Goal: Contribute content: Add original content to the website for others to see

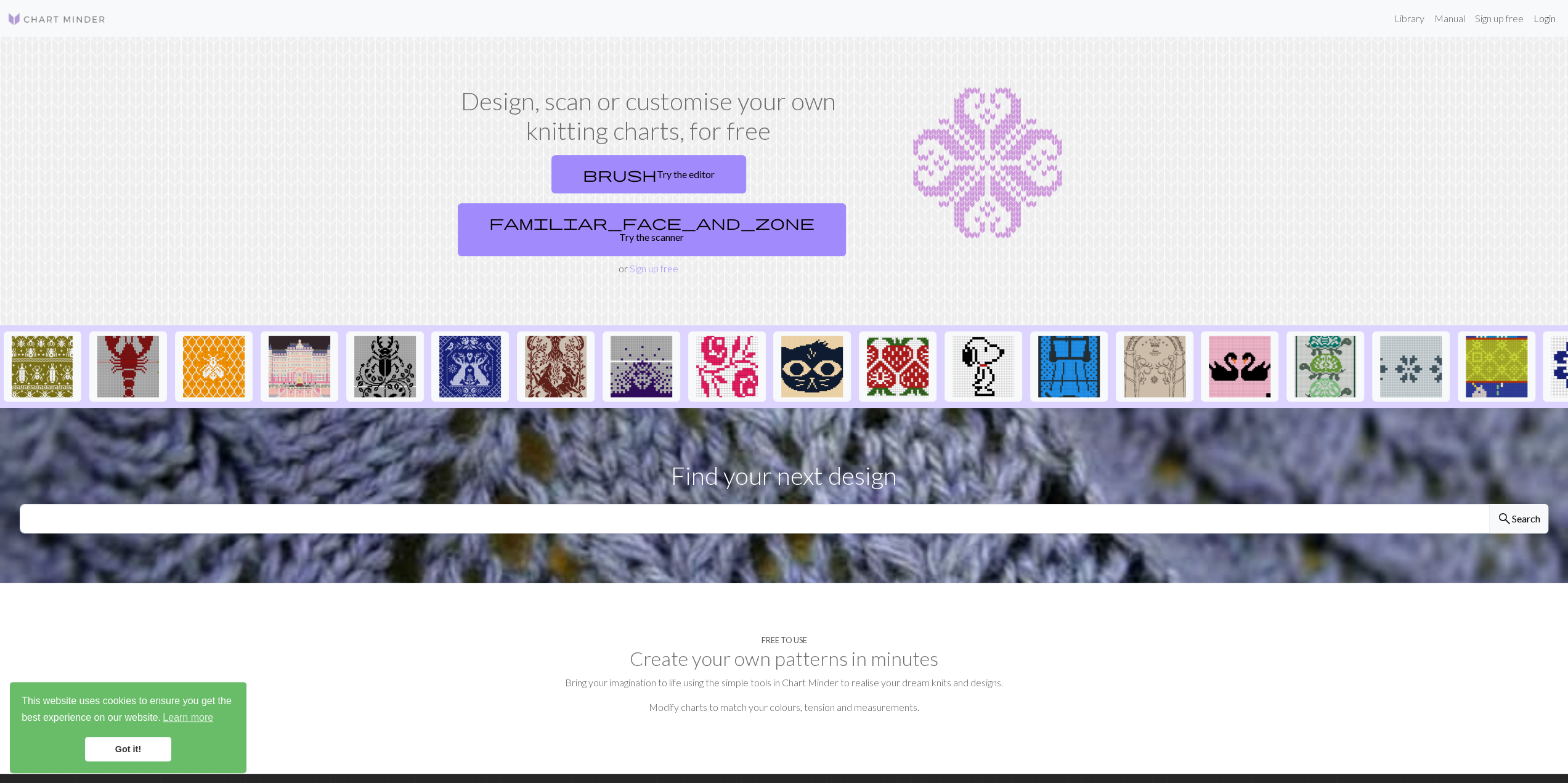
click at [831, 23] on link "Login" at bounding box center [1545, 19] width 32 height 25
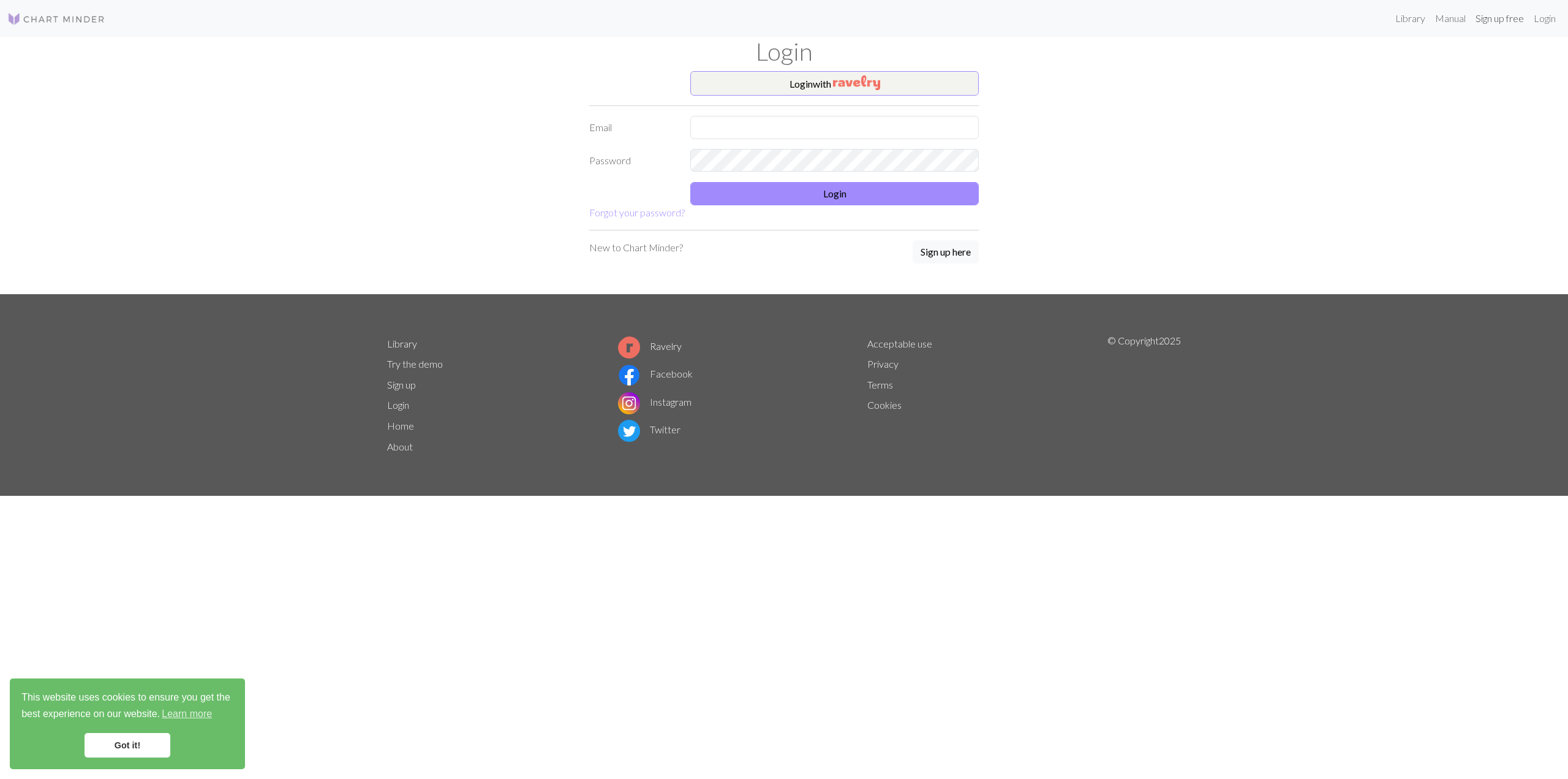
click at [826, 22] on link "Sign up free" at bounding box center [1500, 18] width 58 height 25
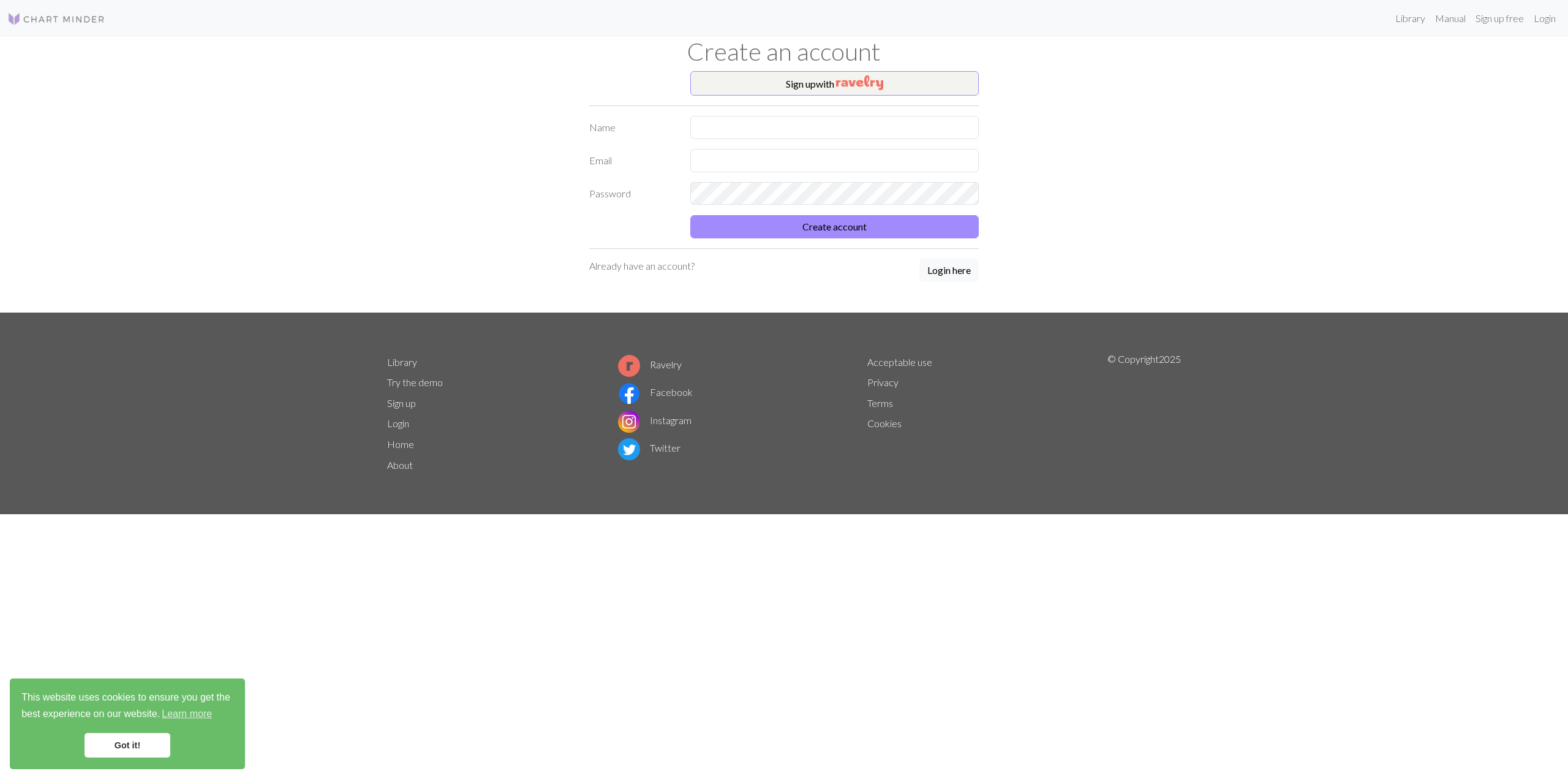
click at [754, 144] on form "Name Email Password Create account" at bounding box center [784, 176] width 390 height 122
click at [756, 137] on input "text" at bounding box center [835, 127] width 289 height 23
type input "d"
type input "[PERSON_NAME] [PERSON_NAME]"
type input "W"
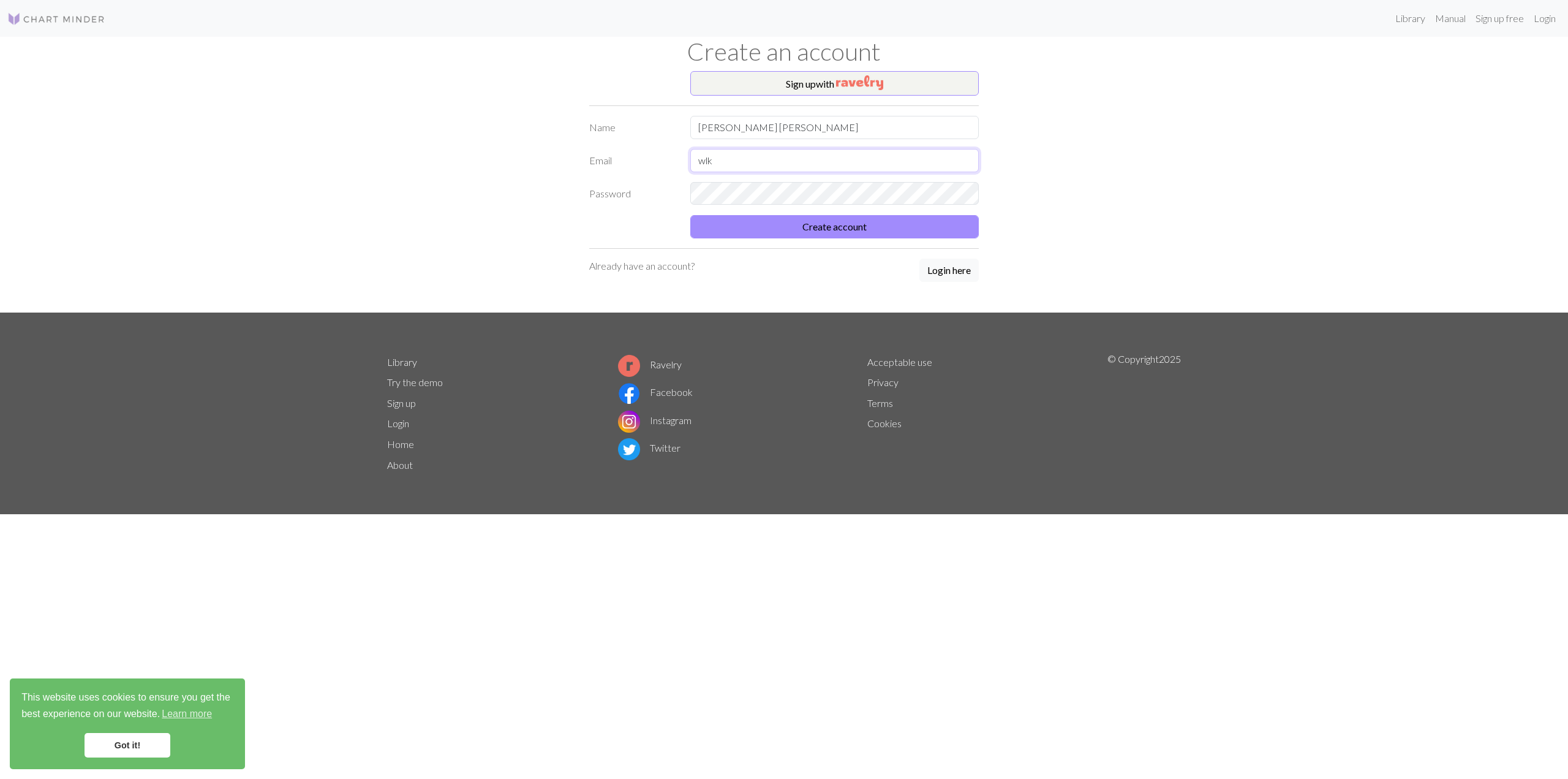
type input "wlsdn1674@naver.com"
click at [814, 213] on form "Name LEE JIN WOO Email wlsdn1674@naver.com Password Create account" at bounding box center [784, 176] width 390 height 122
click at [806, 224] on button "Create account" at bounding box center [835, 226] width 289 height 23
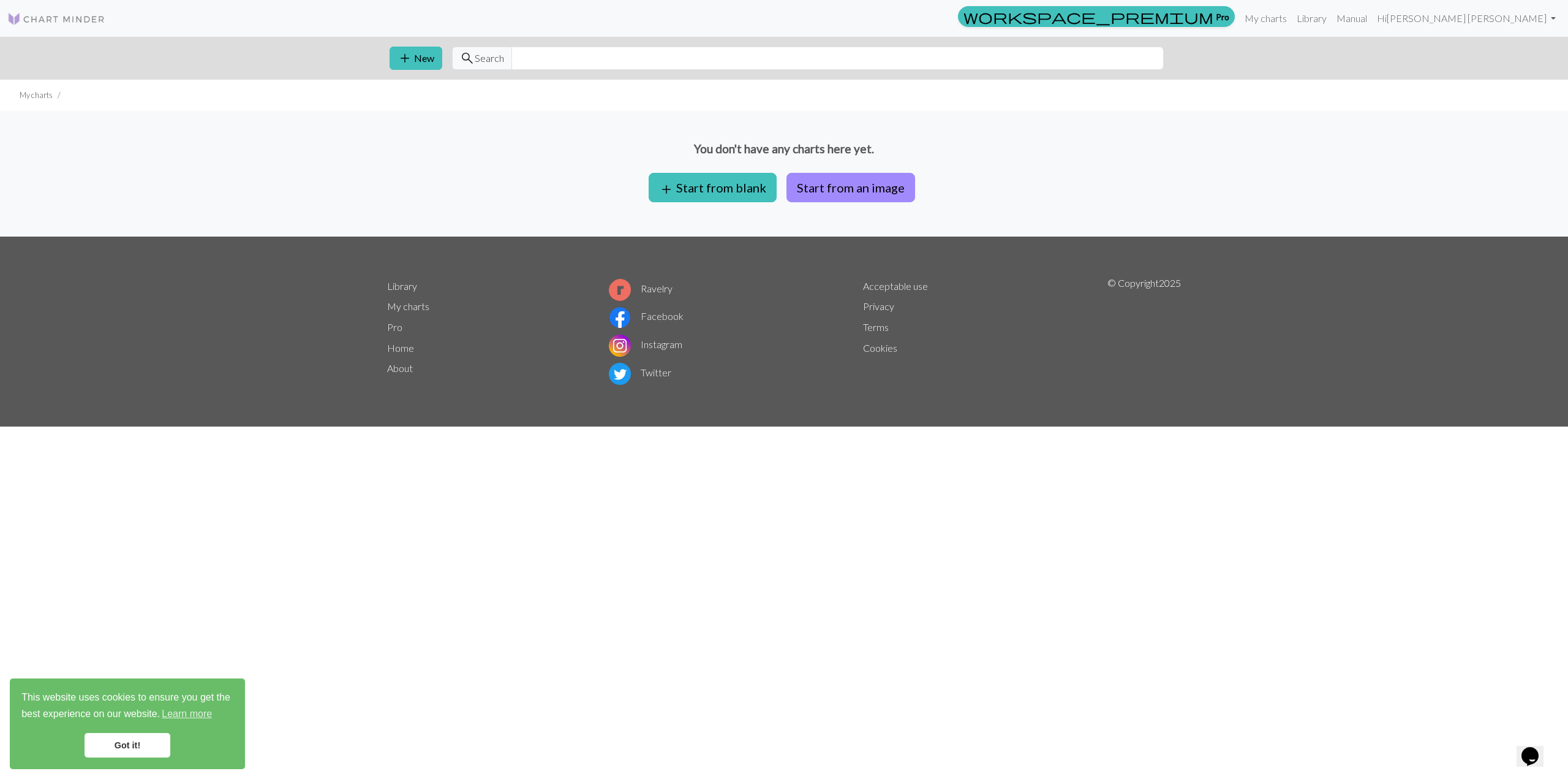
click at [826, 206] on div "You don't have any charts here yet. add Start from blank Start from an image" at bounding box center [784, 174] width 1568 height 126
click at [826, 189] on button "Start from an image" at bounding box center [851, 187] width 129 height 29
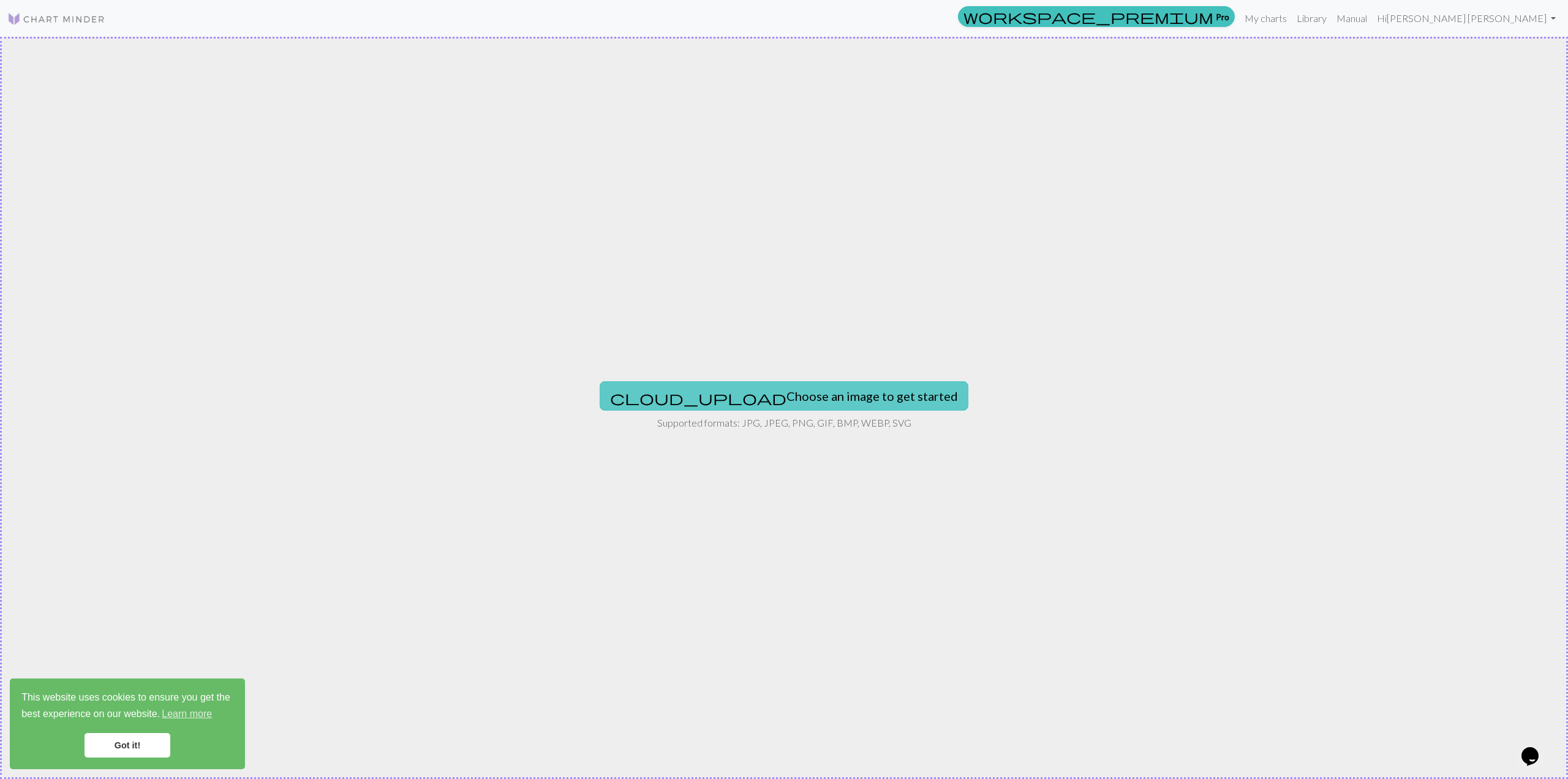
click at [739, 393] on button "cloud_upload Choose an image to get started" at bounding box center [784, 395] width 369 height 29
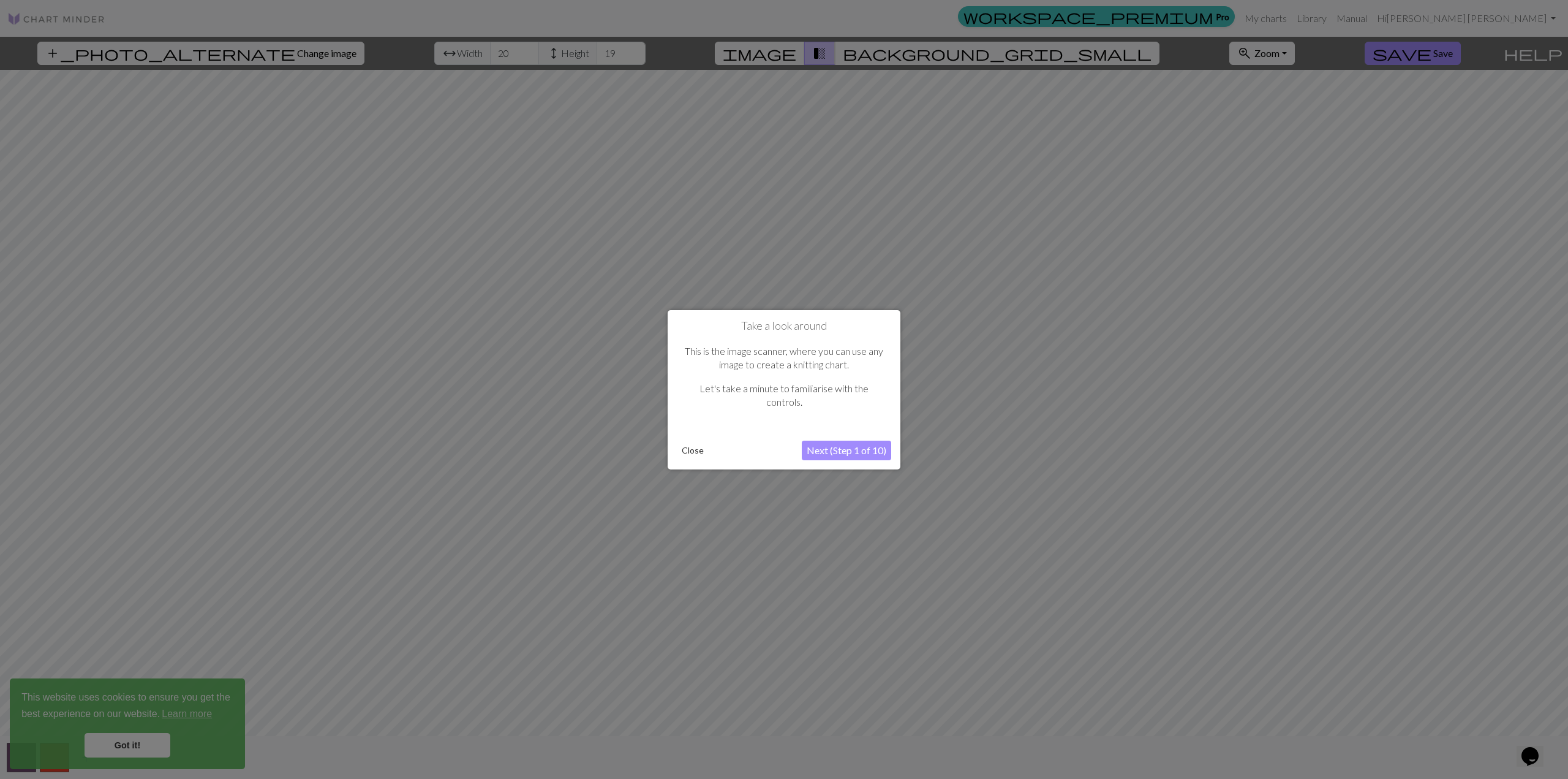
click at [826, 450] on button "Next (Step 1 of 10)" at bounding box center [847, 450] width 90 height 20
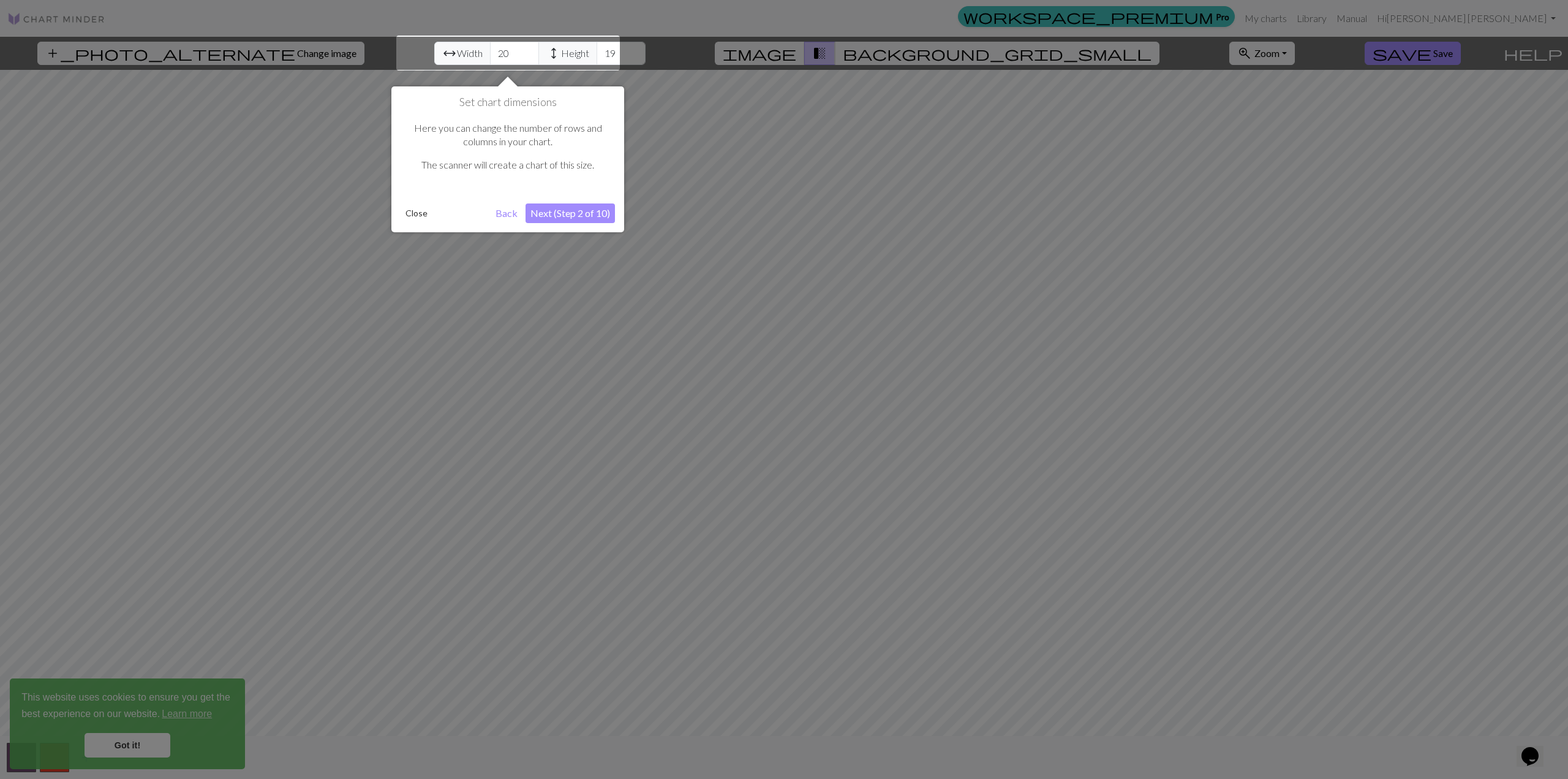
click at [569, 212] on button "Next (Step 2 of 10)" at bounding box center [570, 213] width 90 height 20
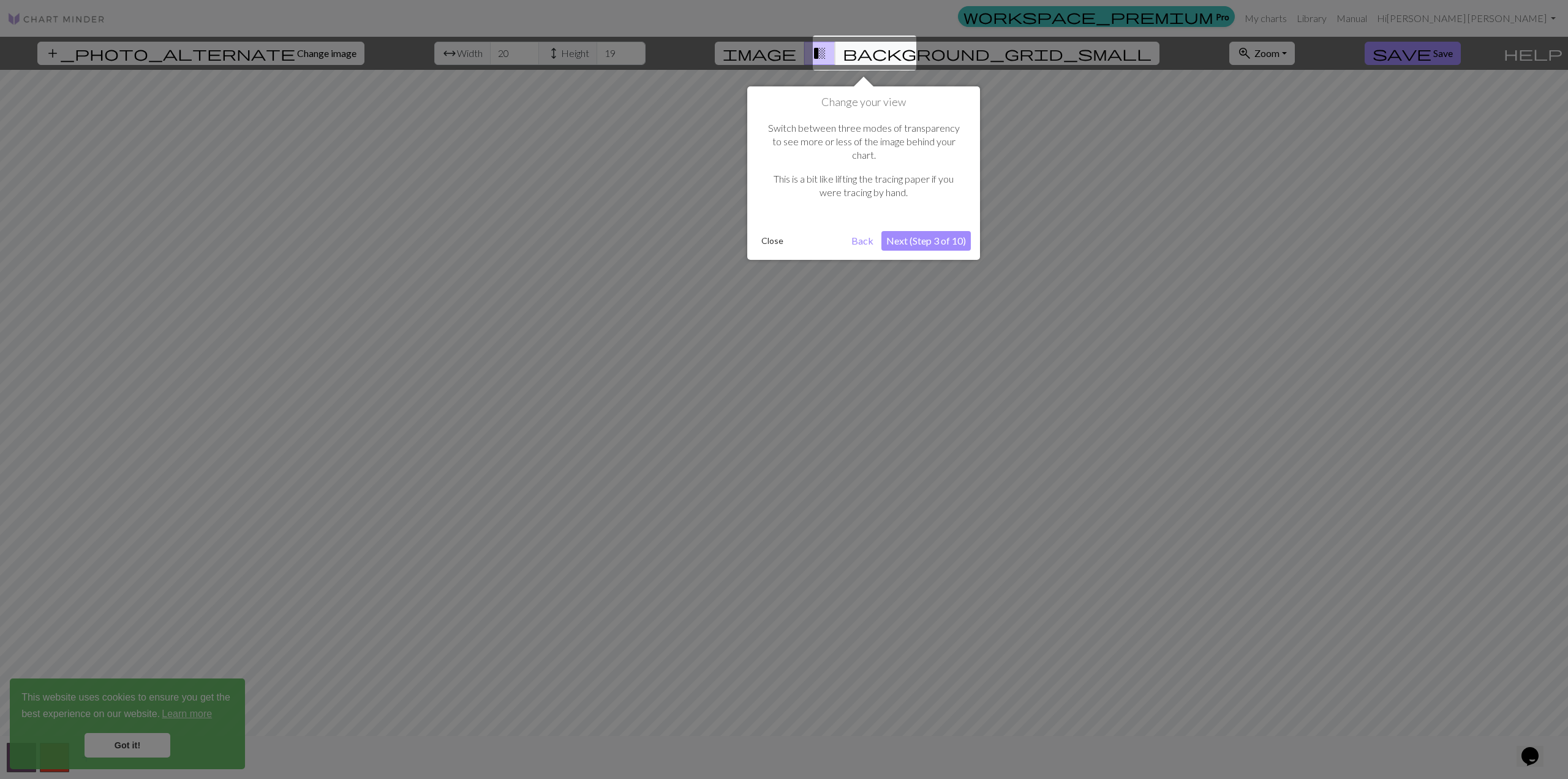
click at [826, 233] on button "Next (Step 3 of 10)" at bounding box center [926, 241] width 90 height 20
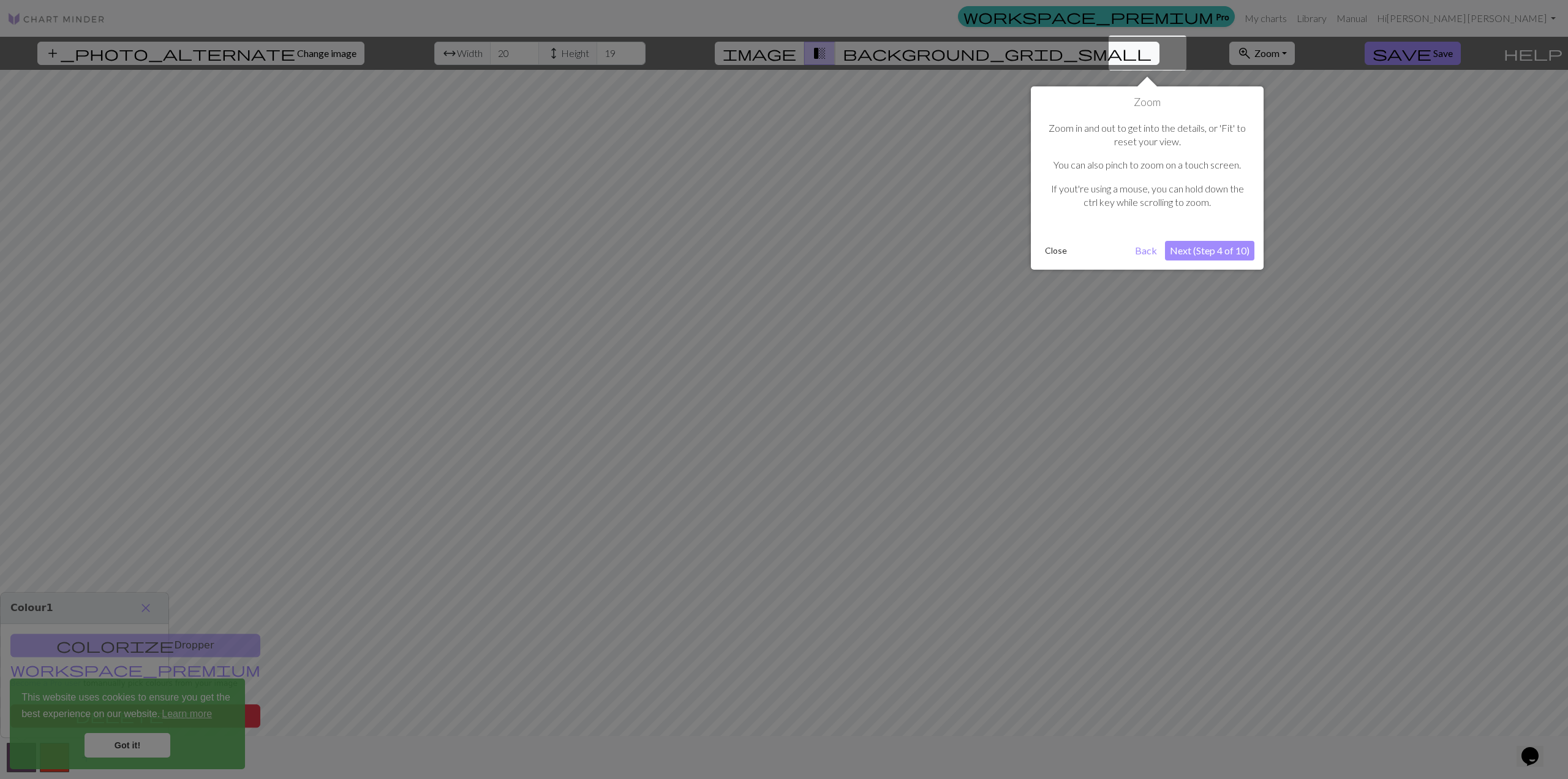
click at [826, 252] on button "Next (Step 4 of 10)" at bounding box center [1210, 250] width 90 height 20
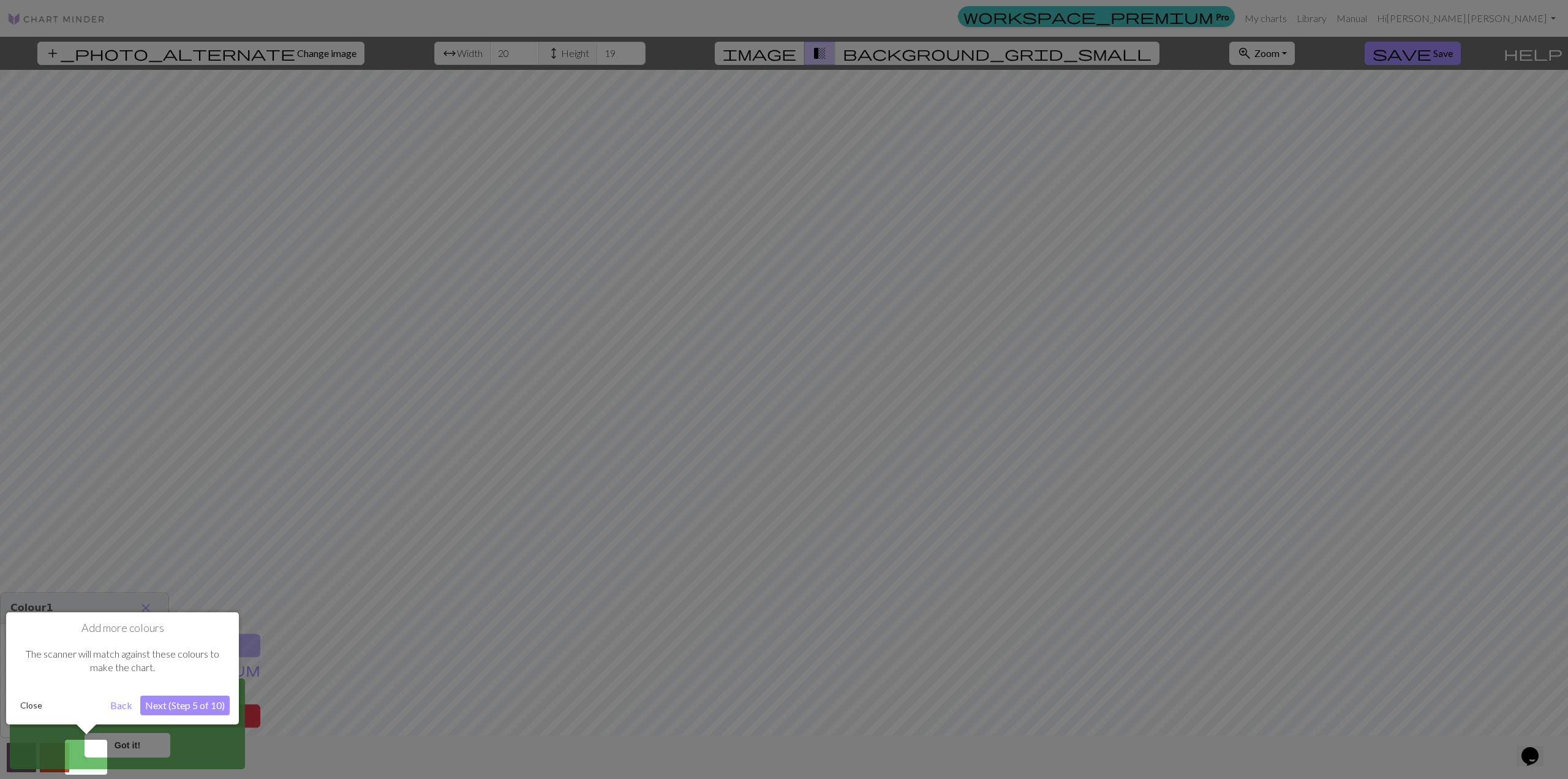
click at [211, 559] on div "Add more colours The scanner will match against these colours to make the chart…" at bounding box center [122, 668] width 232 height 112
click at [211, 559] on button "Next (Step 5 of 10)" at bounding box center [185, 705] width 90 height 20
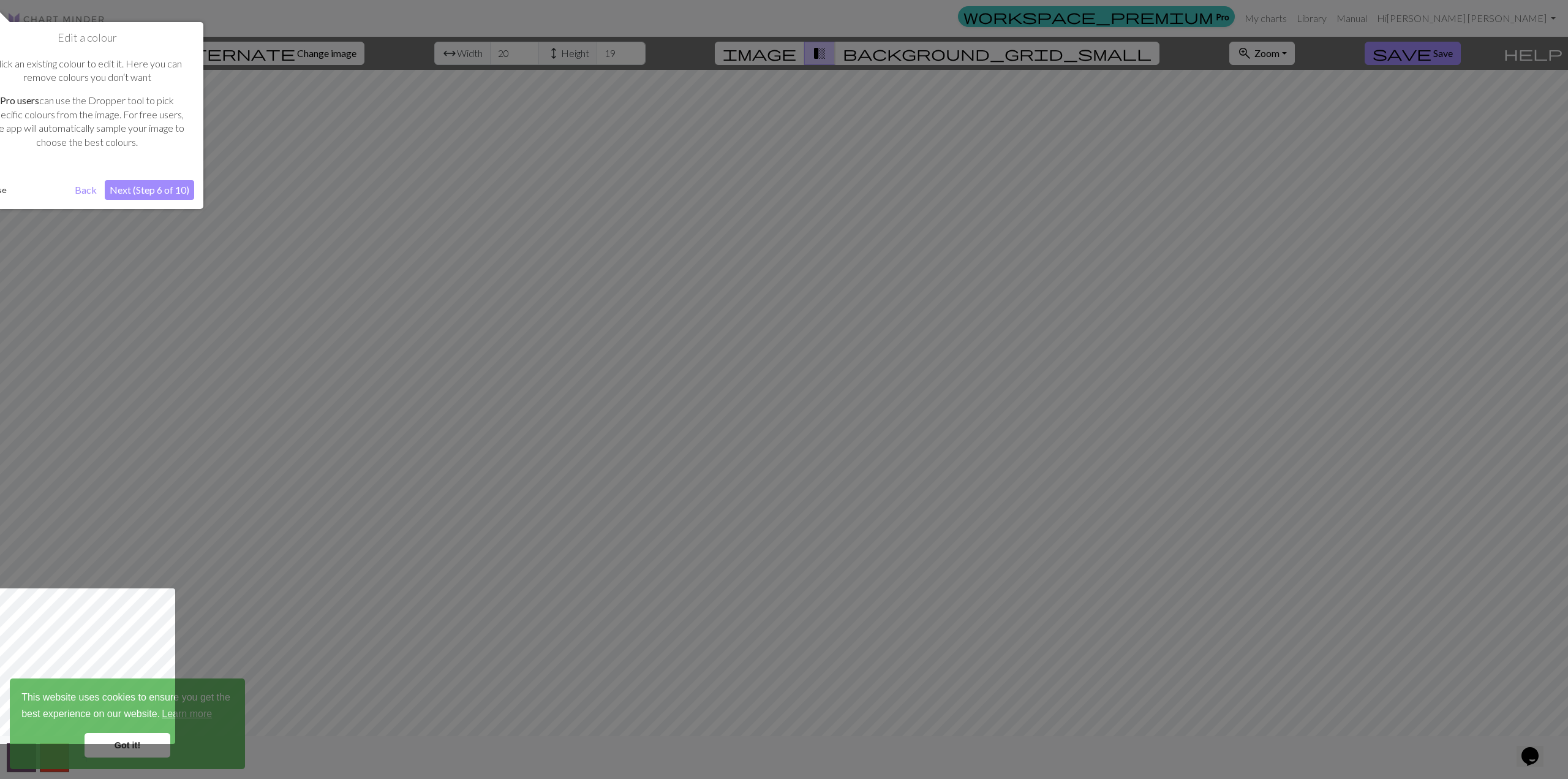
click at [170, 189] on button "Next (Step 6 of 10)" at bounding box center [149, 189] width 90 height 20
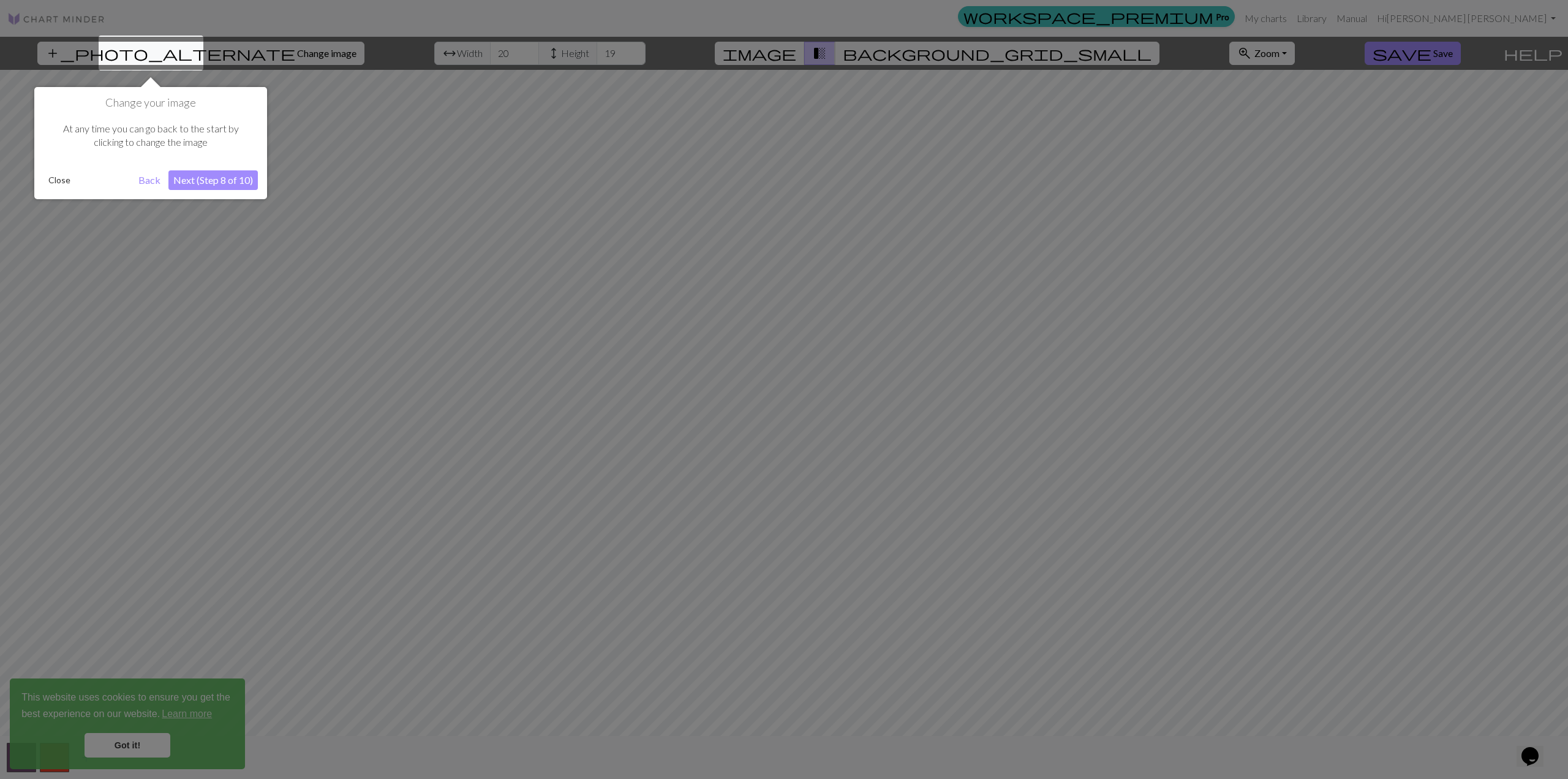
click at [203, 187] on button "Next (Step 8 of 10)" at bounding box center [213, 180] width 90 height 20
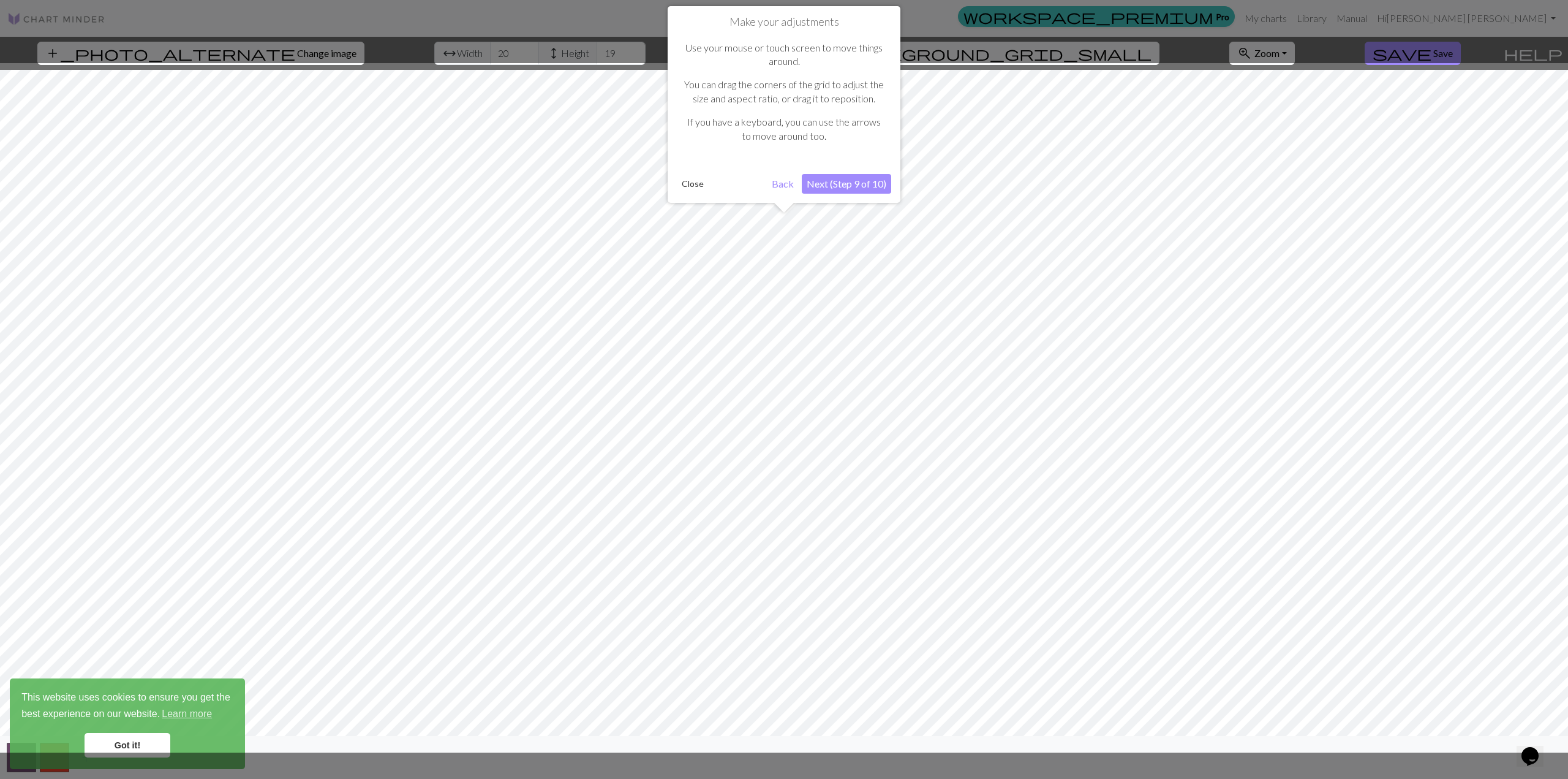
click at [826, 183] on button "Next (Step 9 of 10)" at bounding box center [847, 183] width 90 height 20
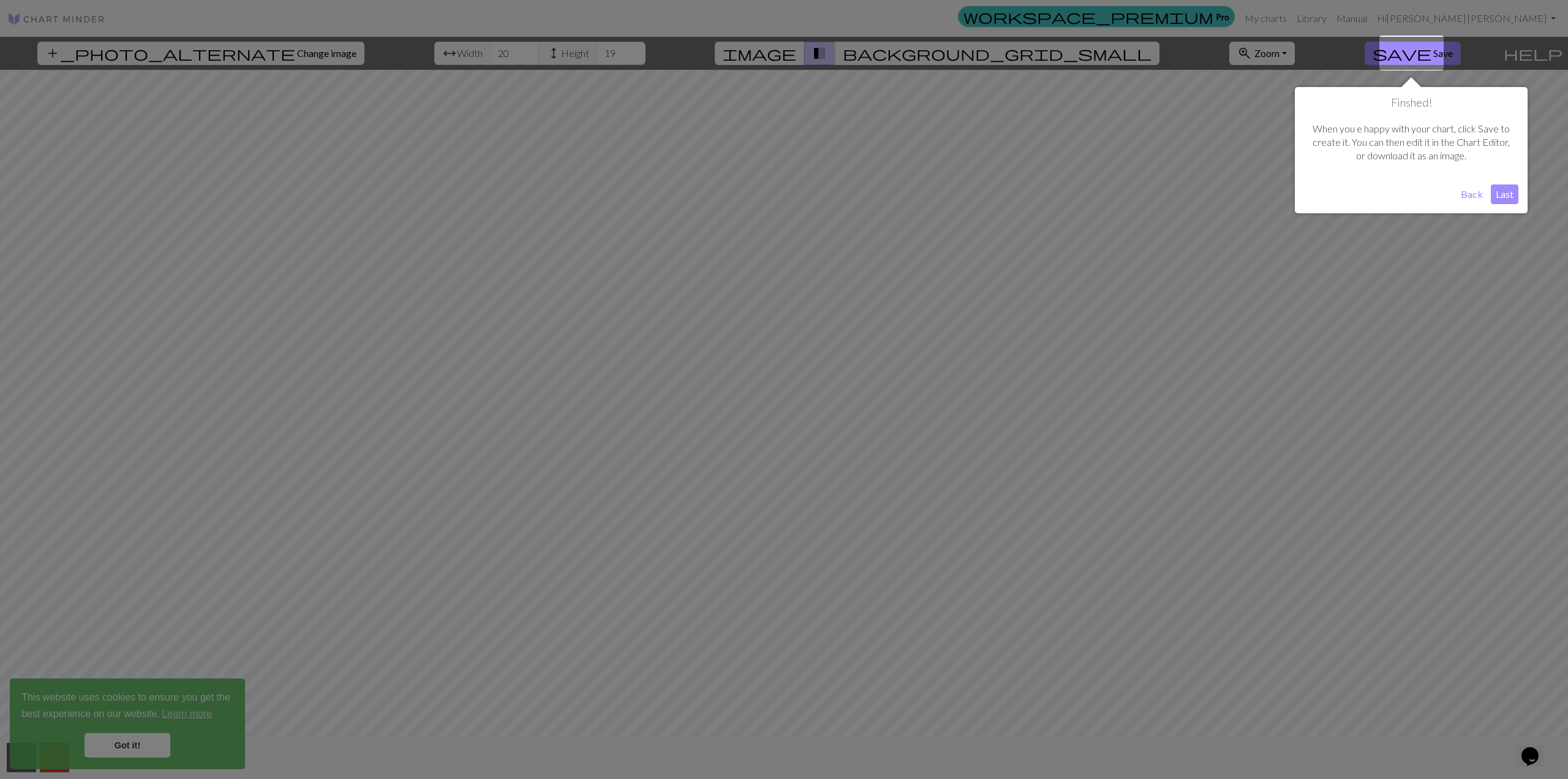
click at [826, 194] on button "Last" at bounding box center [1504, 194] width 27 height 20
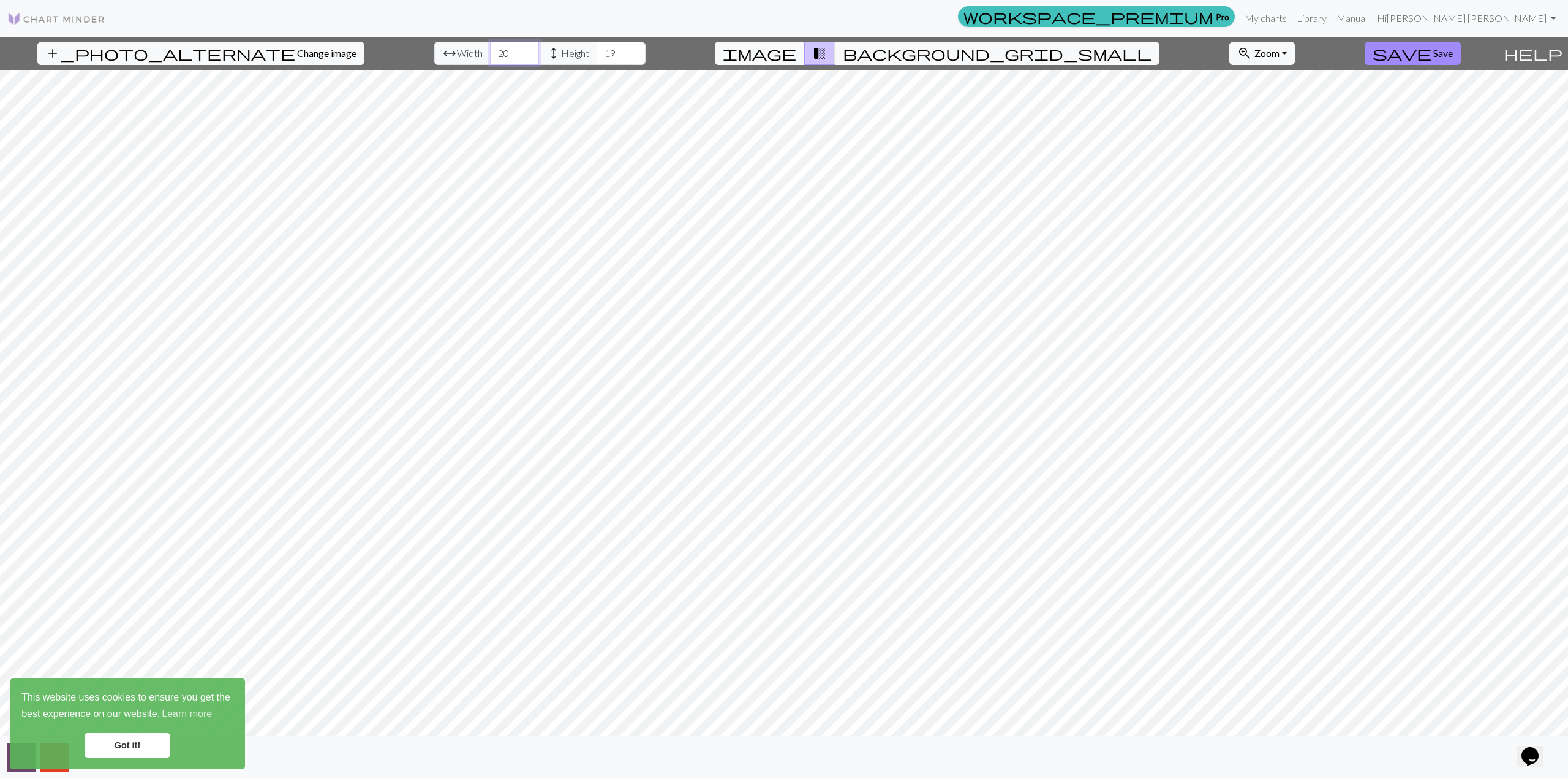
drag, startPoint x: 488, startPoint y: 51, endPoint x: 427, endPoint y: 57, distance: 61.3
click at [434, 57] on div "arrow_range Width 20 height Height 19" at bounding box center [540, 53] width 211 height 23
type input "60"
click at [147, 559] on link "Got it!" at bounding box center [127, 745] width 85 height 25
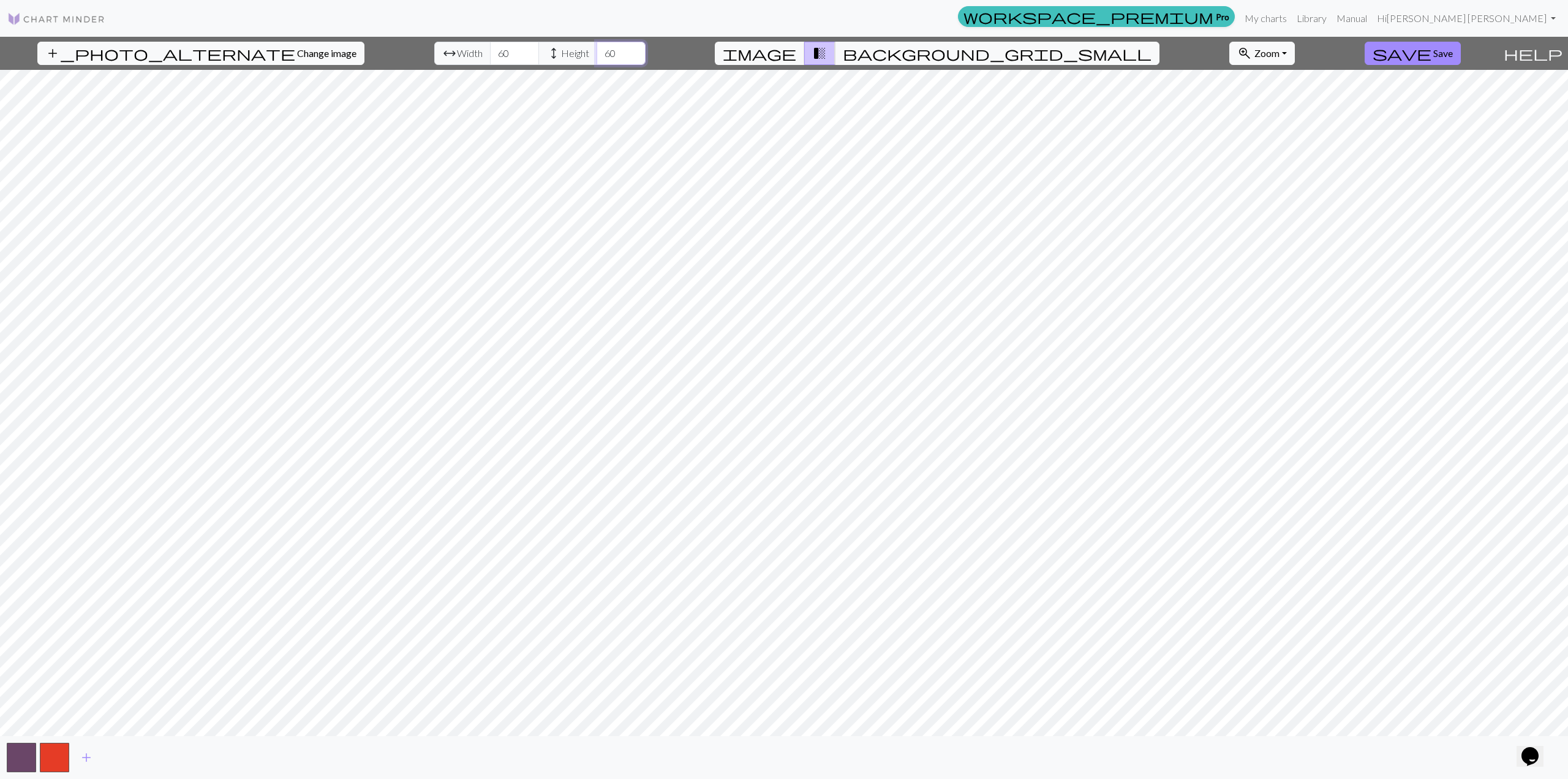
click at [597, 53] on input "60" at bounding box center [622, 53] width 49 height 23
click at [826, 51] on span "background_grid_small" at bounding box center [997, 53] width 308 height 17
click at [826, 50] on span "transition_fade" at bounding box center [819, 53] width 14 height 17
click at [797, 50] on span "image" at bounding box center [759, 53] width 73 height 17
click at [90, 559] on span "add" at bounding box center [86, 757] width 14 height 17
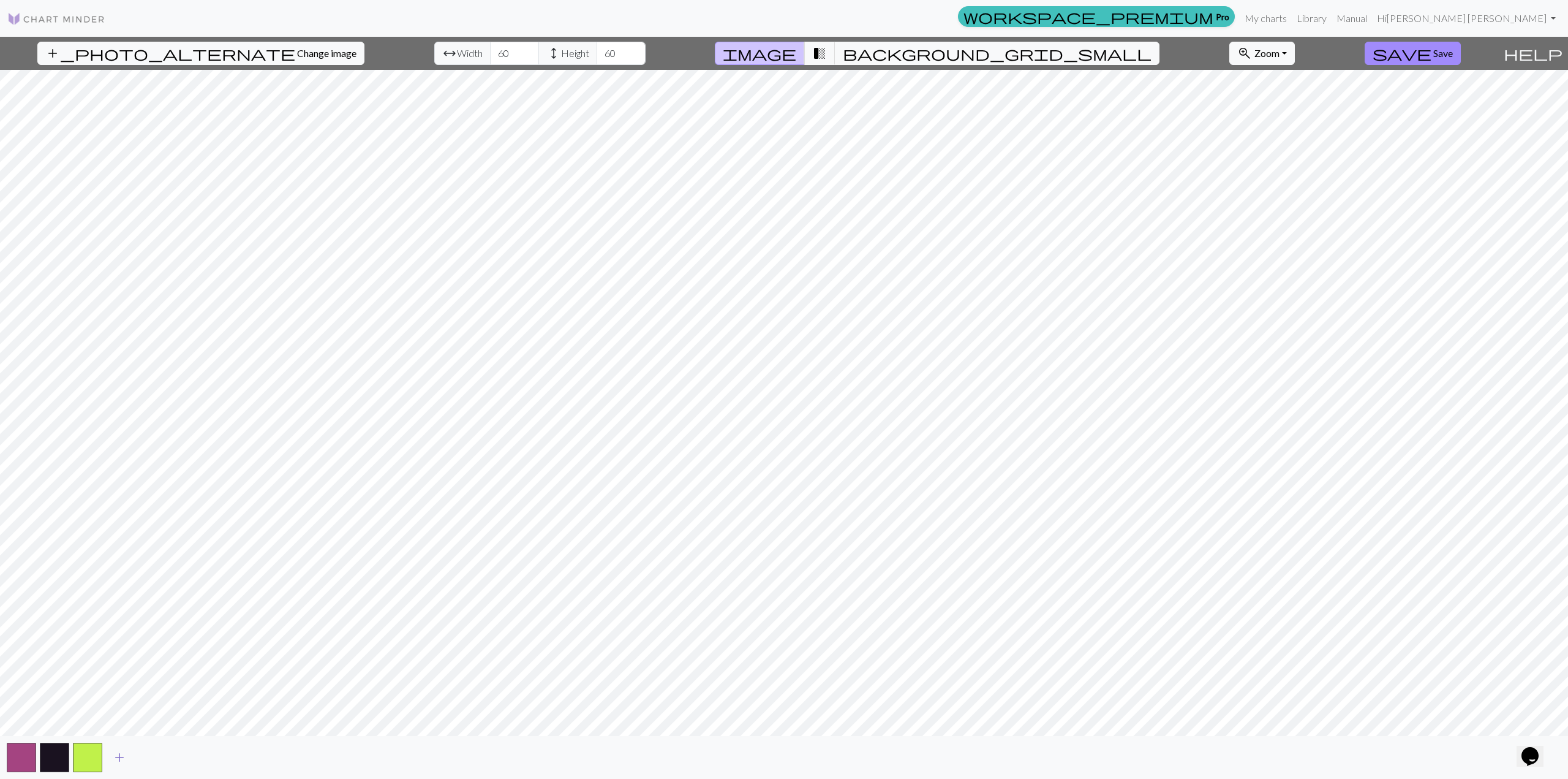
click at [116, 559] on span "add" at bounding box center [119, 757] width 14 height 17
click at [153, 559] on span "add" at bounding box center [152, 757] width 14 height 17
click at [192, 559] on button "add" at bounding box center [185, 757] width 31 height 23
click at [219, 559] on span "add" at bounding box center [218, 757] width 14 height 17
click at [245, 559] on span "add" at bounding box center [251, 757] width 14 height 17
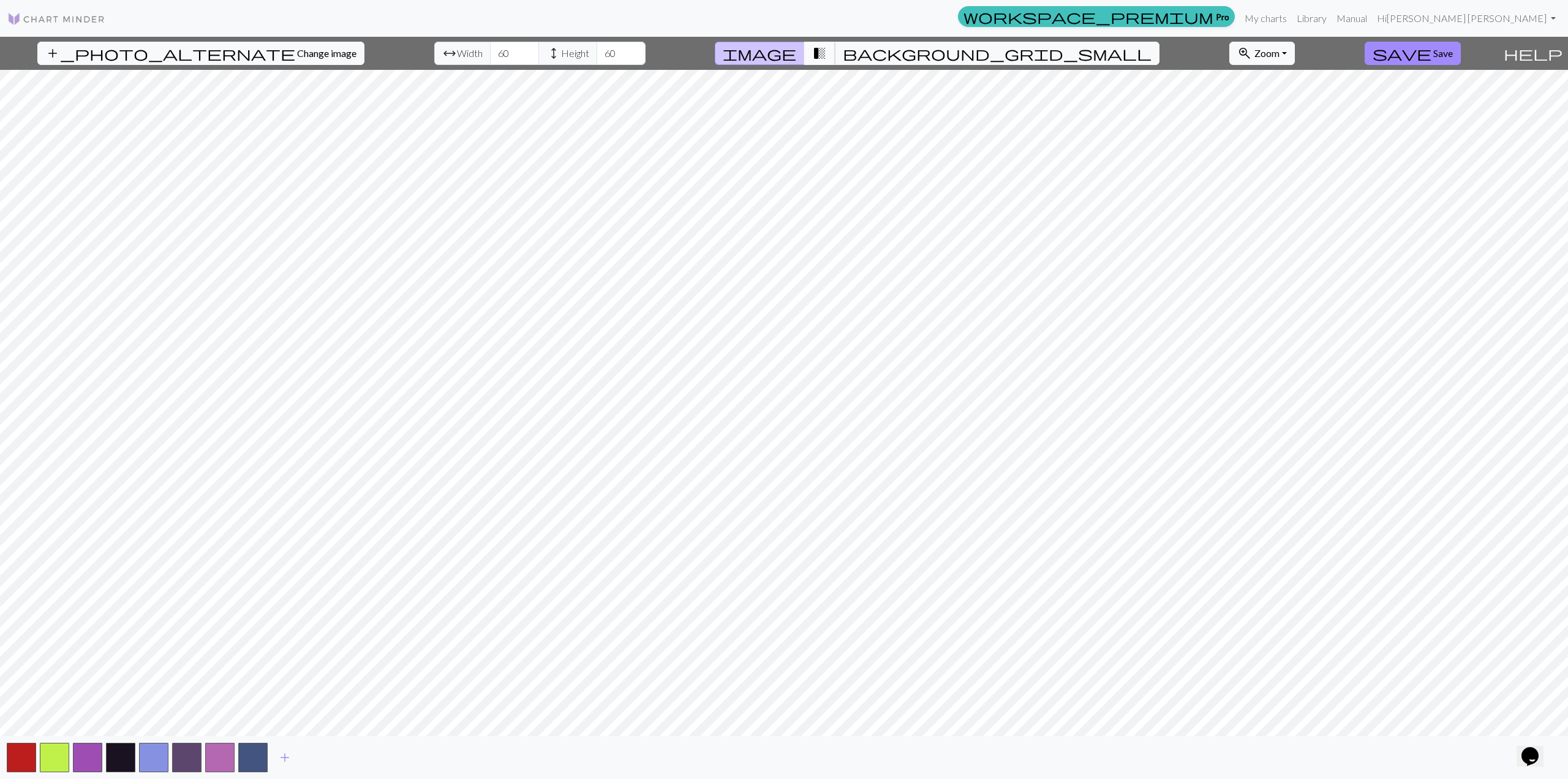
click at [826, 55] on span "transition_fade" at bounding box center [819, 53] width 14 height 17
click at [286, 559] on span "add" at bounding box center [284, 757] width 14 height 17
click at [321, 559] on span "add" at bounding box center [317, 757] width 14 height 17
click at [351, 559] on span "add" at bounding box center [351, 757] width 14 height 17
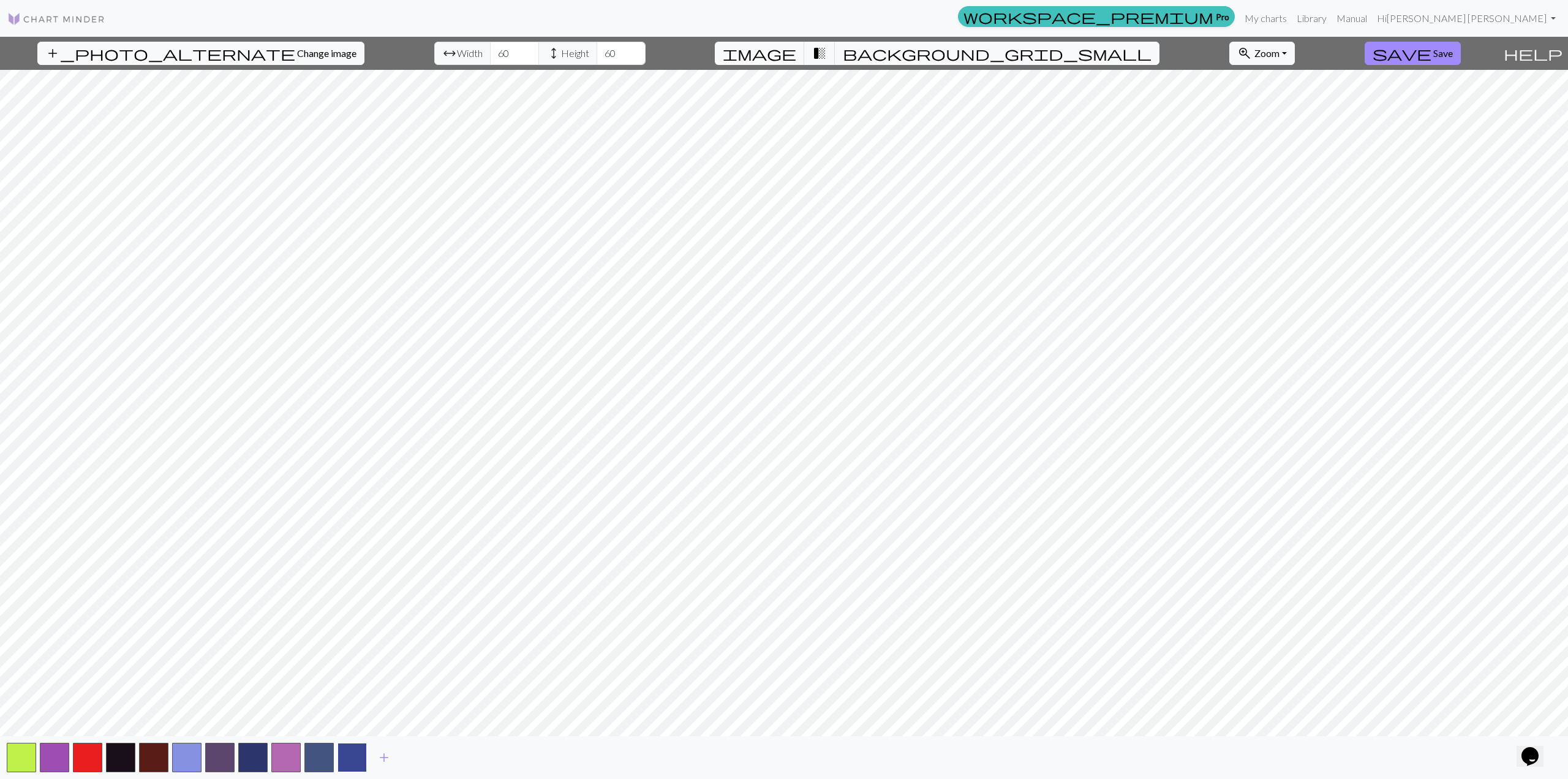
drag, startPoint x: 362, startPoint y: 760, endPoint x: 350, endPoint y: 764, distance: 12.6
click at [350, 559] on button "button" at bounding box center [352, 757] width 29 height 29
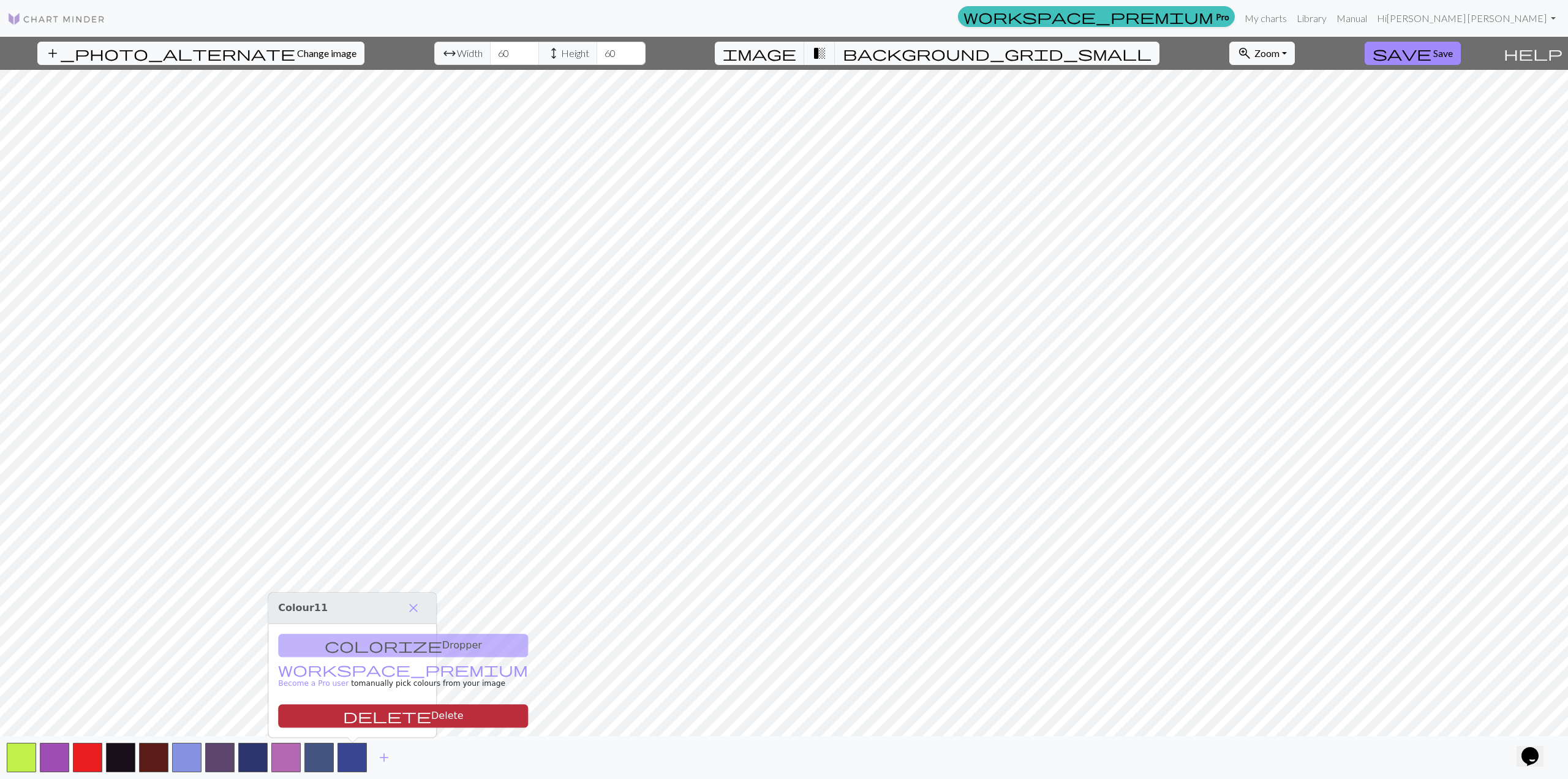
click at [362, 559] on button "delete Delete" at bounding box center [403, 715] width 250 height 23
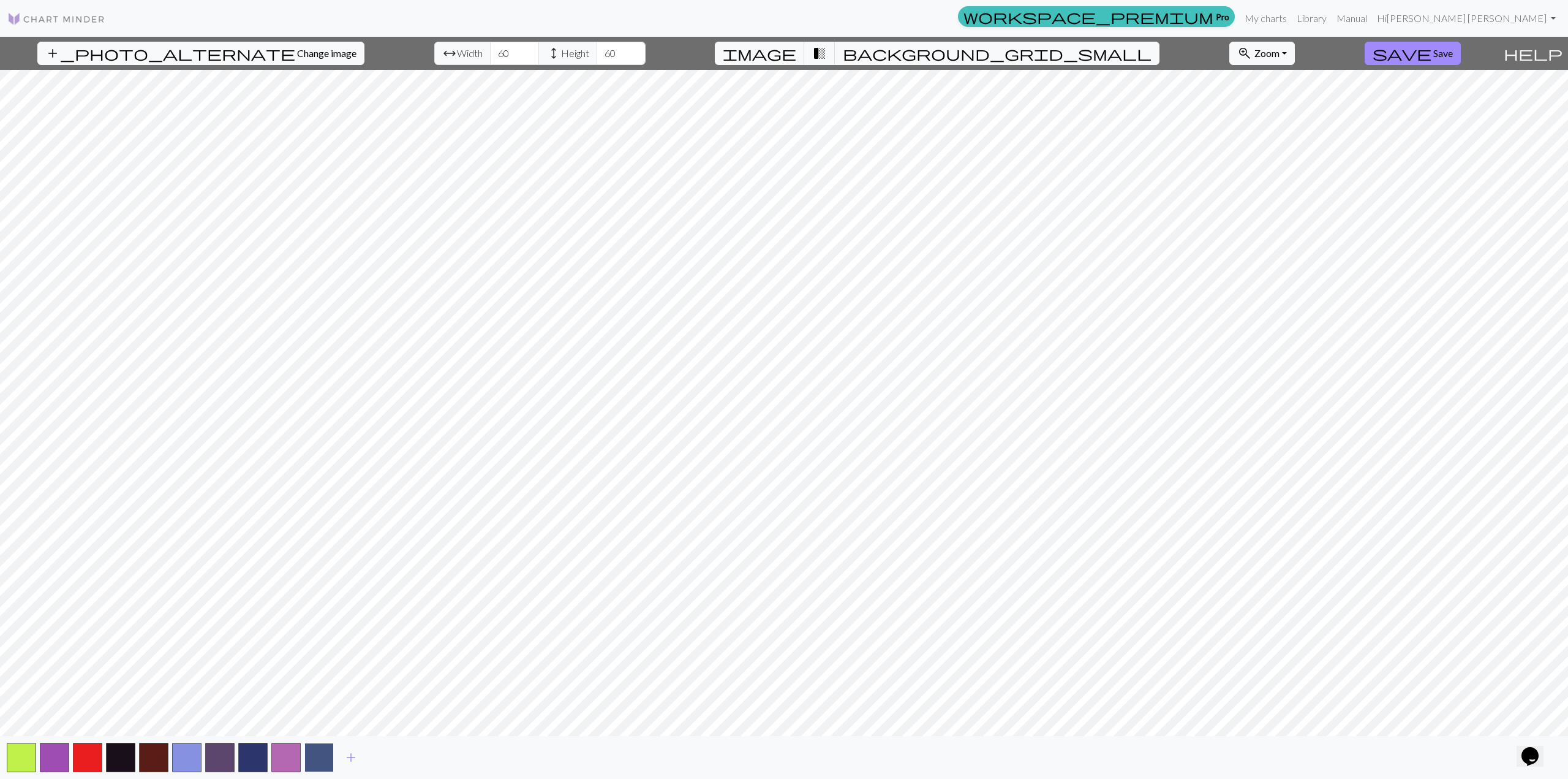
click at [310, 559] on button "button" at bounding box center [319, 757] width 29 height 29
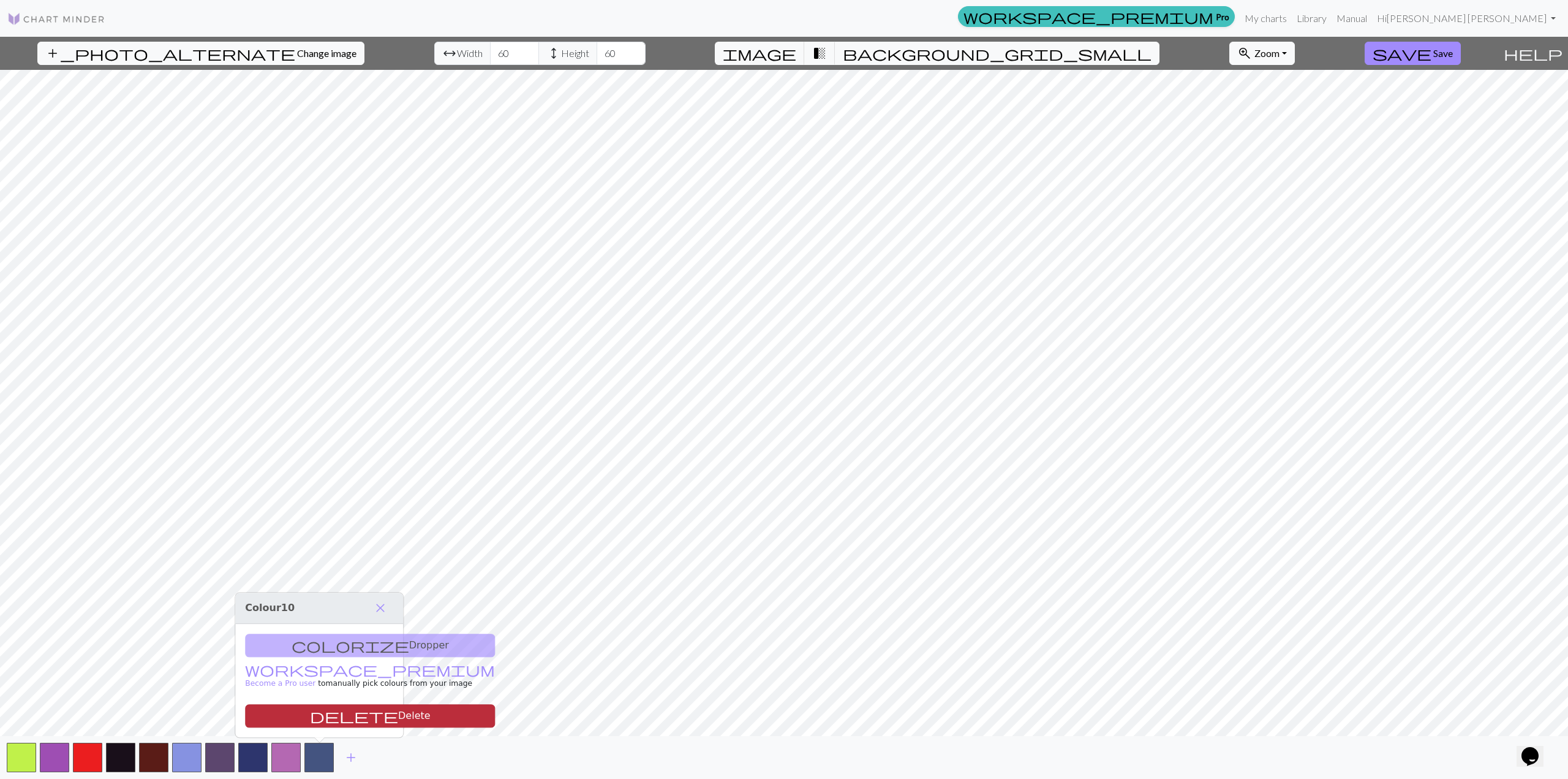
click at [328, 559] on button "delete Delete" at bounding box center [369, 715] width 250 height 23
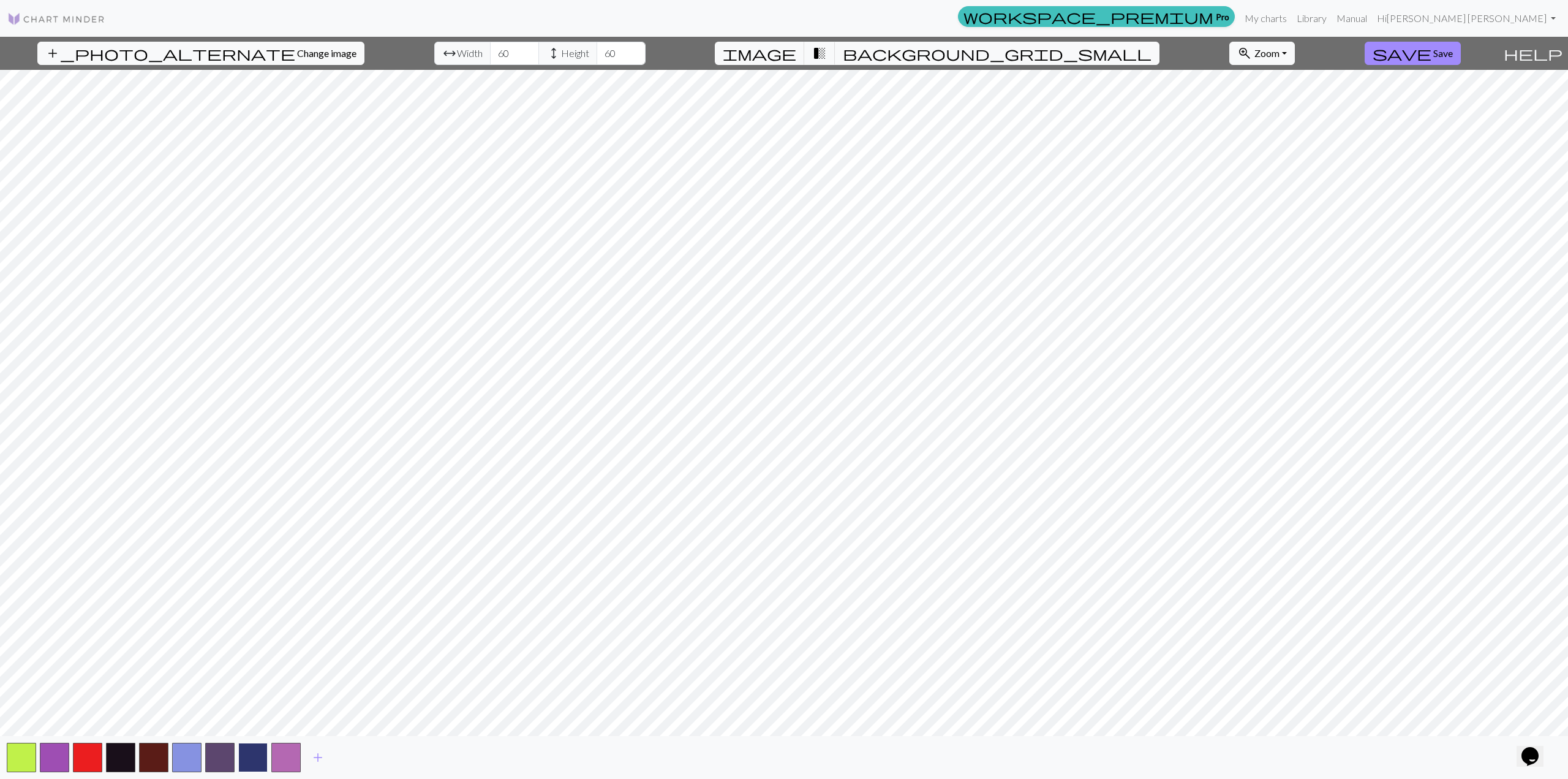
click at [254, 559] on button "button" at bounding box center [252, 757] width 29 height 29
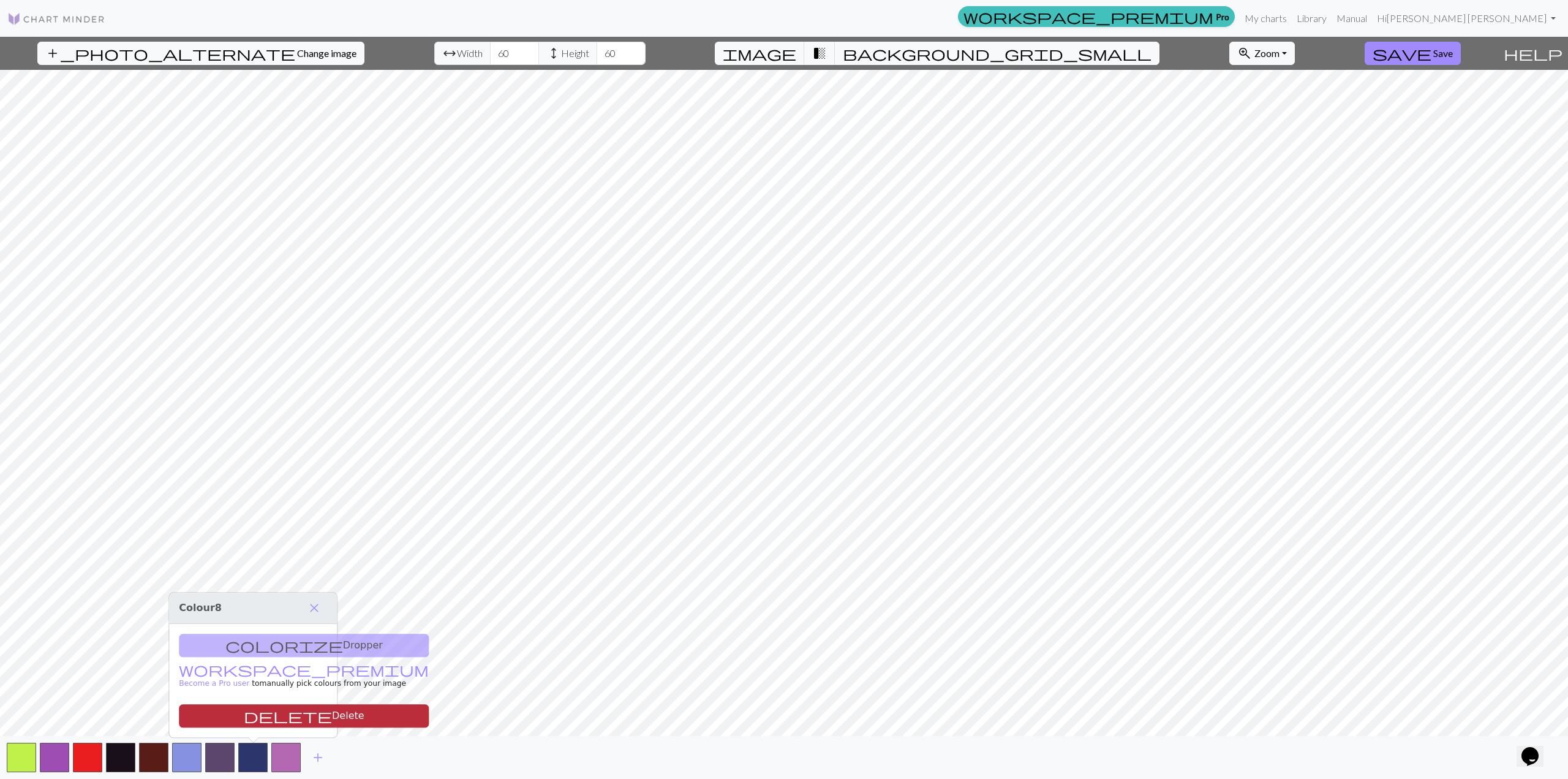
click at [260, 559] on button "delete Delete" at bounding box center [304, 715] width 250 height 23
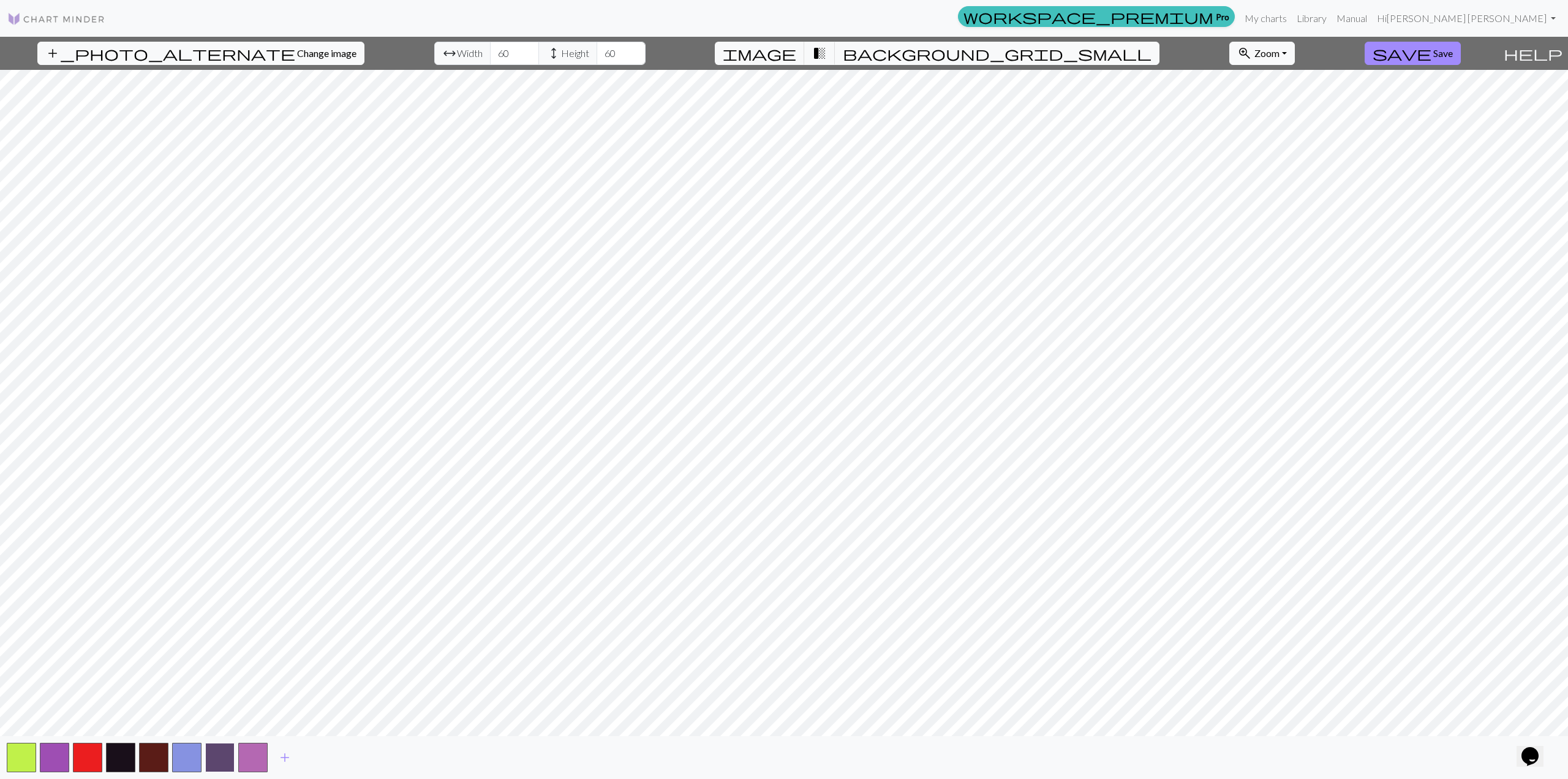
click at [225, 559] on button "button" at bounding box center [220, 757] width 29 height 29
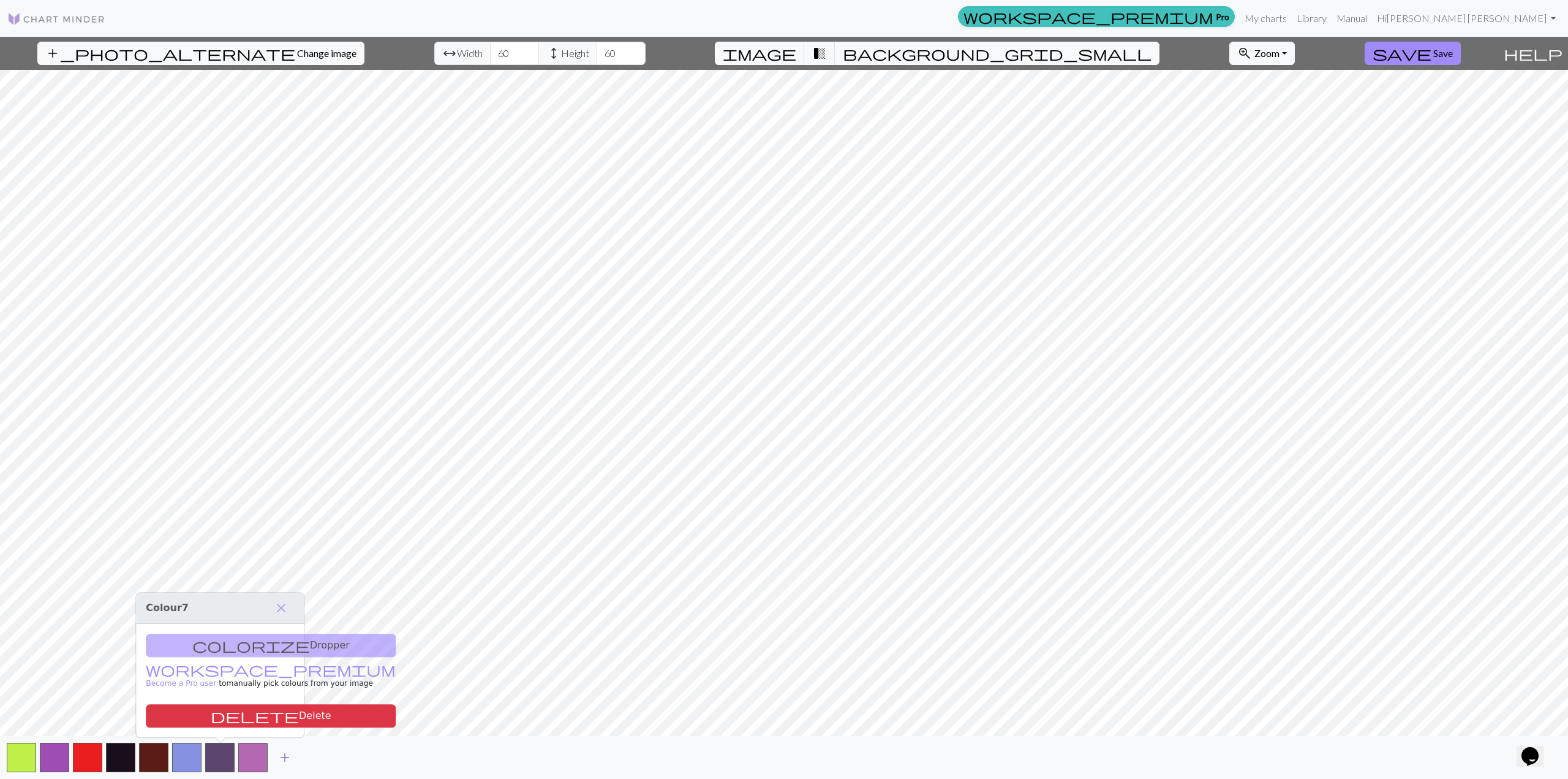
click at [287, 559] on span "add" at bounding box center [284, 757] width 14 height 17
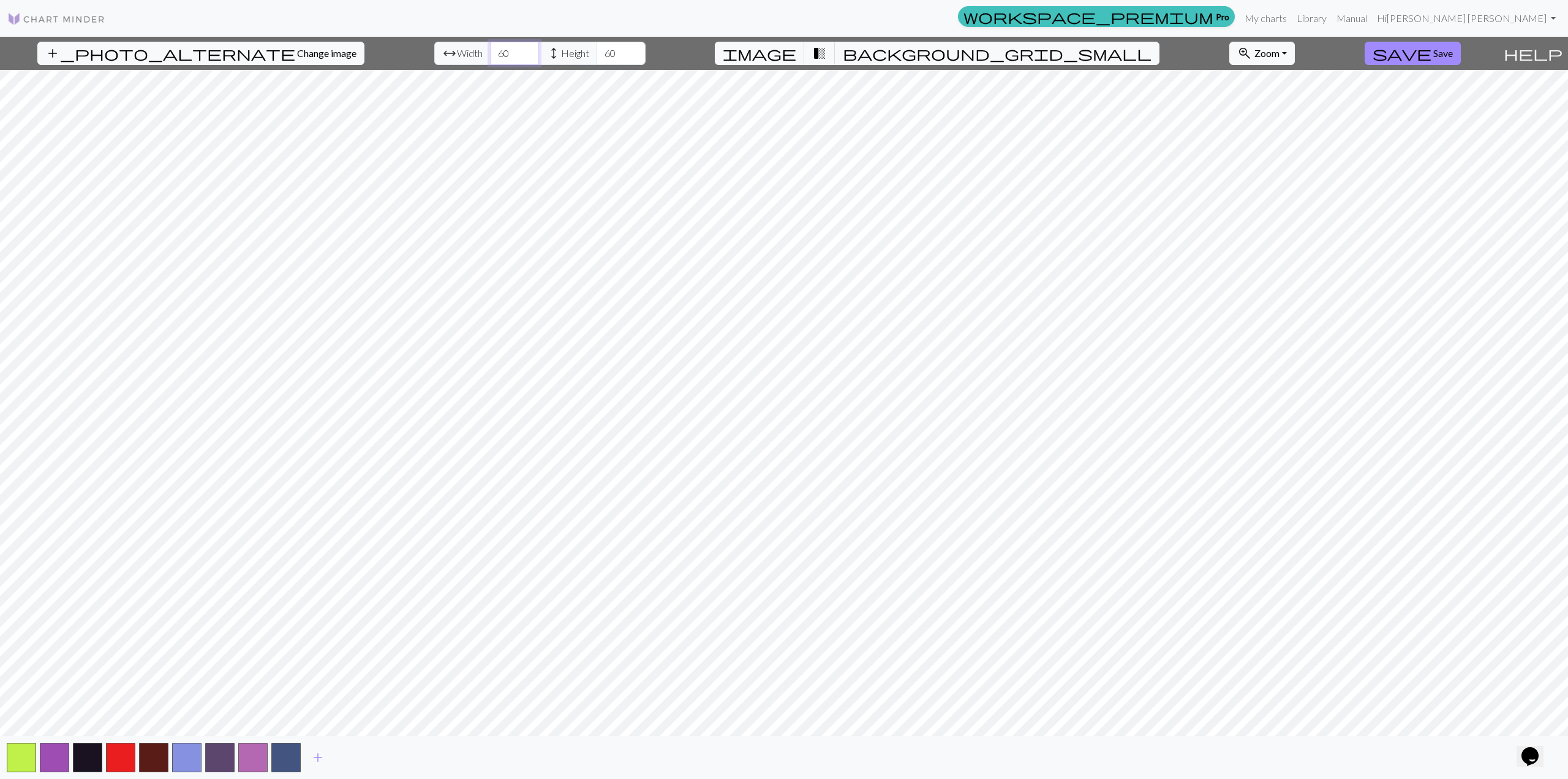
drag, startPoint x: 473, startPoint y: 57, endPoint x: 431, endPoint y: 54, distance: 42.1
click at [434, 54] on div "arrow_range Width 60 height Height 60" at bounding box center [540, 53] width 211 height 23
drag, startPoint x: 380, startPoint y: 55, endPoint x: 349, endPoint y: 51, distance: 31.3
click at [349, 51] on div "add_photo_alternate Change image arrow_range Width 60 height Height 60 image tr…" at bounding box center [749, 53] width 1498 height 33
type input "80"
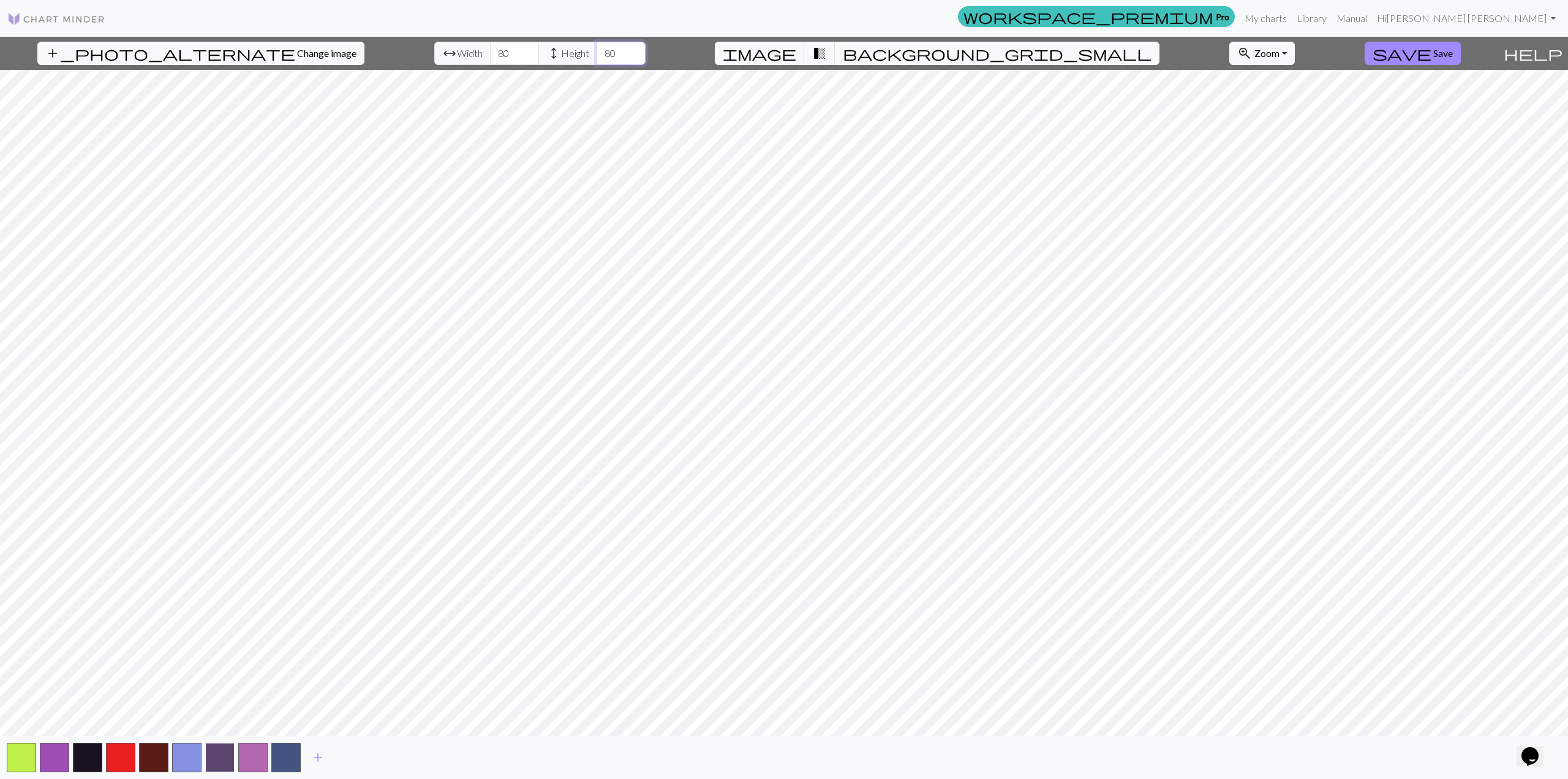
type input "80"
click at [220, 559] on button "button" at bounding box center [220, 757] width 29 height 29
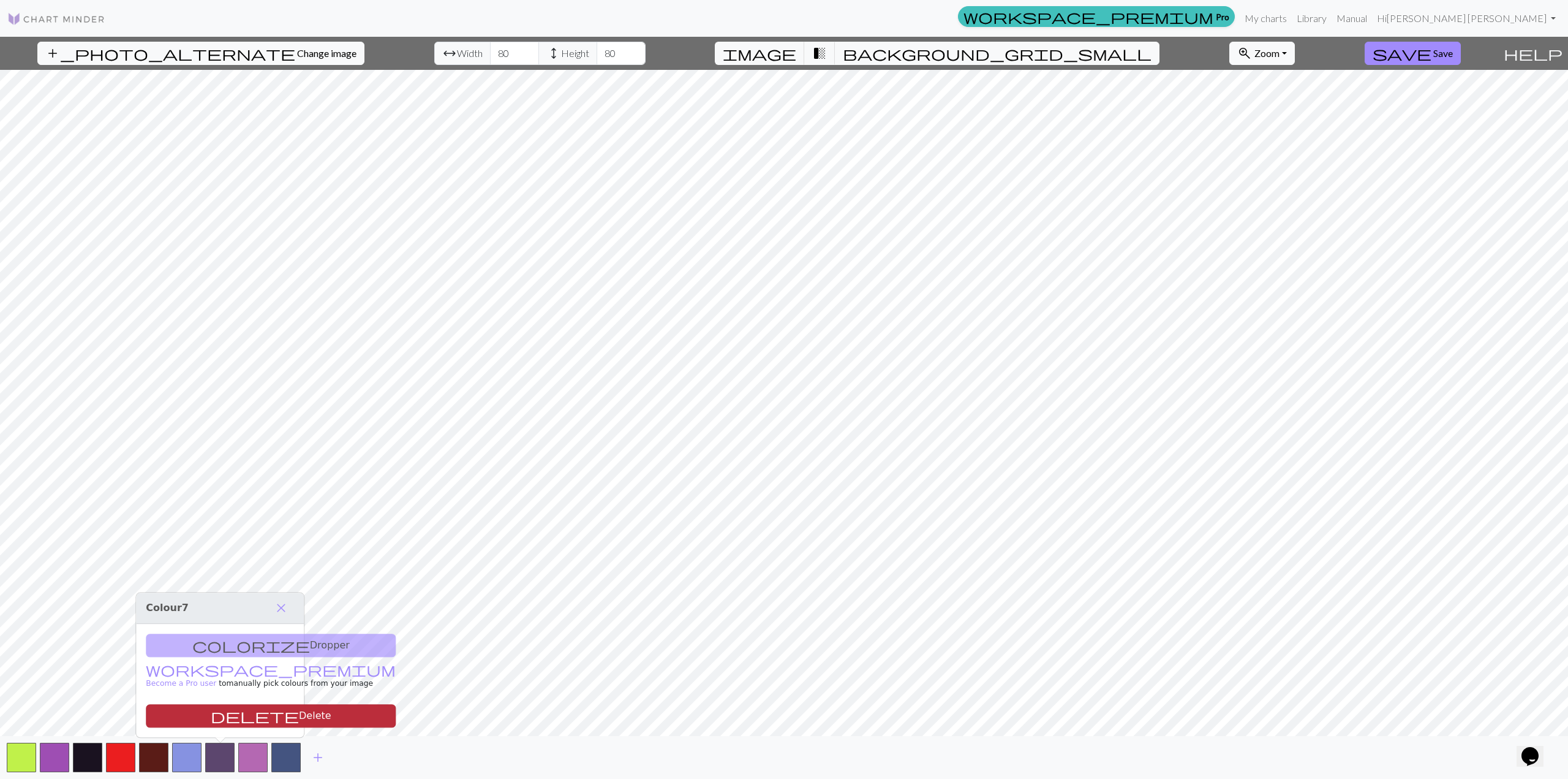
click at [226, 559] on button "delete Delete" at bounding box center [270, 715] width 250 height 23
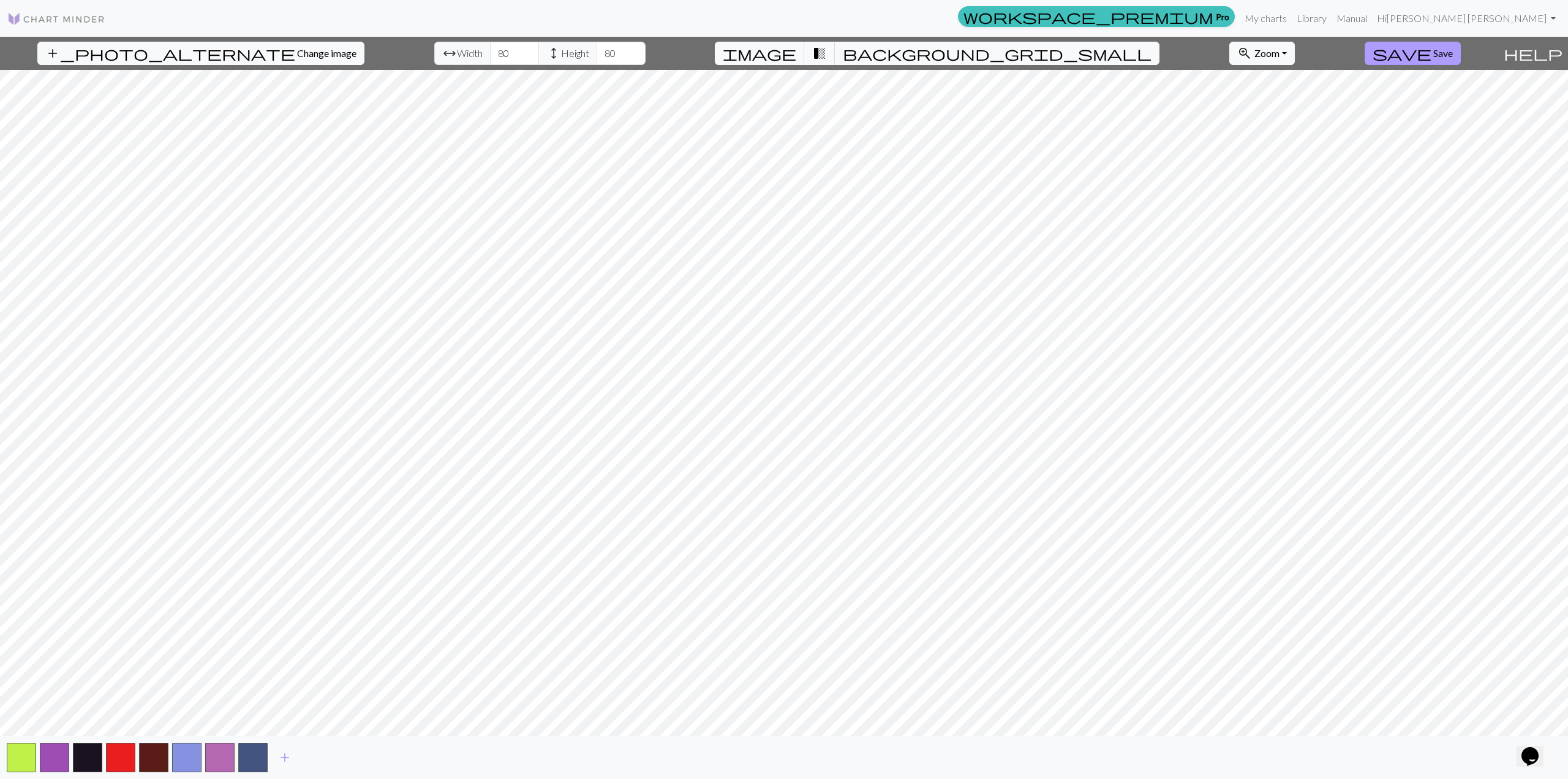
click at [826, 53] on span "Save" at bounding box center [1443, 53] width 20 height 12
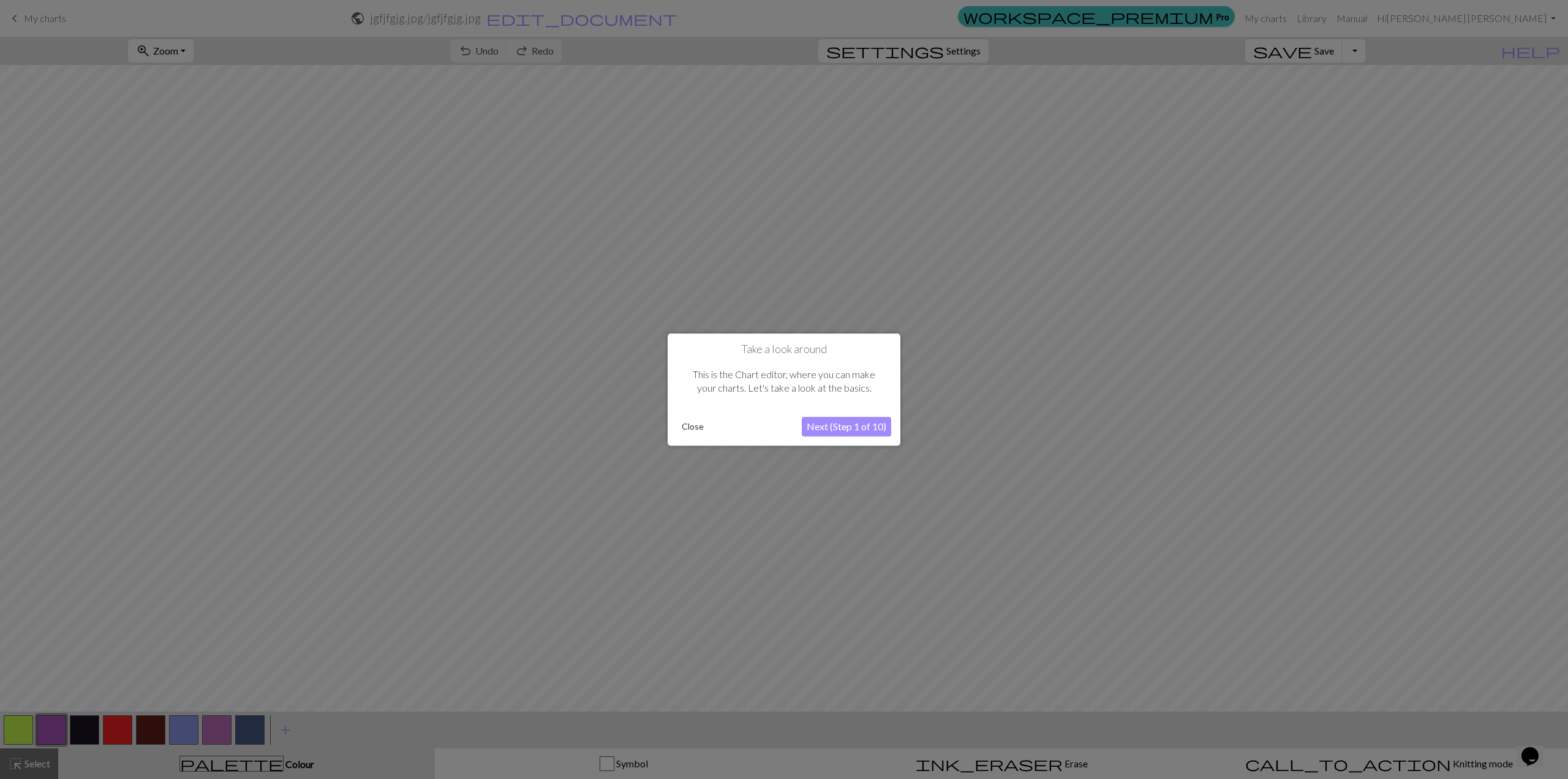
click at [826, 431] on button "Next (Step 1 of 10)" at bounding box center [847, 426] width 90 height 20
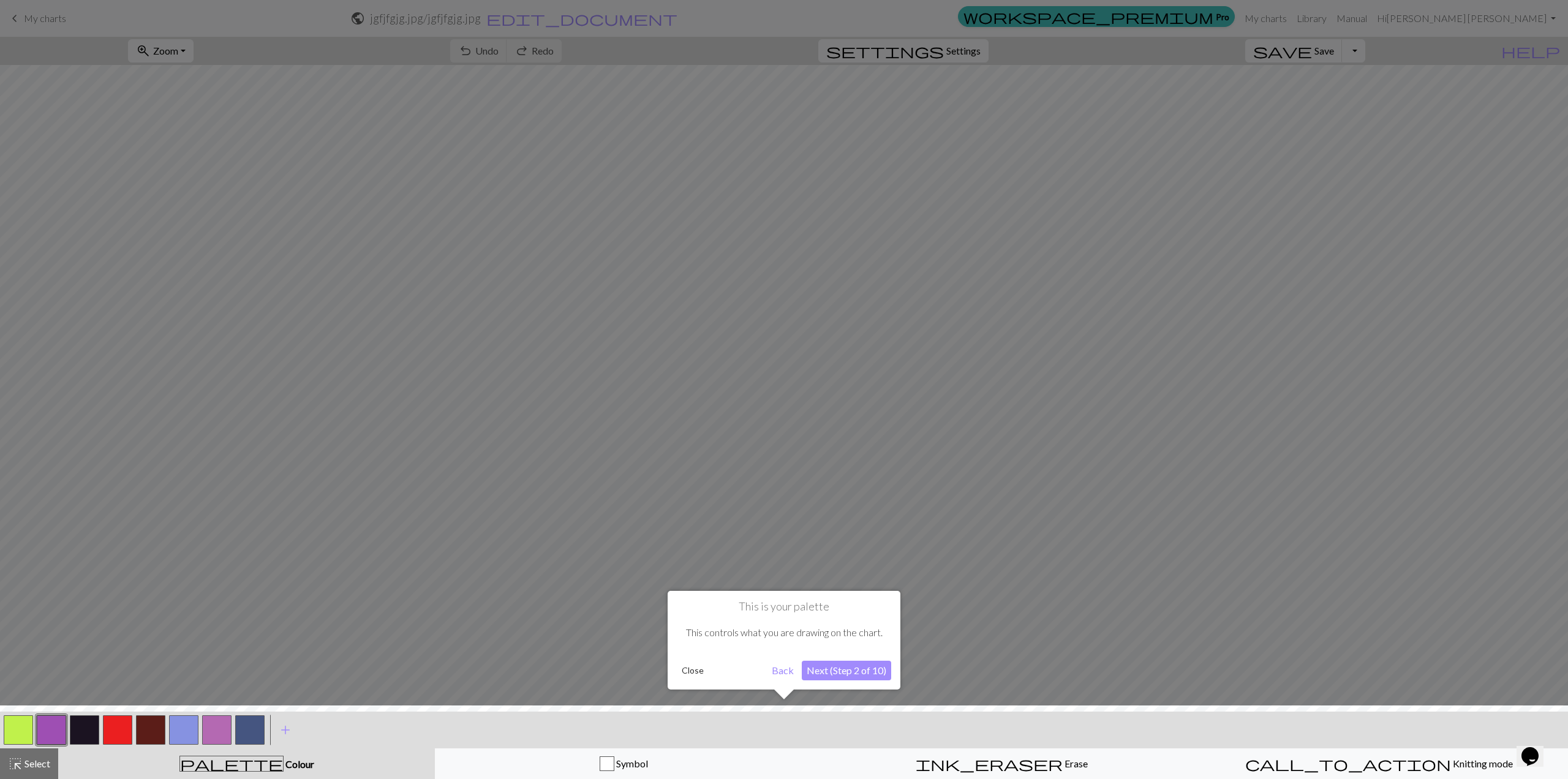
click at [826, 559] on button "Next (Step 2 of 10)" at bounding box center [847, 670] width 90 height 20
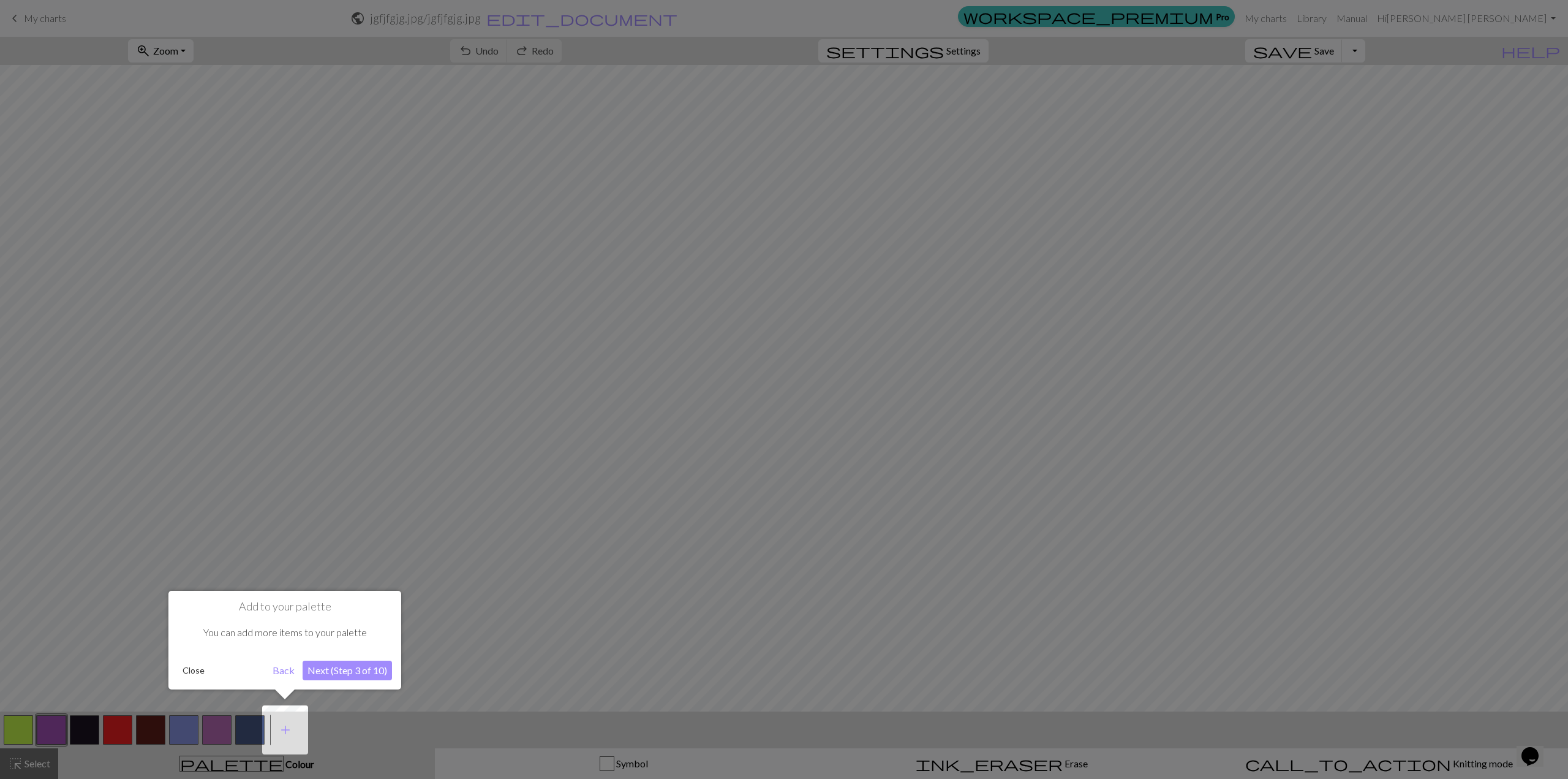
click at [364, 559] on button "Next (Step 3 of 10)" at bounding box center [347, 670] width 90 height 20
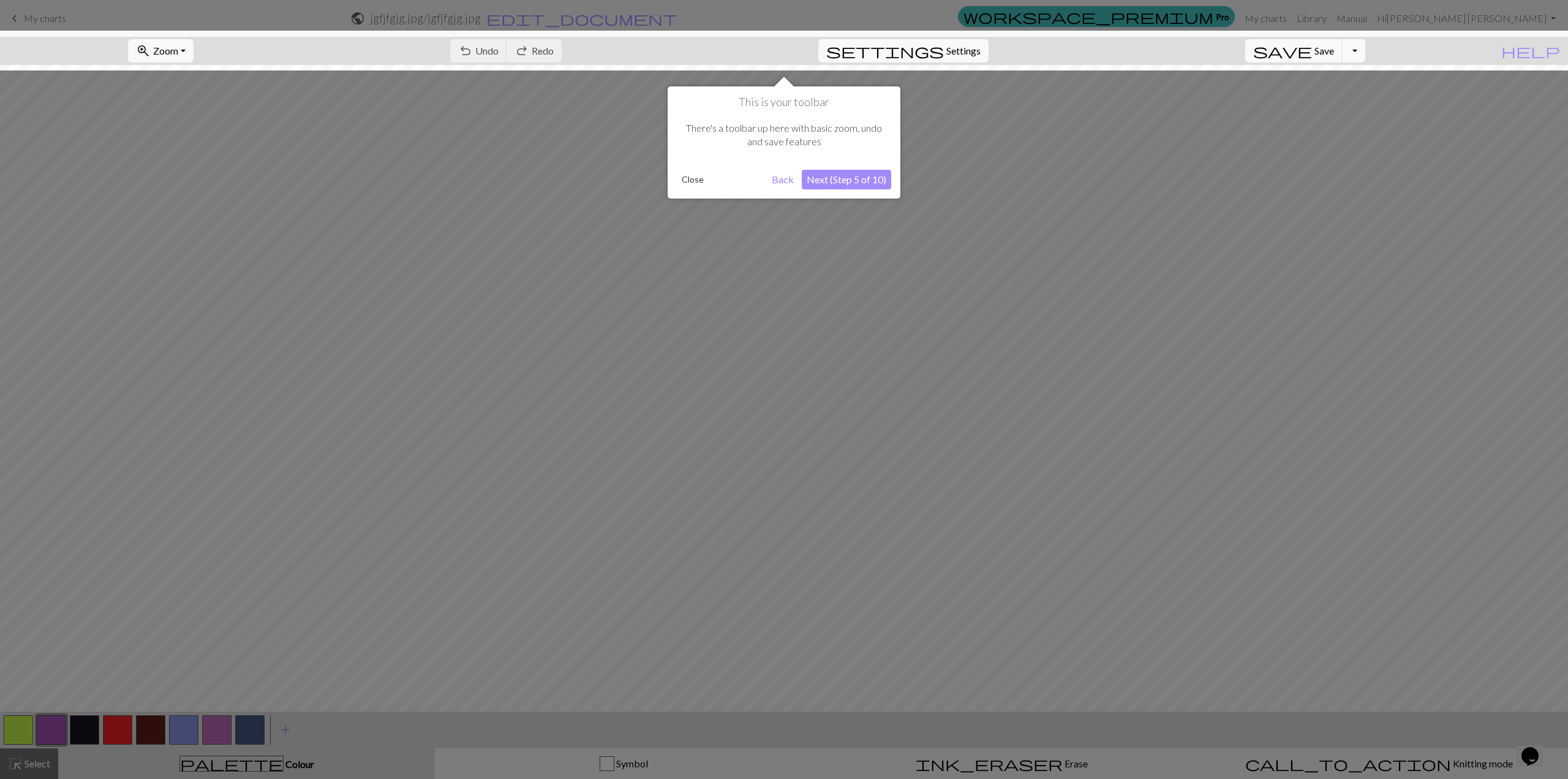
click at [826, 176] on button "Next (Step 5 of 10)" at bounding box center [847, 179] width 90 height 20
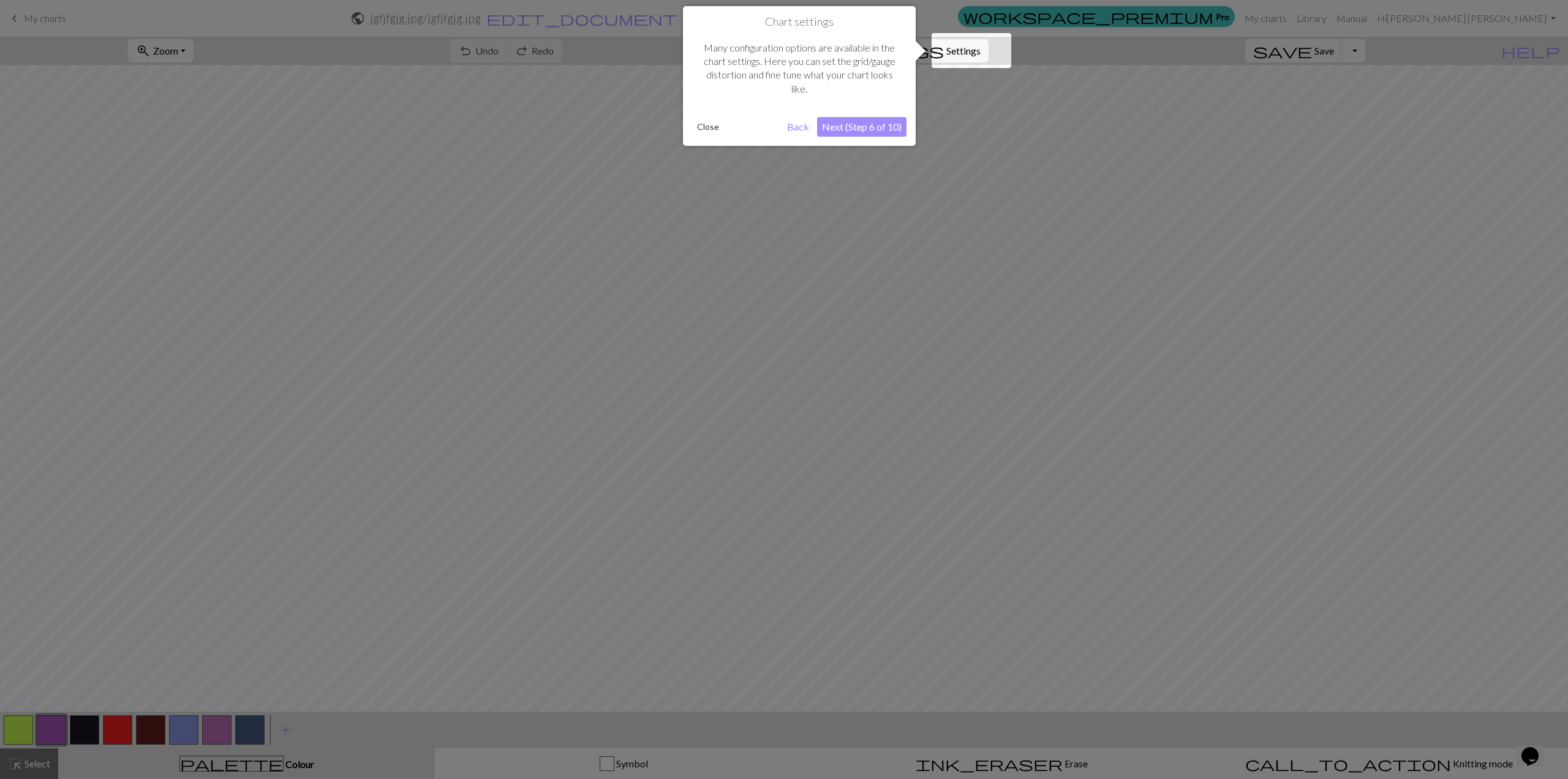
click at [826, 132] on button "Next (Step 6 of 10)" at bounding box center [862, 127] width 90 height 20
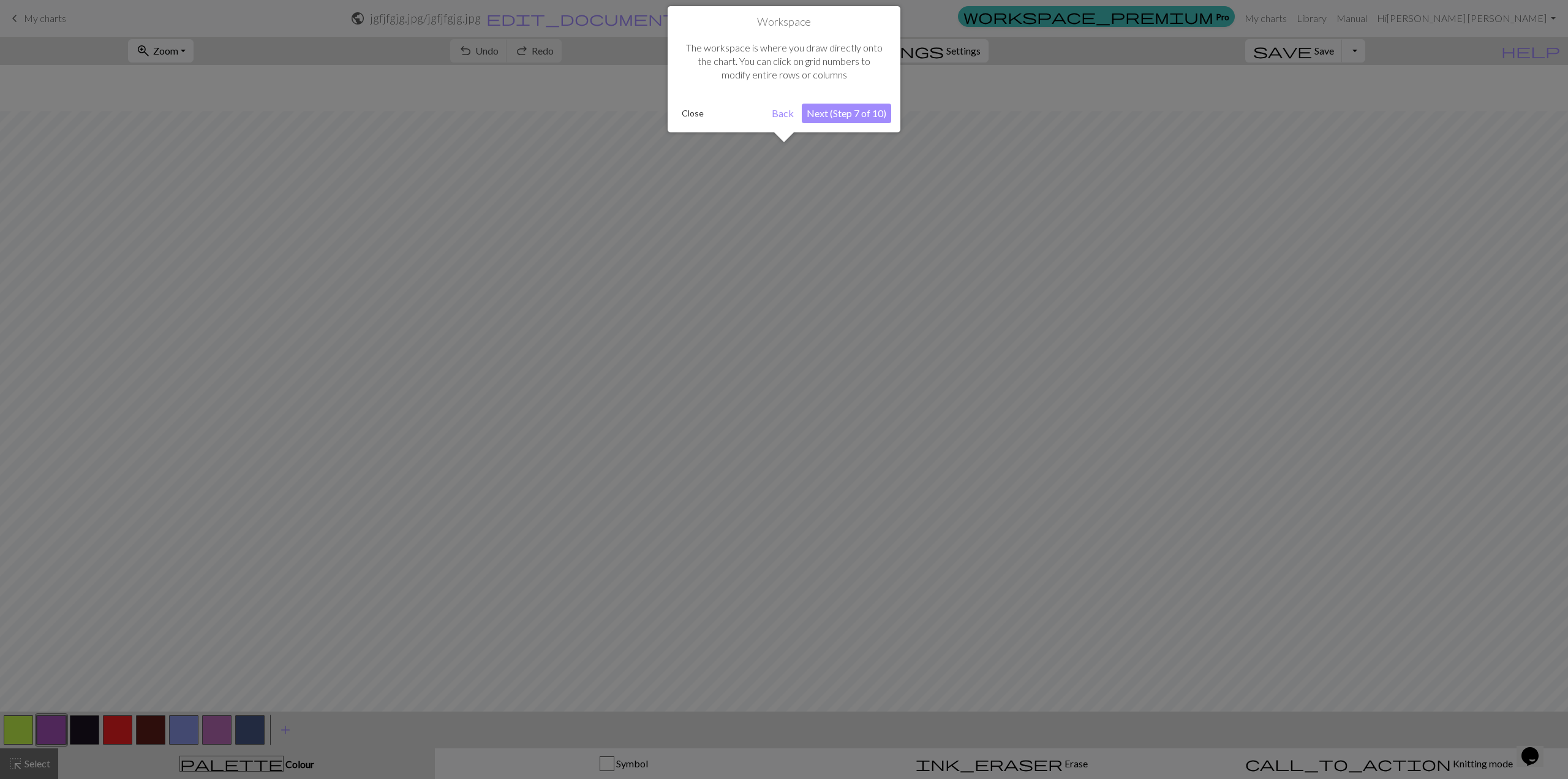
scroll to position [46, 0]
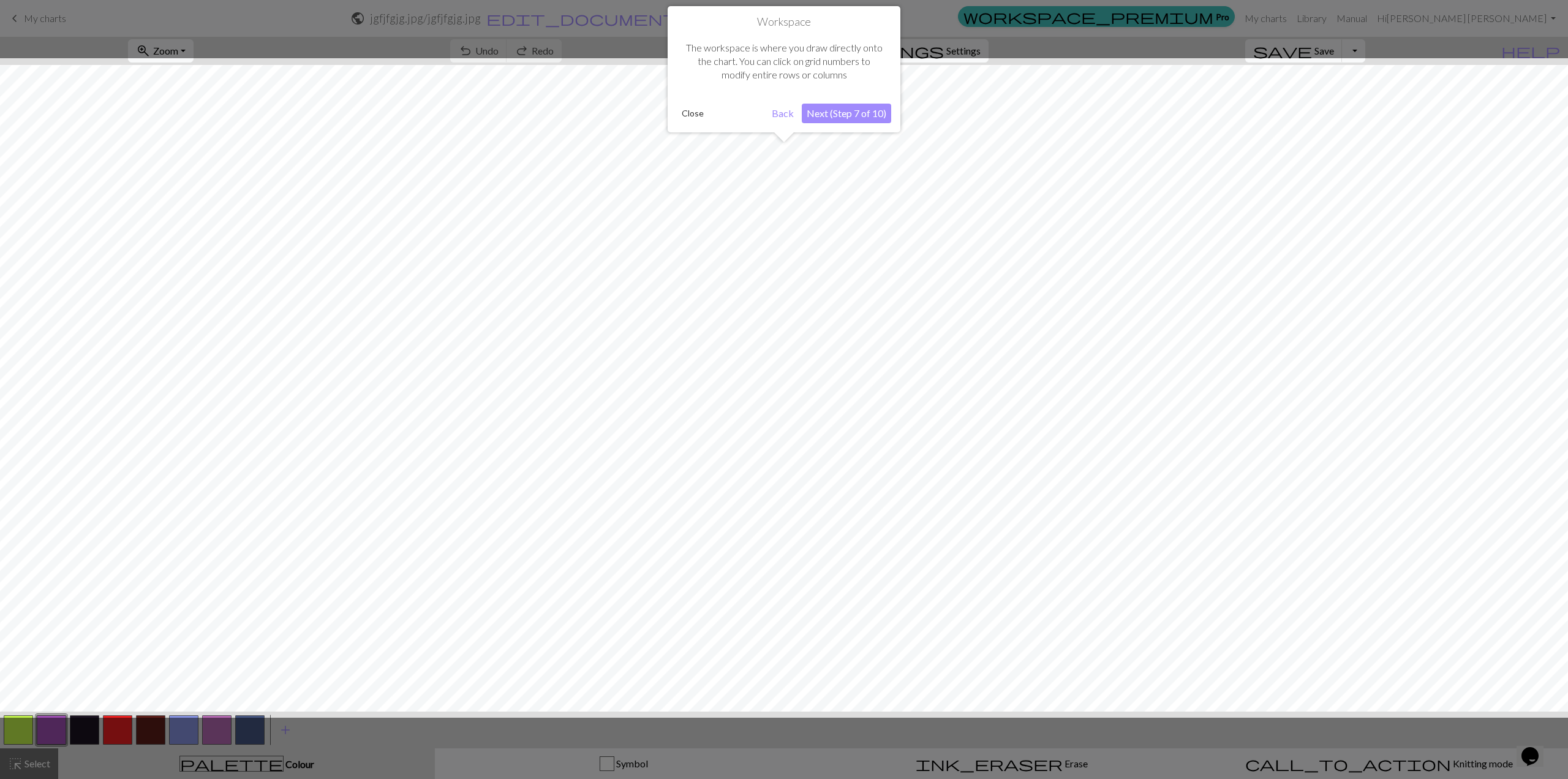
click at [826, 118] on button "Next (Step 7 of 10)" at bounding box center [847, 113] width 90 height 20
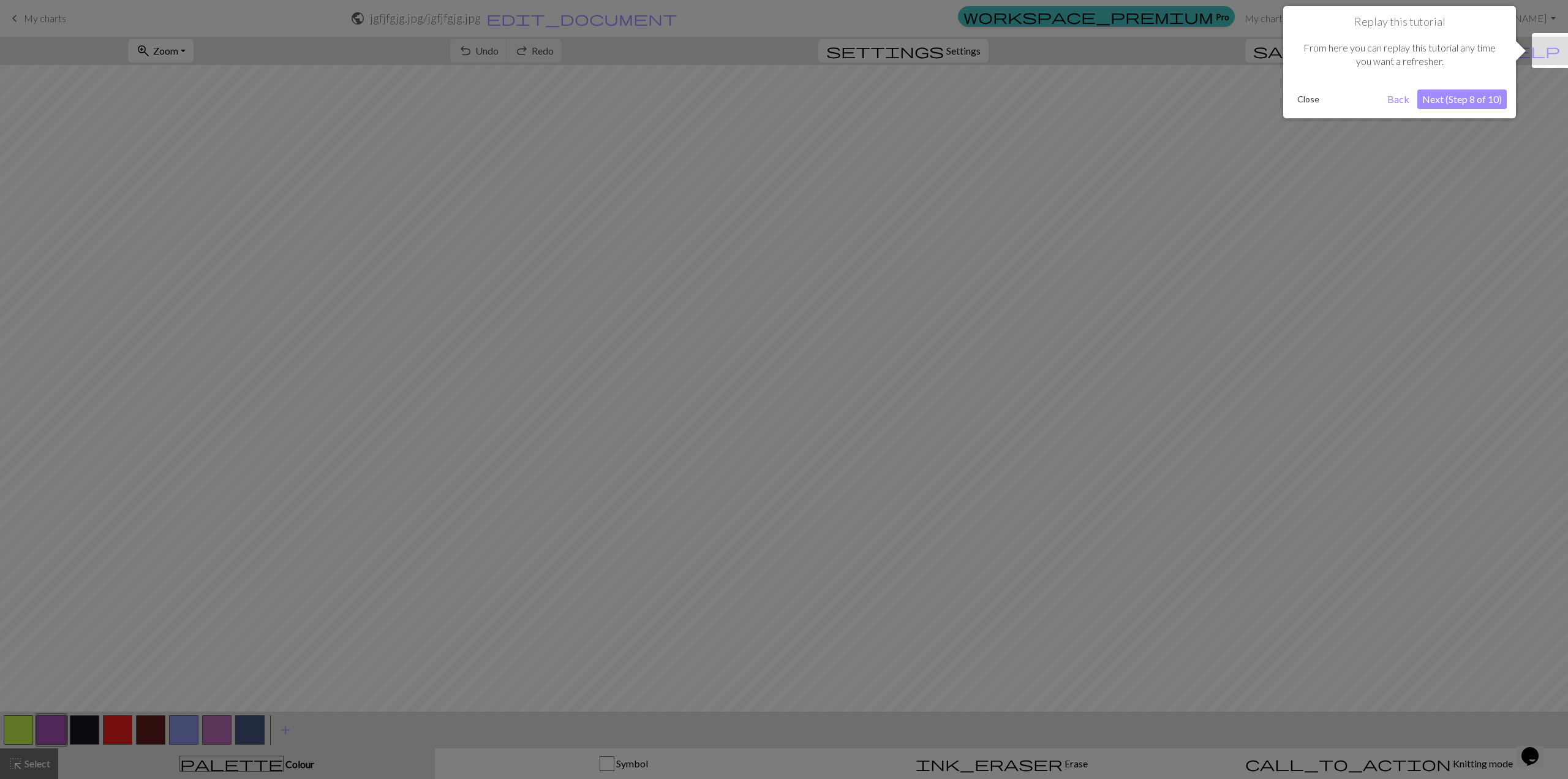
click at [826, 100] on button "Next (Step 8 of 10)" at bounding box center [1462, 99] width 90 height 20
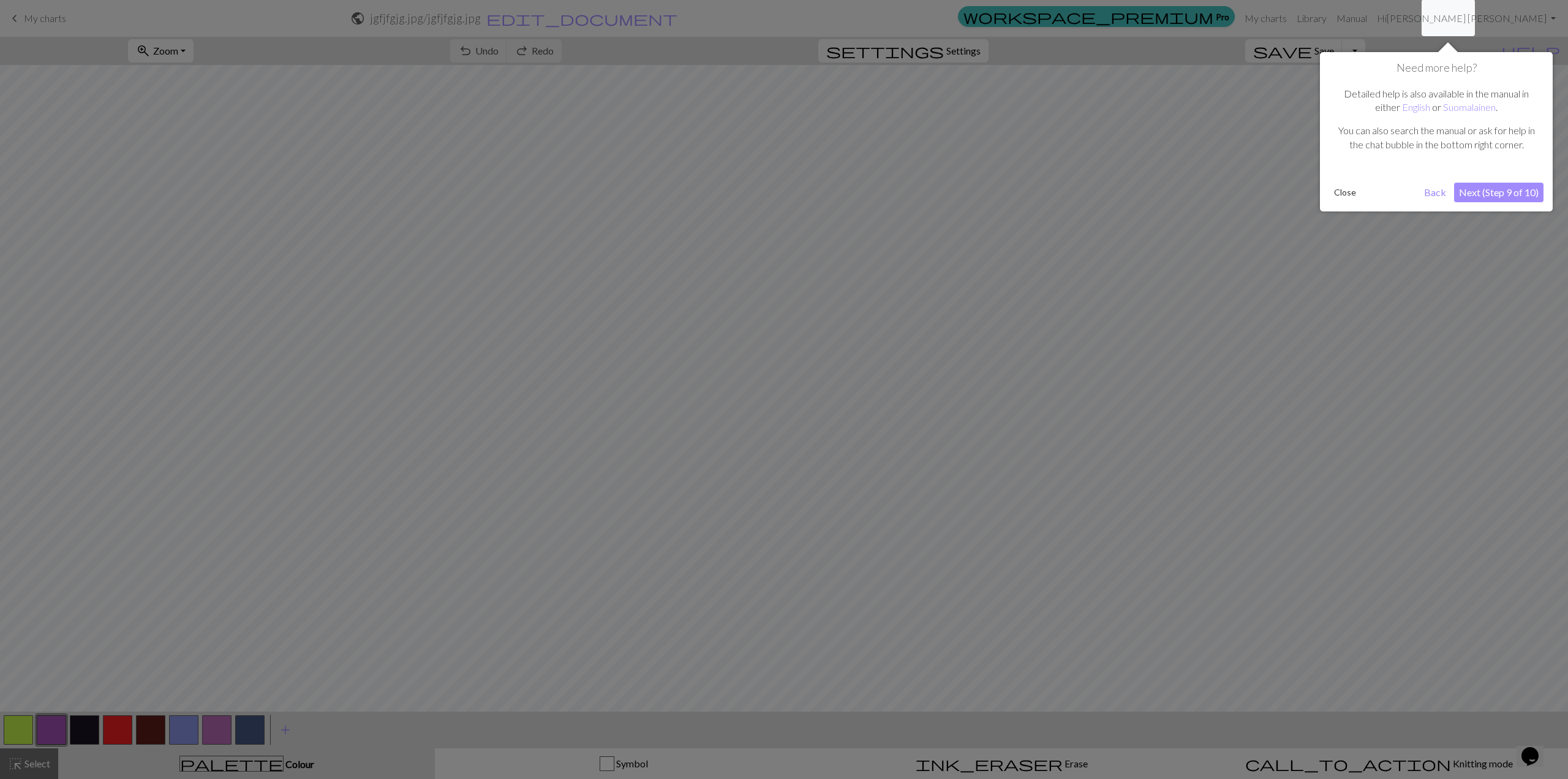
click at [826, 189] on button "Next (Step 9 of 10)" at bounding box center [1499, 192] width 90 height 20
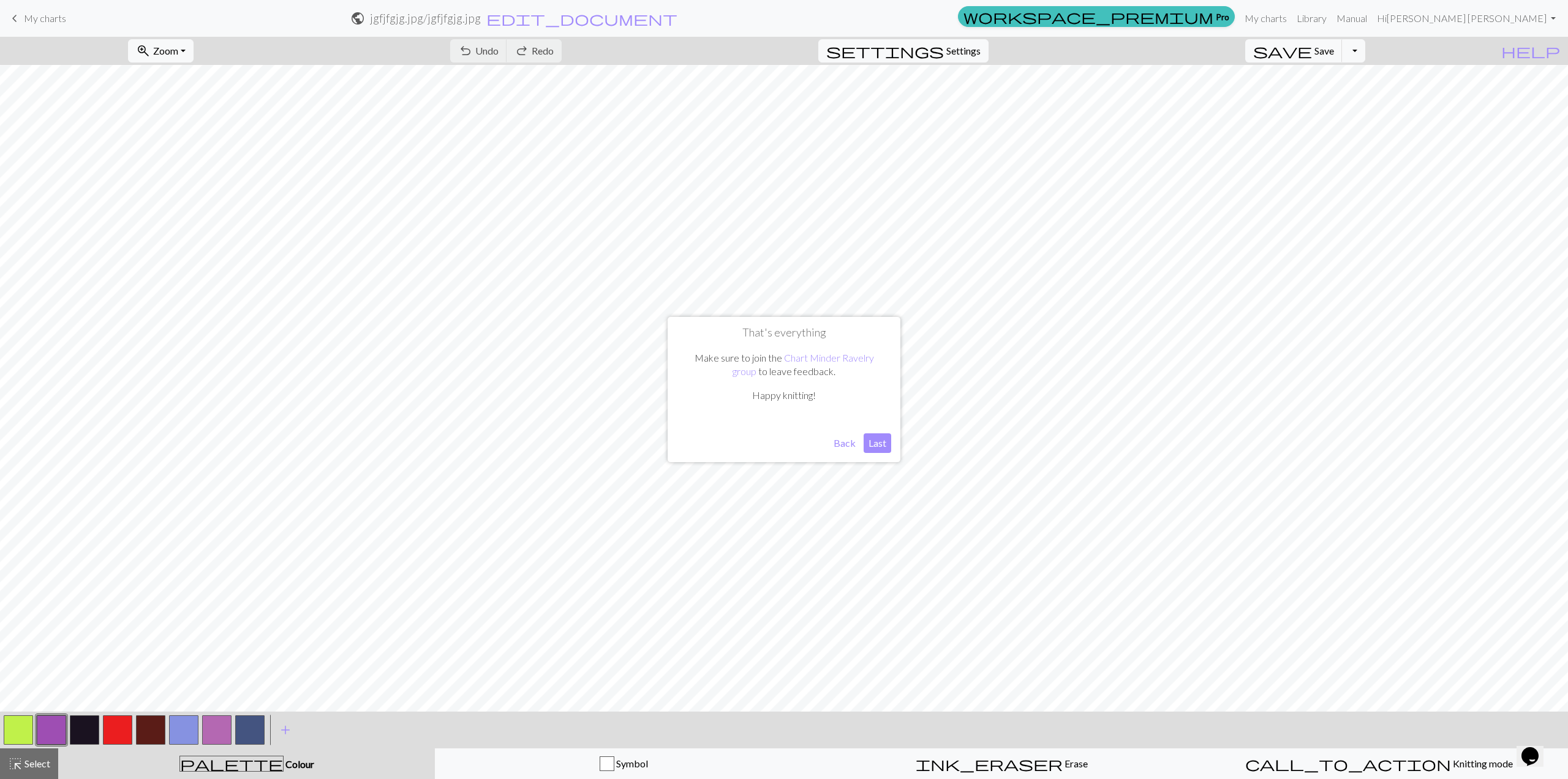
click at [826, 444] on button "Last" at bounding box center [877, 443] width 27 height 20
click at [826, 58] on button "Toggle Dropdown" at bounding box center [1354, 51] width 23 height 23
click at [826, 80] on button "file_copy Save a copy" at bounding box center [1264, 77] width 202 height 20
click at [826, 54] on button "Toggle Dropdown" at bounding box center [1354, 51] width 23 height 23
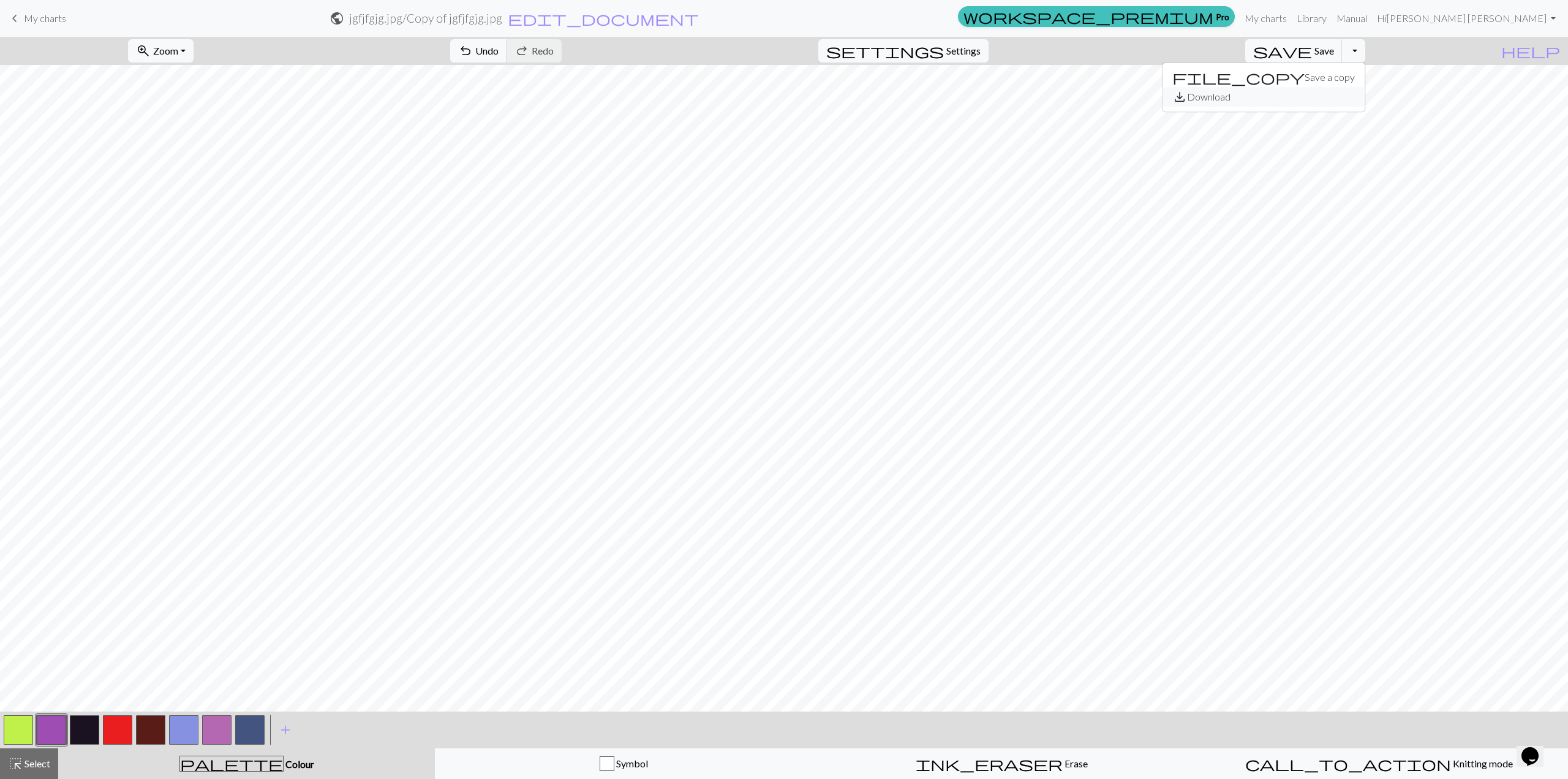
click at [826, 102] on button "save_alt Download" at bounding box center [1264, 96] width 202 height 20
drag, startPoint x: 635, startPoint y: 13, endPoint x: 681, endPoint y: 18, distance: 46.3
click at [503, 18] on h2 "jgfjfgjg.jpg / Copy of jgfjfgjg.jpg" at bounding box center [426, 18] width 153 height 14
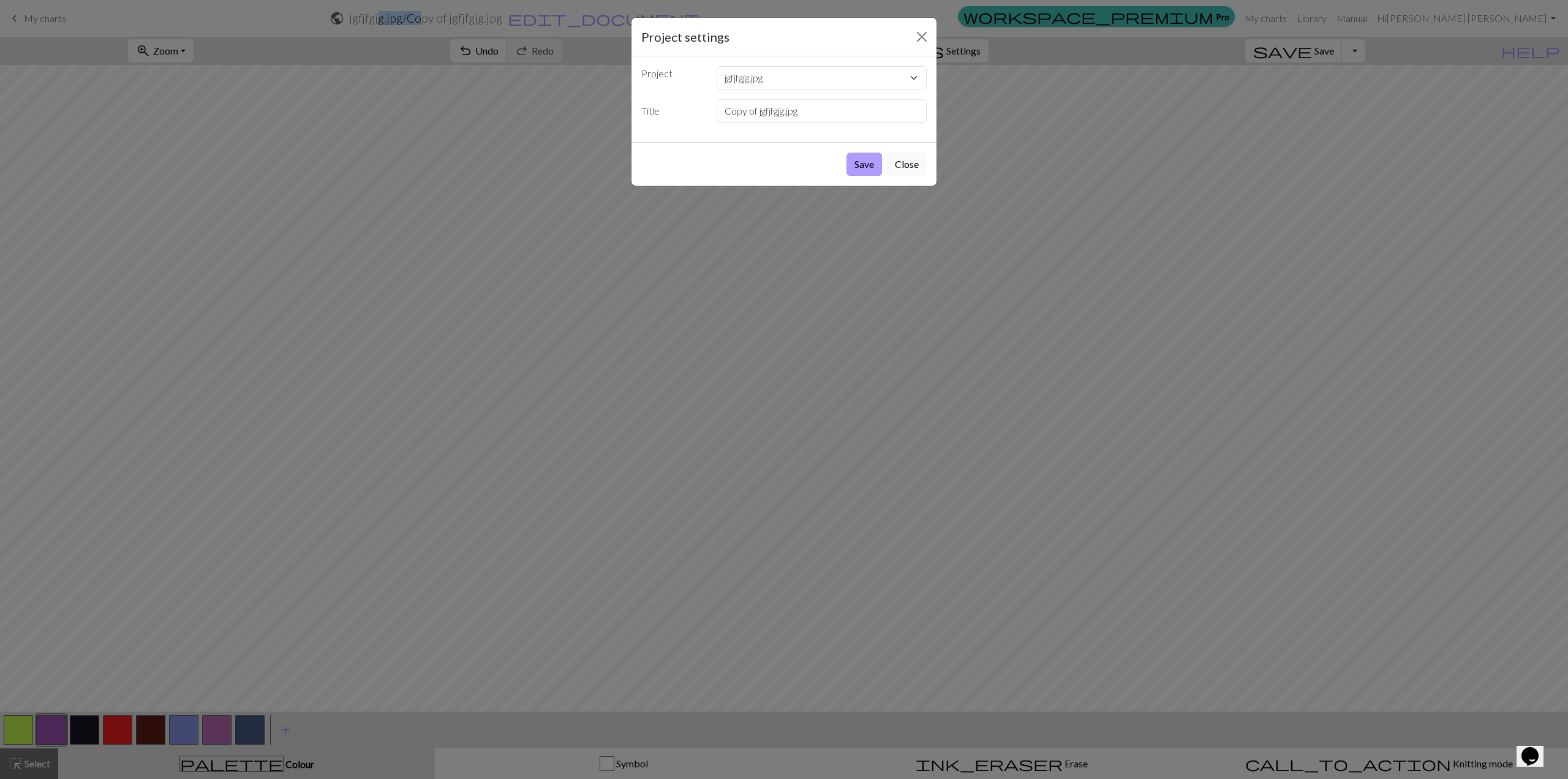
click at [826, 168] on button "Save" at bounding box center [864, 164] width 36 height 23
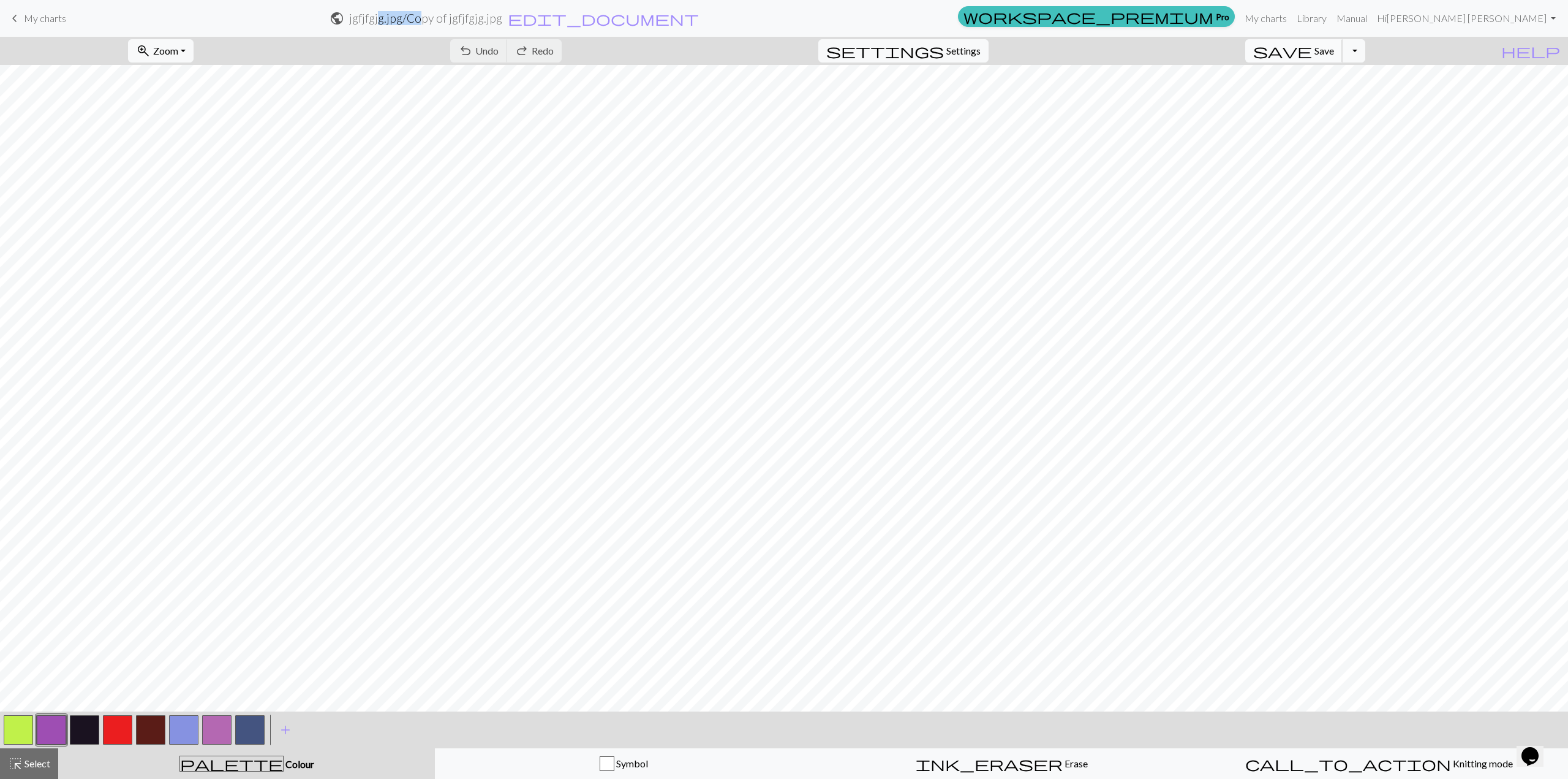
click at [826, 55] on span "Save" at bounding box center [1324, 50] width 20 height 12
click at [826, 56] on button "Toggle Dropdown" at bounding box center [1354, 51] width 23 height 23
click at [826, 94] on button "save_alt Download" at bounding box center [1264, 96] width 202 height 20
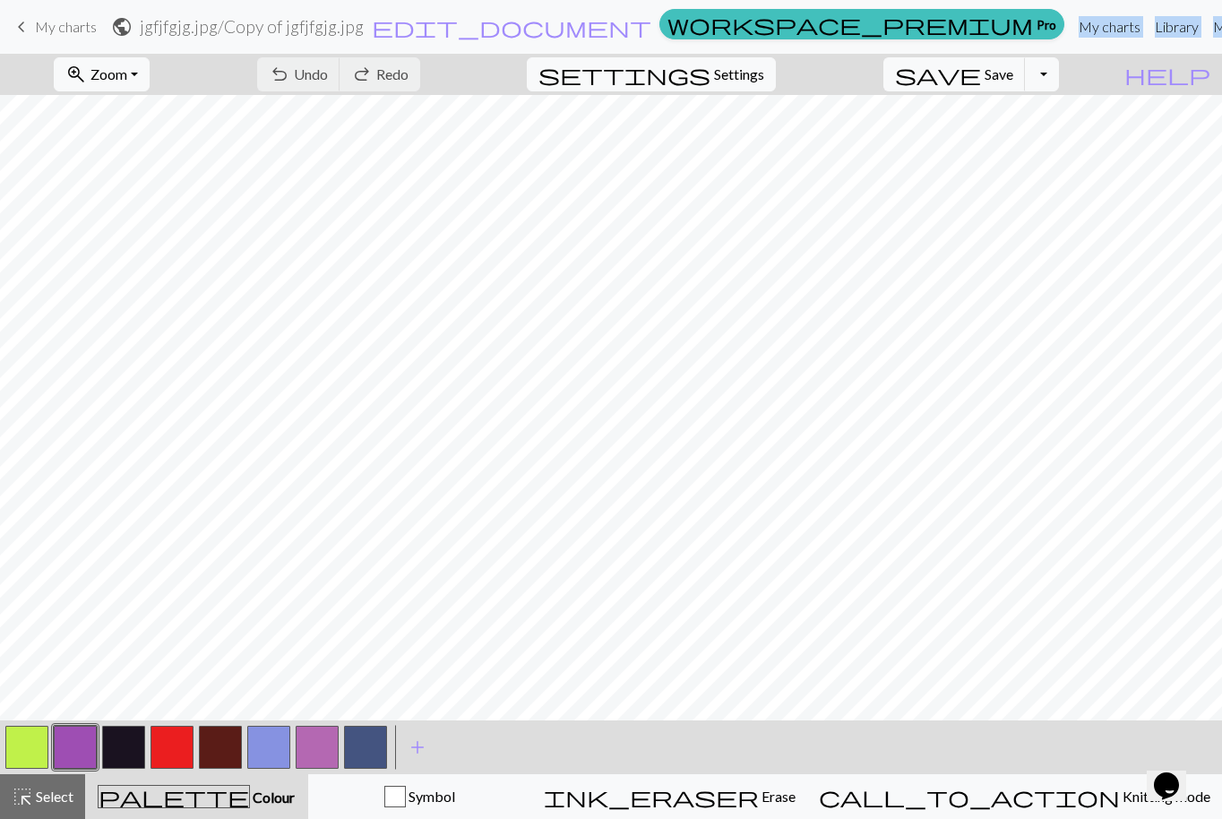
drag, startPoint x: 543, startPoint y: 31, endPoint x: 720, endPoint y: 41, distance: 177.6
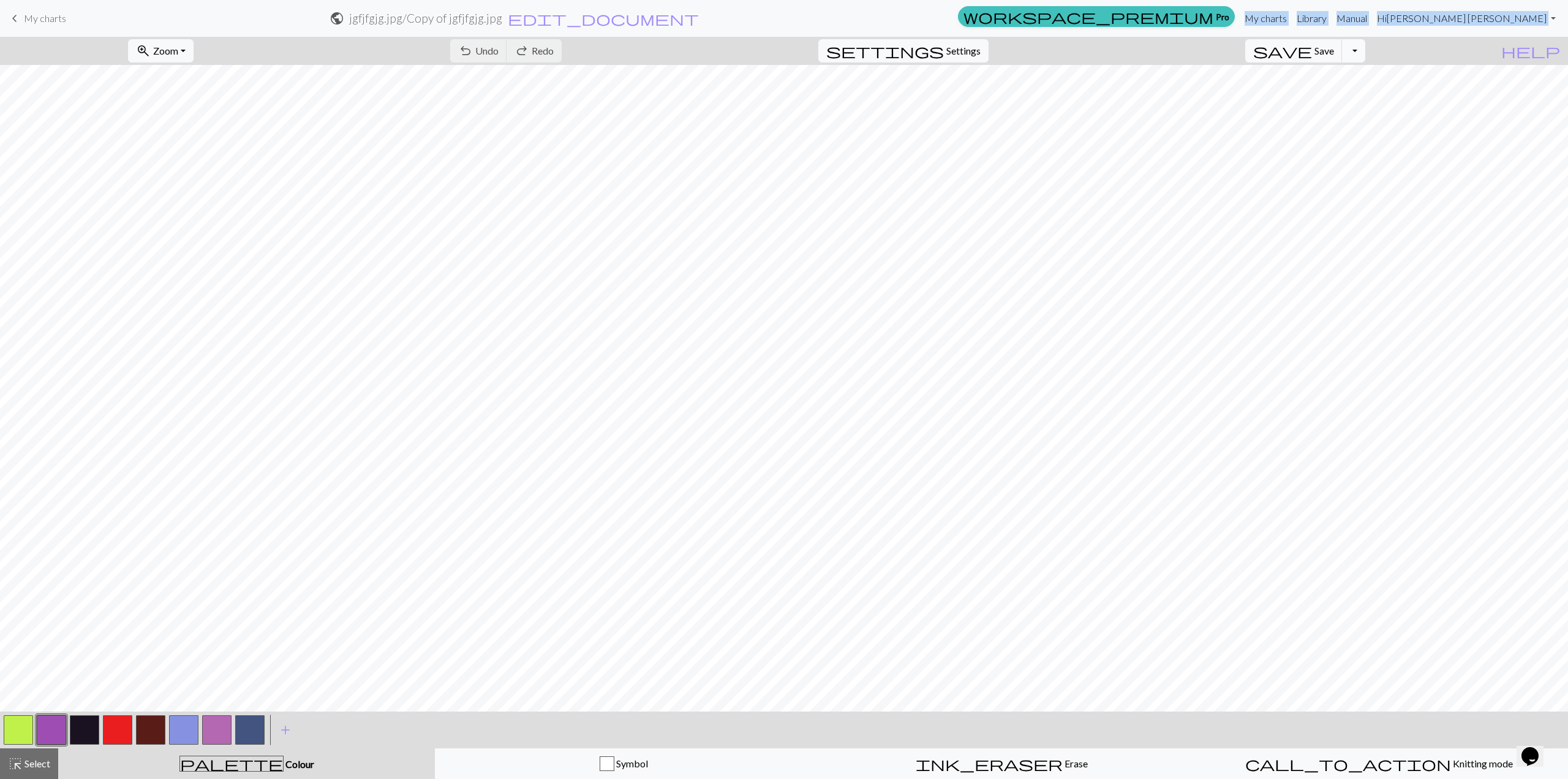
click at [826, 51] on button "Toggle Dropdown" at bounding box center [1354, 51] width 23 height 23
click at [826, 96] on button "save_alt Download" at bounding box center [1264, 96] width 202 height 20
click at [773, 27] on form "public jgfjfgjg.jpg / Copy of jgfjfgjg.jpg edit_document Edit settings" at bounding box center [514, 18] width 877 height 24
click at [826, 50] on span "Save" at bounding box center [1324, 50] width 20 height 12
click at [826, 55] on button "Toggle Dropdown" at bounding box center [1354, 51] width 23 height 23
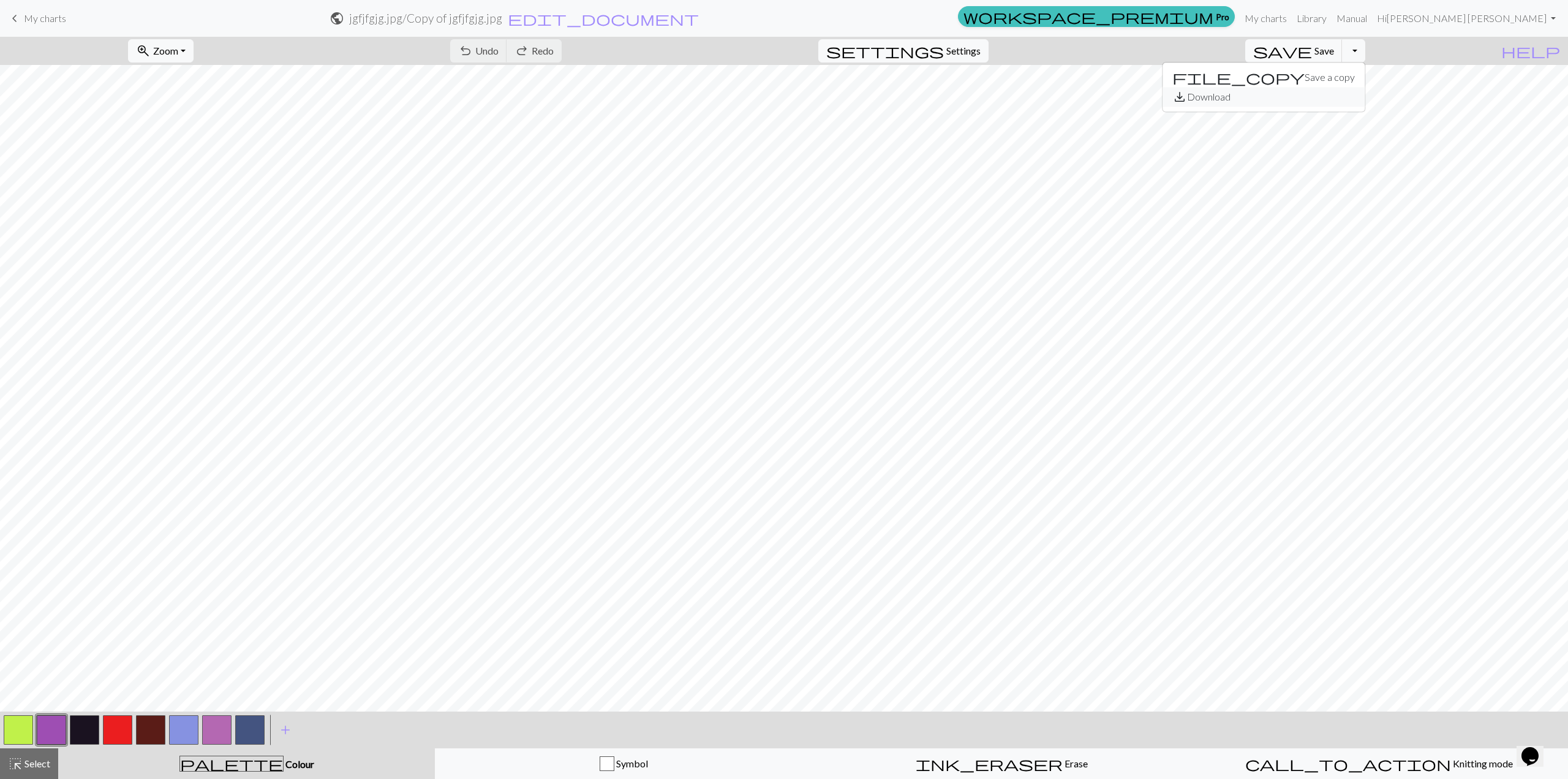
click at [826, 101] on button "save_alt Download" at bounding box center [1264, 96] width 202 height 20
click at [763, 18] on p "Your download is being prepared..." at bounding box center [784, 21] width 141 height 14
copy p "Your download is being prepared..."
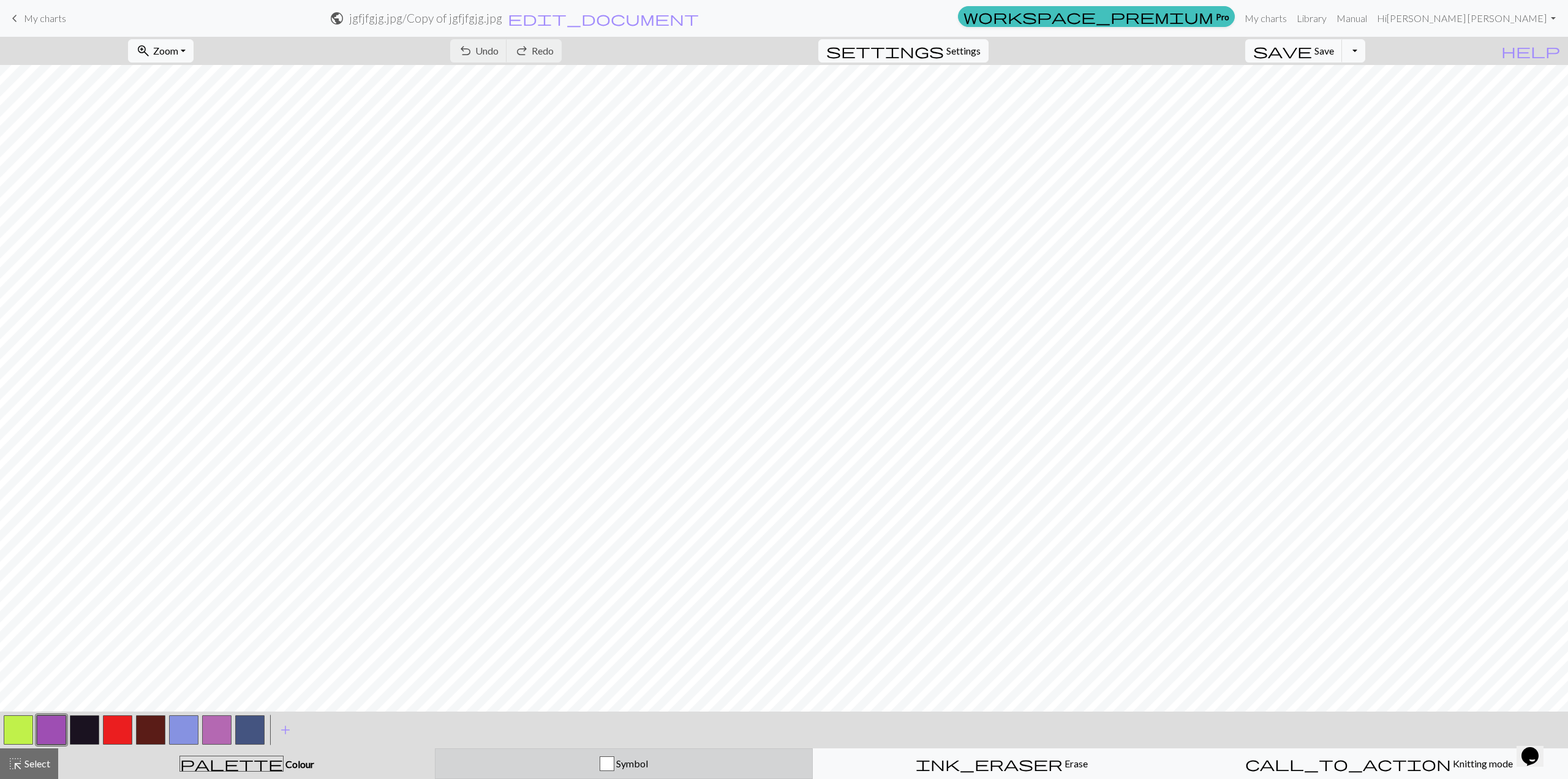
click at [609, 559] on button "Symbol" at bounding box center [624, 763] width 378 height 31
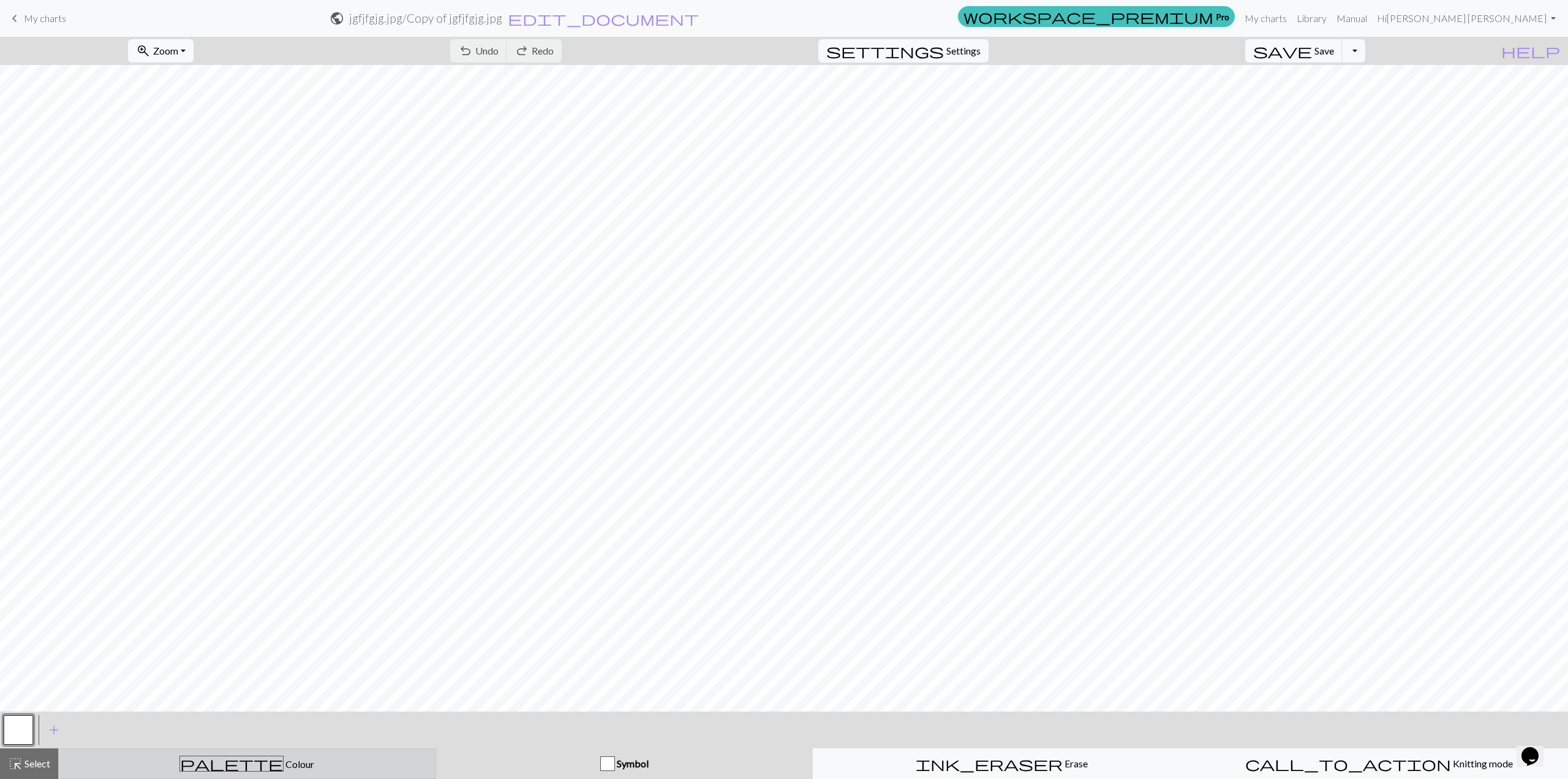
click at [343, 559] on div "palette Colour Colour" at bounding box center [247, 763] width 362 height 16
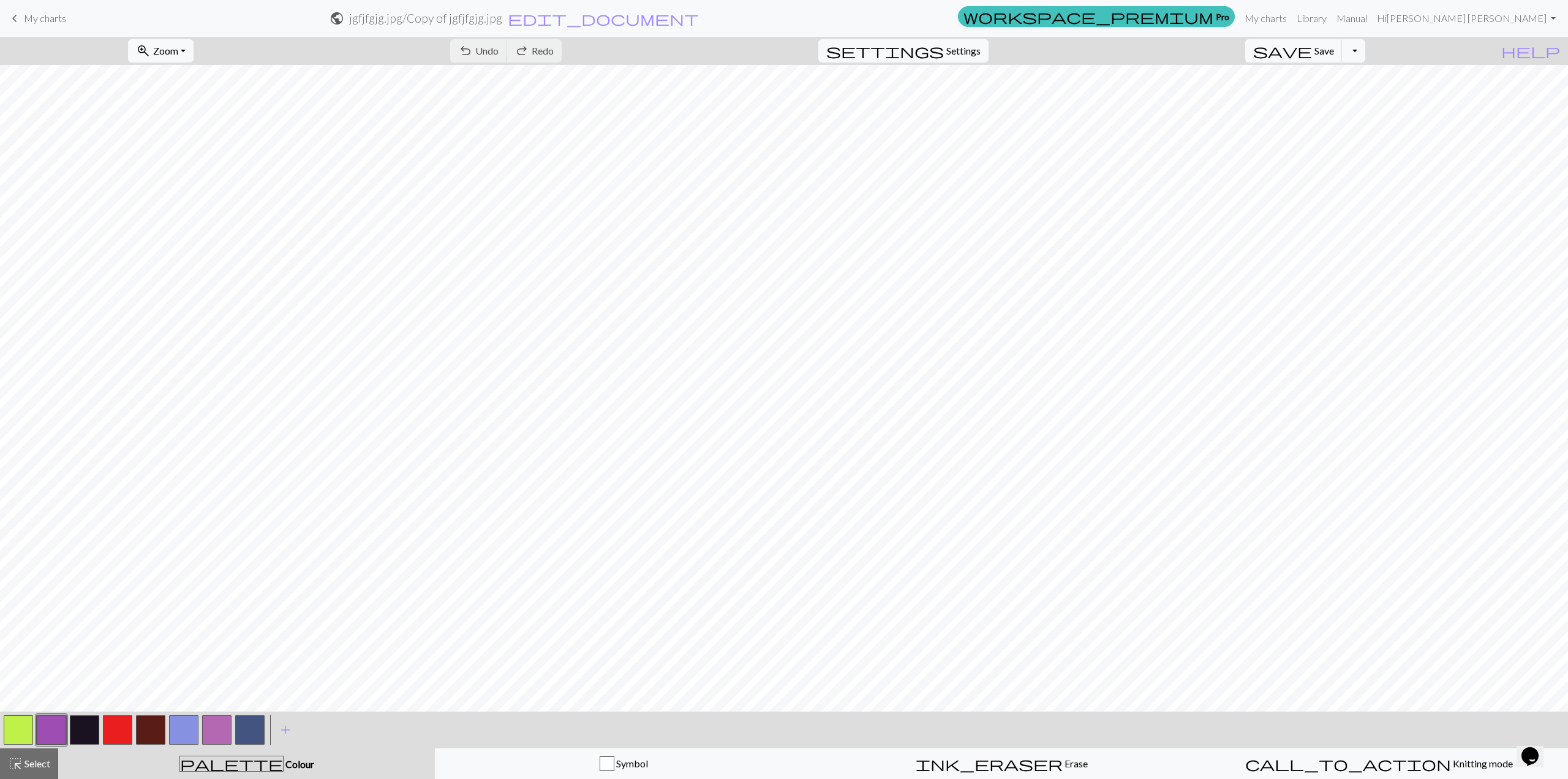
click at [503, 21] on h2 "jgfjfgjg.jpg / Copy of jgfjfgjg.jpg" at bounding box center [426, 18] width 153 height 14
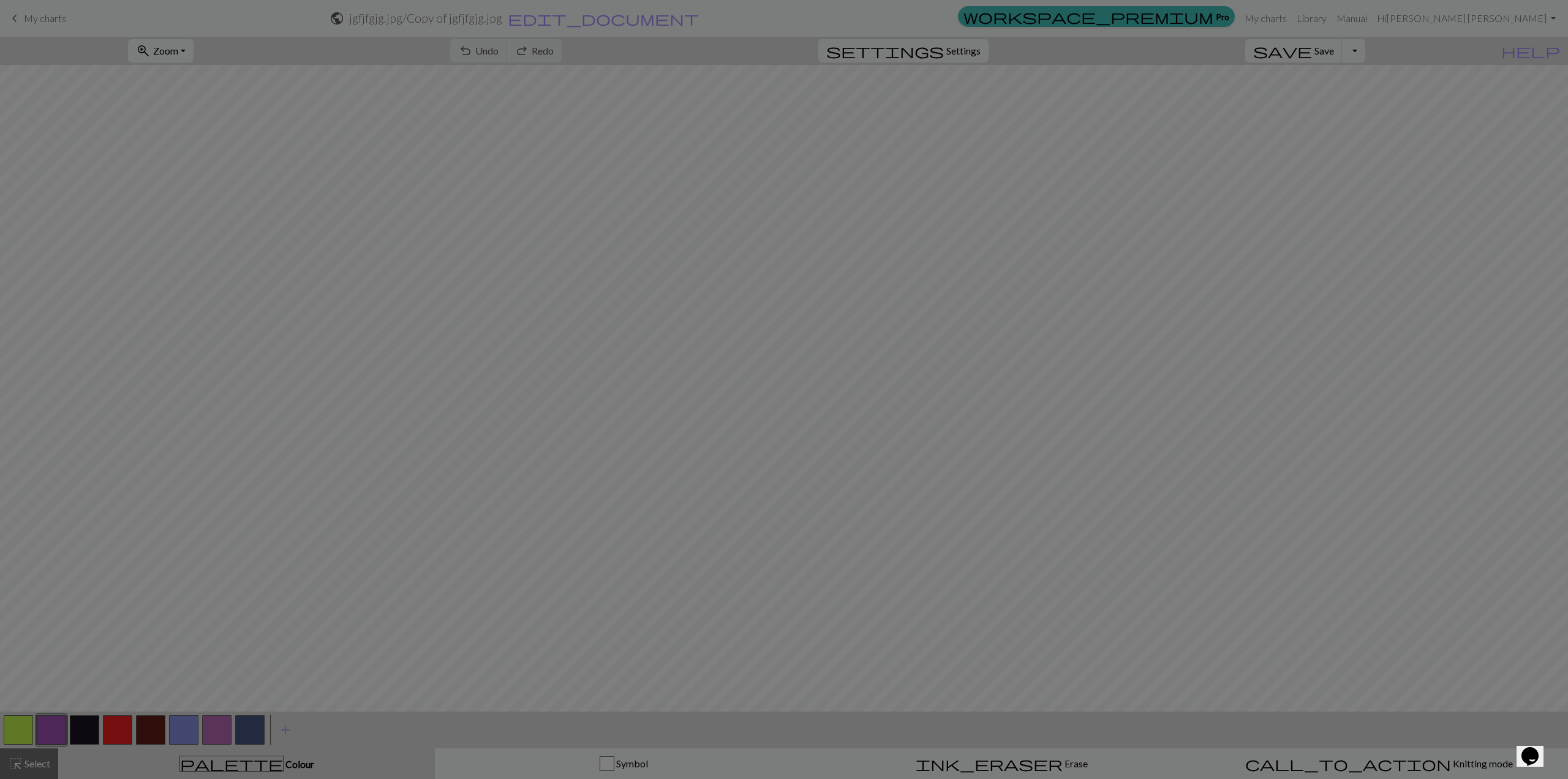
click at [777, 21] on div "Project settings" at bounding box center [784, 6] width 305 height 38
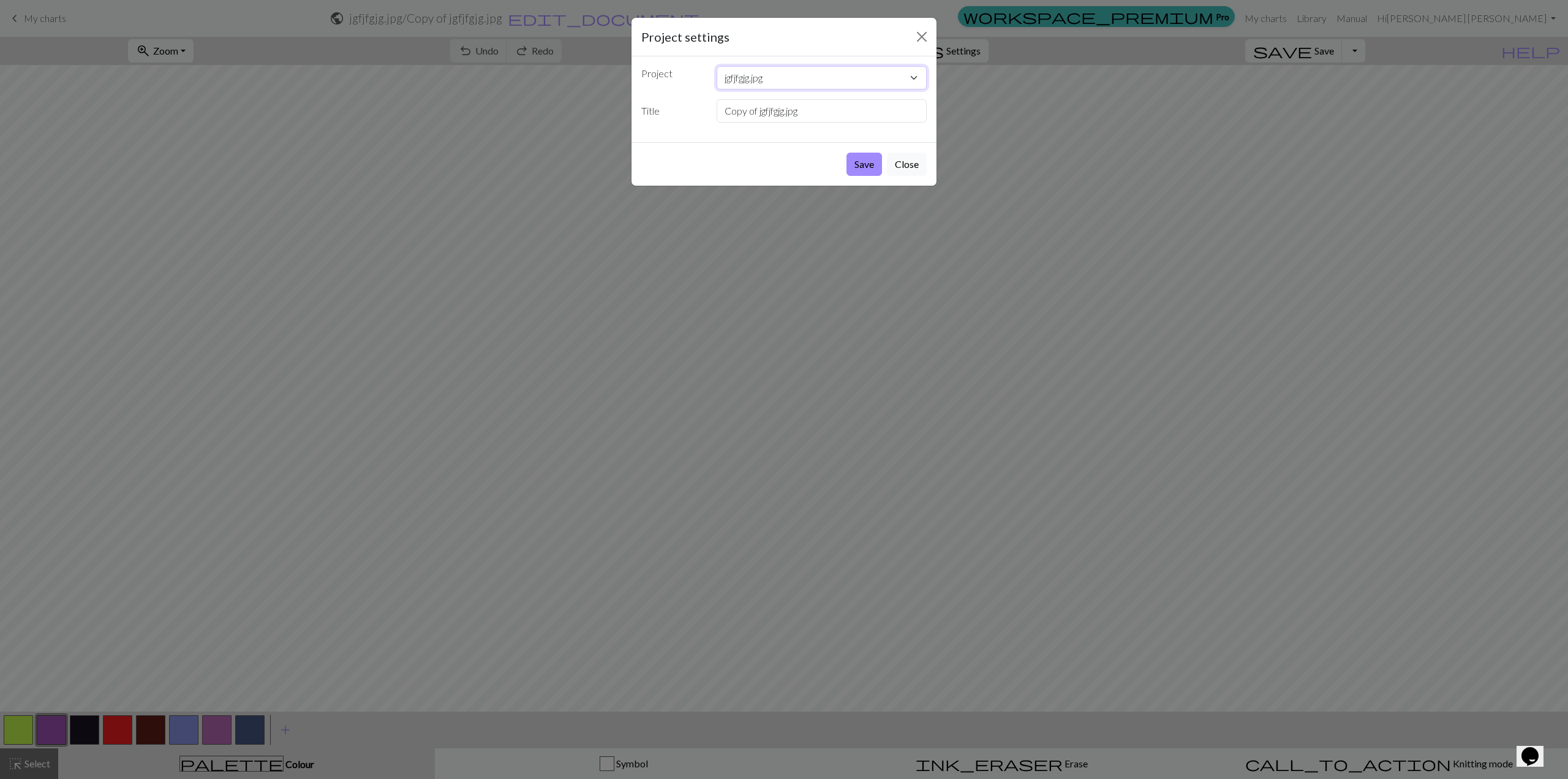
click at [826, 82] on select "jgfjfgjg.jpg" at bounding box center [822, 78] width 211 height 23
click at [782, 118] on input "Copy of jgfjfgjg.jpg" at bounding box center [822, 111] width 211 height 23
click at [826, 162] on button "Save" at bounding box center [864, 164] width 36 height 23
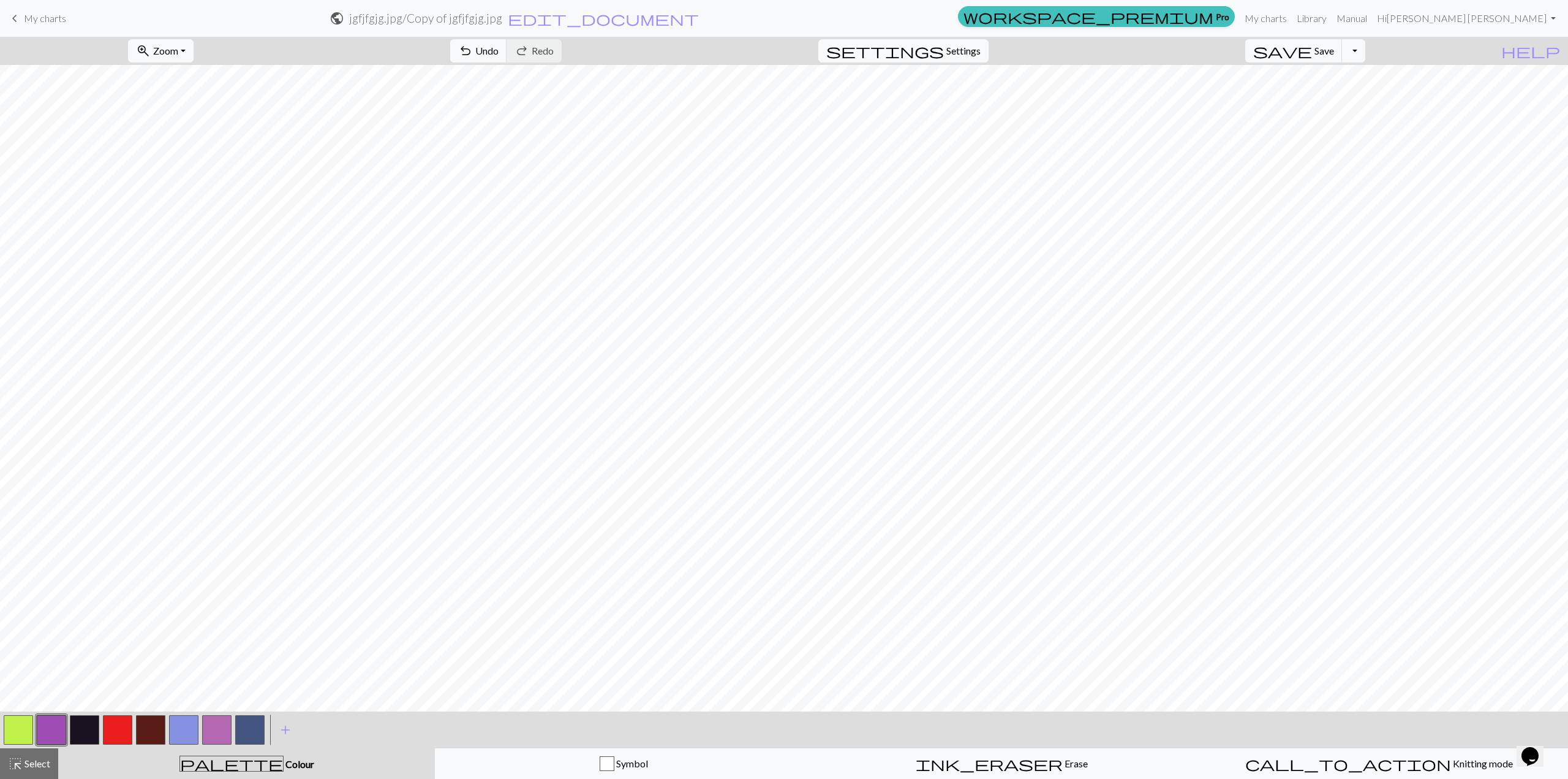
click at [503, 24] on h2 "jgfjfgjg.jpg / Copy of jgfjfgjg.jpg" at bounding box center [426, 18] width 153 height 14
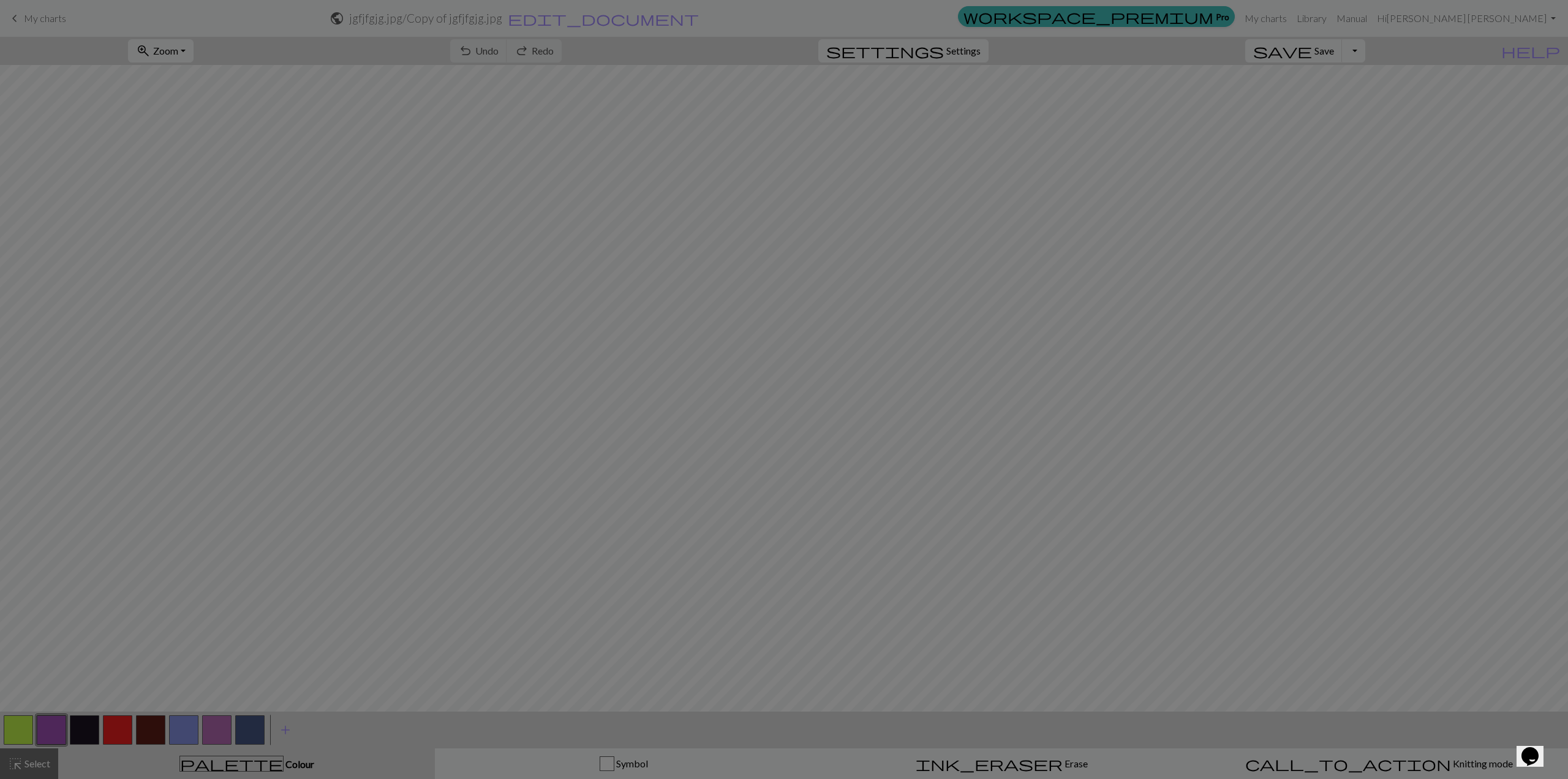
click at [592, 20] on div "Chart saved" at bounding box center [784, 24] width 1568 height 49
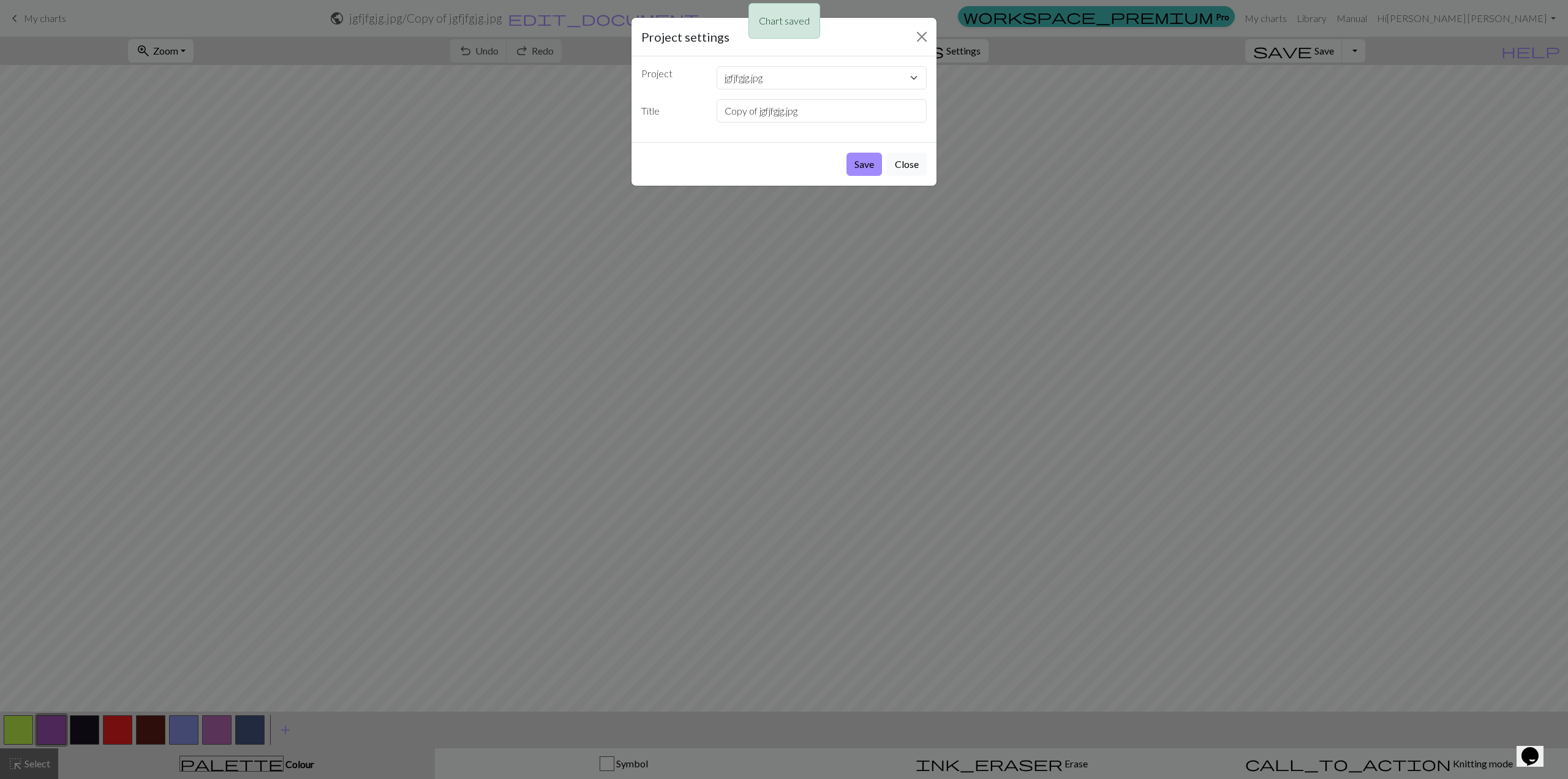
click at [826, 35] on div "Chart saved" at bounding box center [784, 24] width 1568 height 49
click at [826, 36] on div "Chart saved" at bounding box center [784, 24] width 1568 height 49
click at [826, 27] on button "Close" at bounding box center [922, 36] width 20 height 20
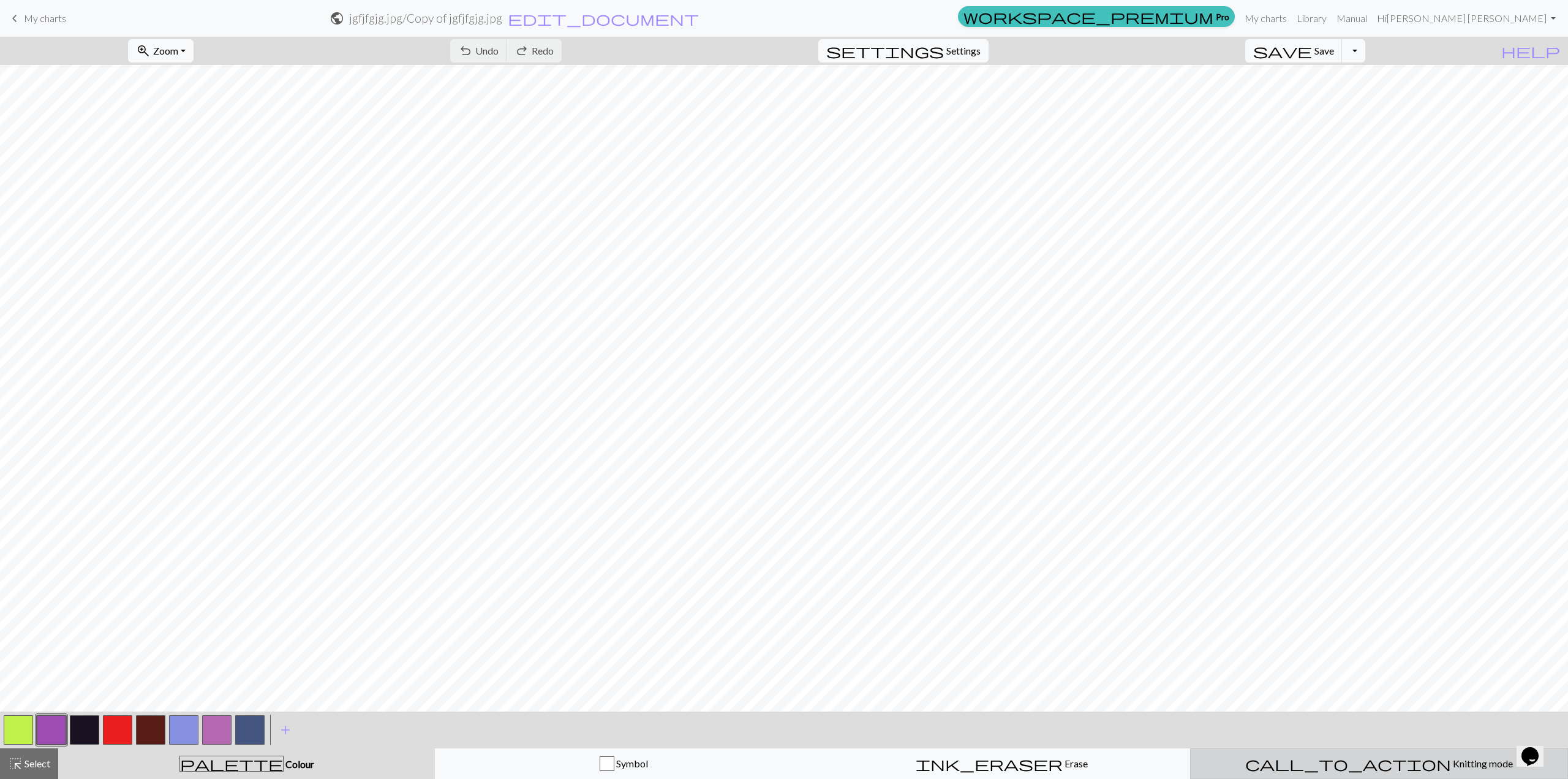
click at [826, 559] on span "Knitting mode" at bounding box center [1482, 763] width 62 height 12
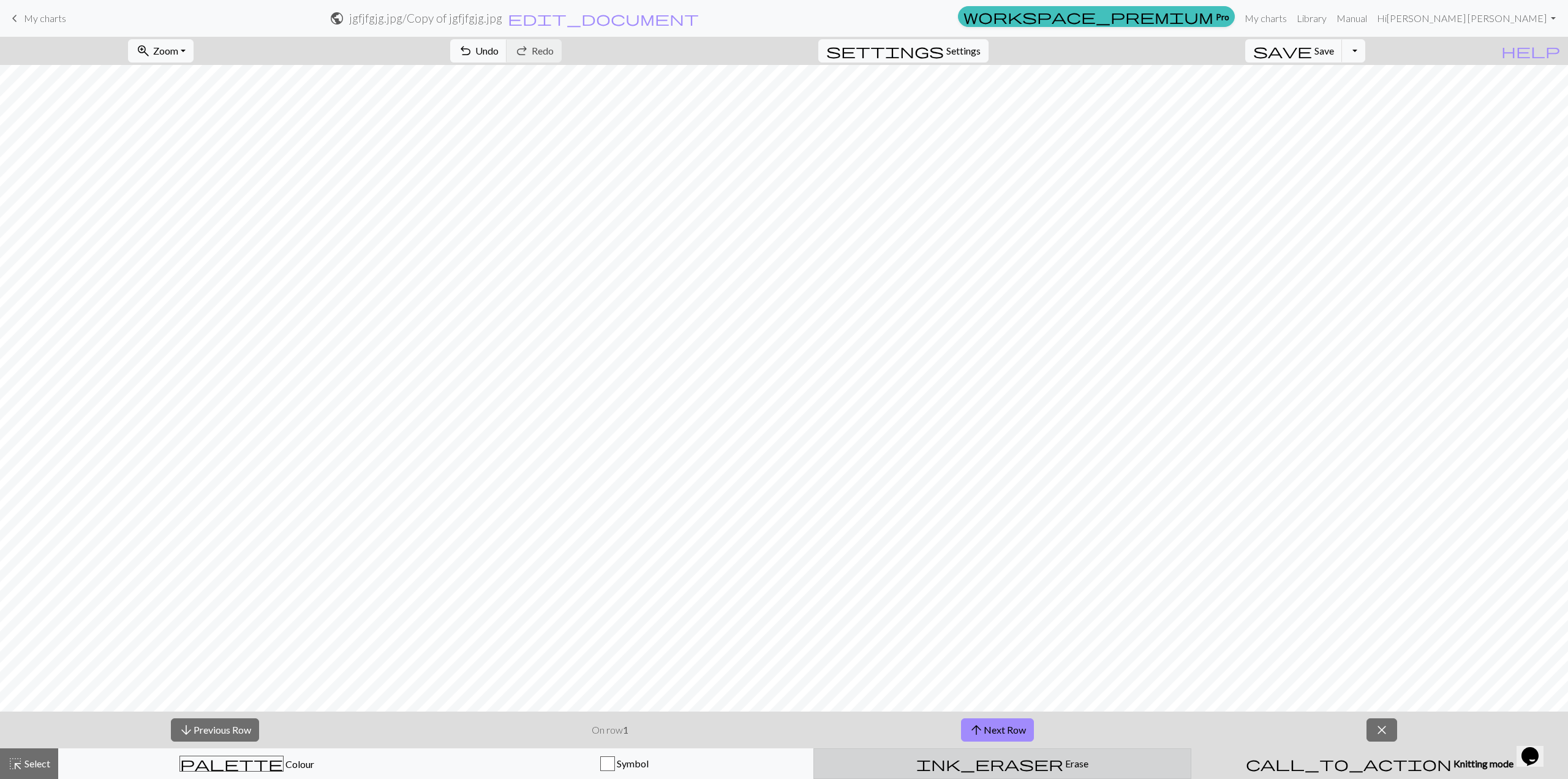
click at [826, 559] on span "ink_eraser" at bounding box center [989, 763] width 147 height 17
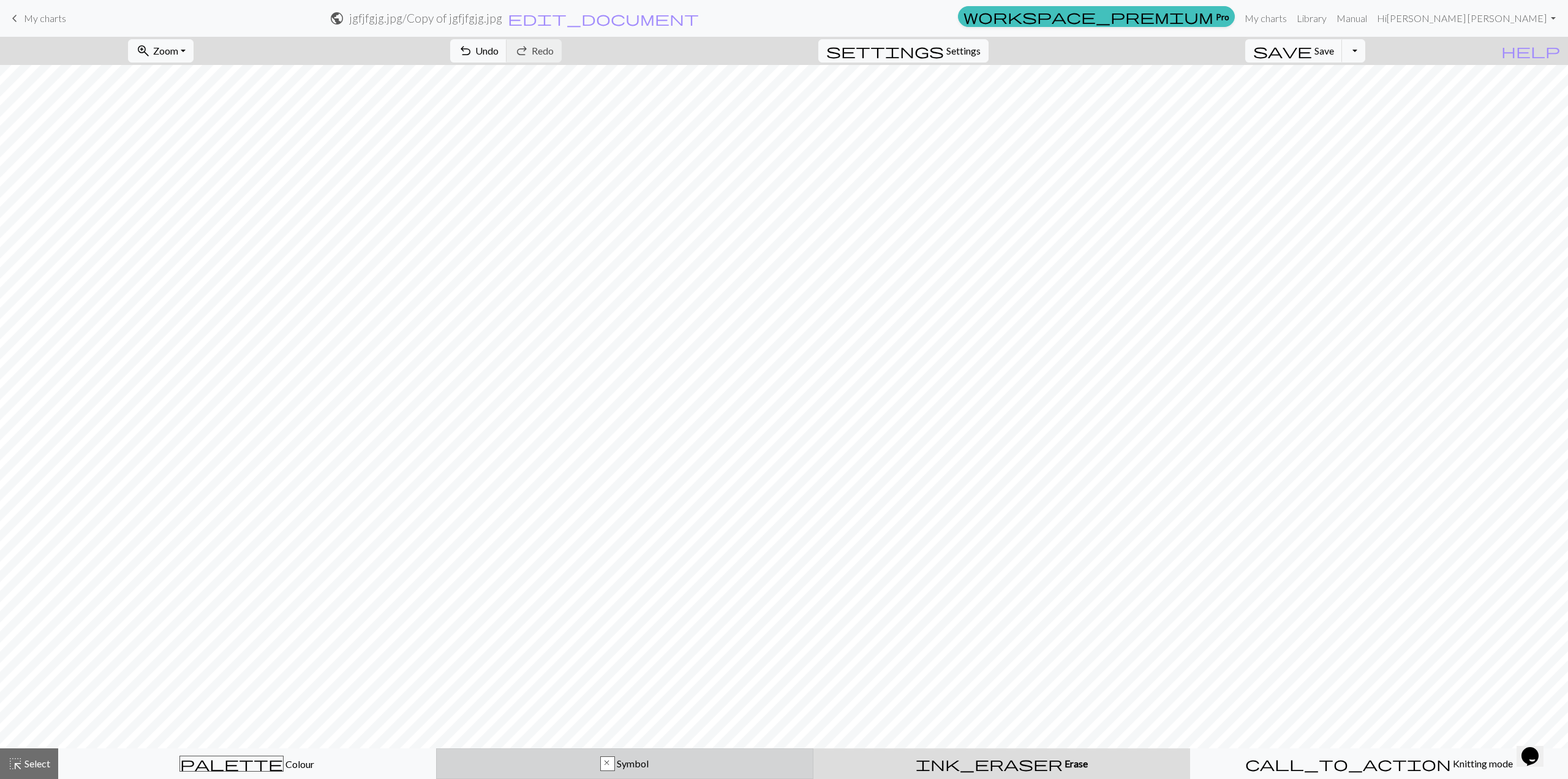
click at [739, 559] on div "x Symbol" at bounding box center [624, 763] width 362 height 14
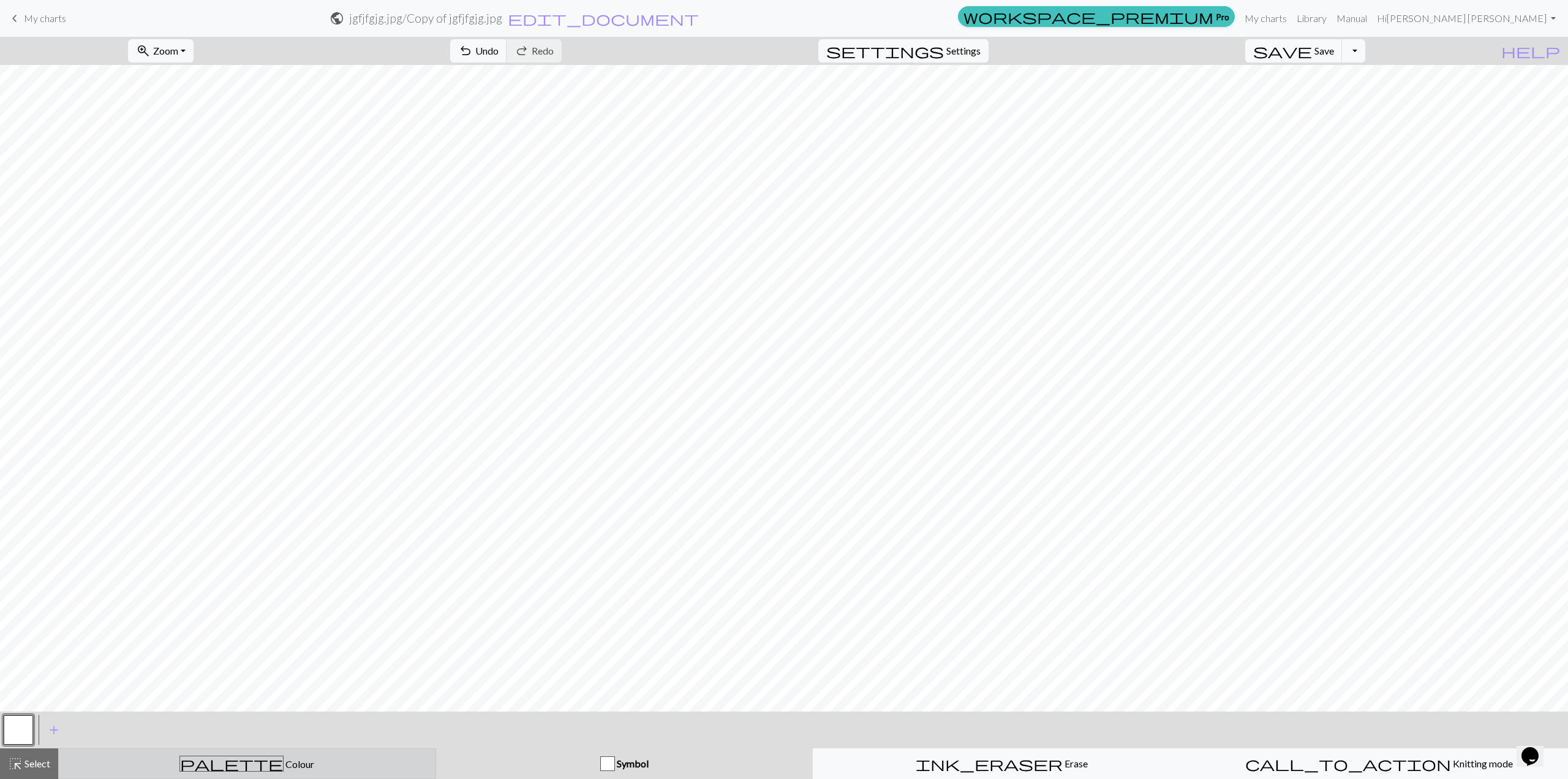
click at [289, 559] on div "palette Colour Colour" at bounding box center [247, 763] width 362 height 16
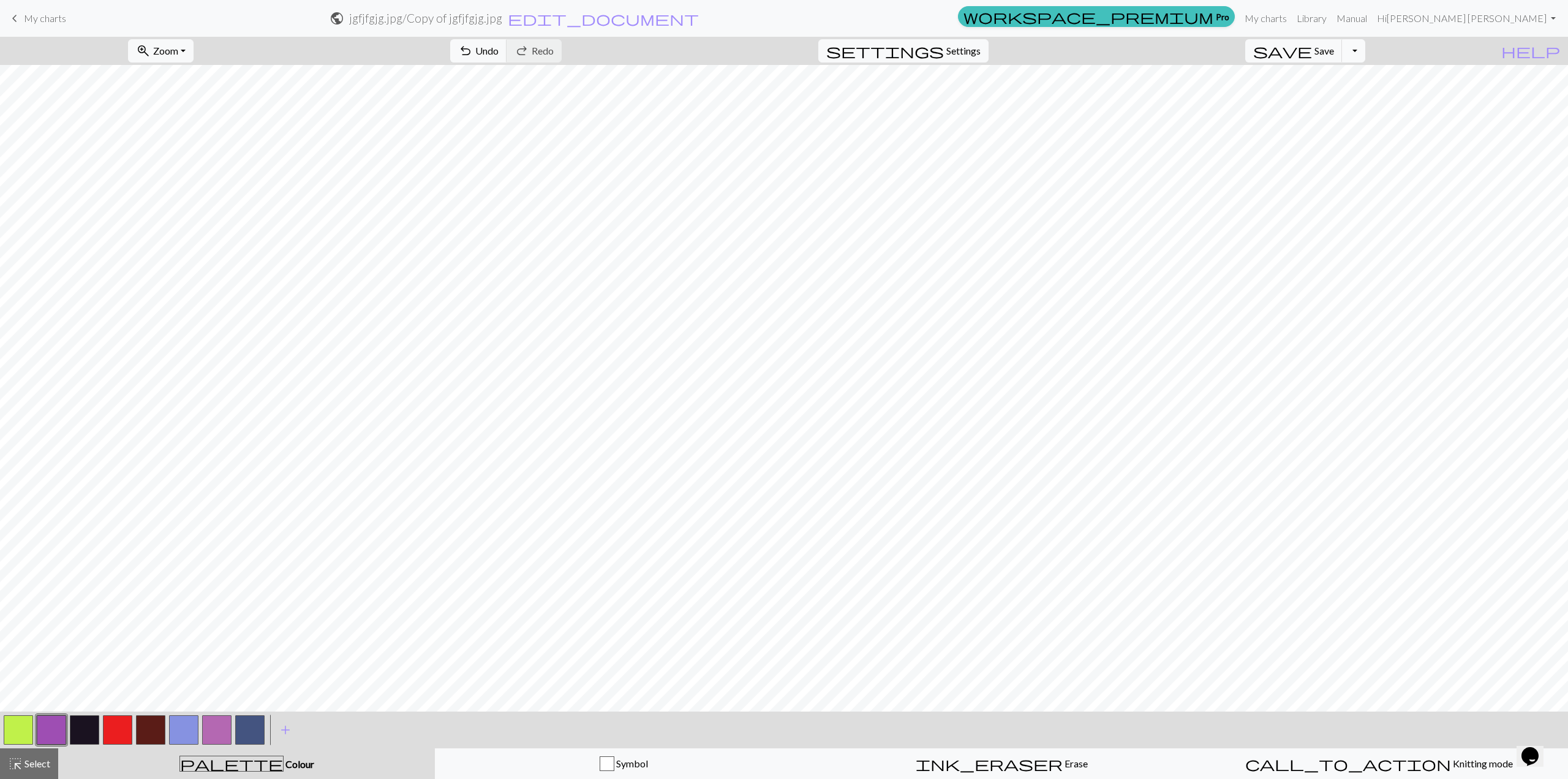
click at [826, 44] on button "Toggle Dropdown" at bounding box center [1354, 51] width 23 height 23
click at [826, 44] on span "help" at bounding box center [1531, 51] width 59 height 17
click at [826, 51] on span "help" at bounding box center [1531, 51] width 59 height 17
click at [826, 559] on icon "Chat widget" at bounding box center [1530, 756] width 17 height 18
drag, startPoint x: 1535, startPoint y: 739, endPoint x: 3038, endPoint y: 1457, distance: 1665.7
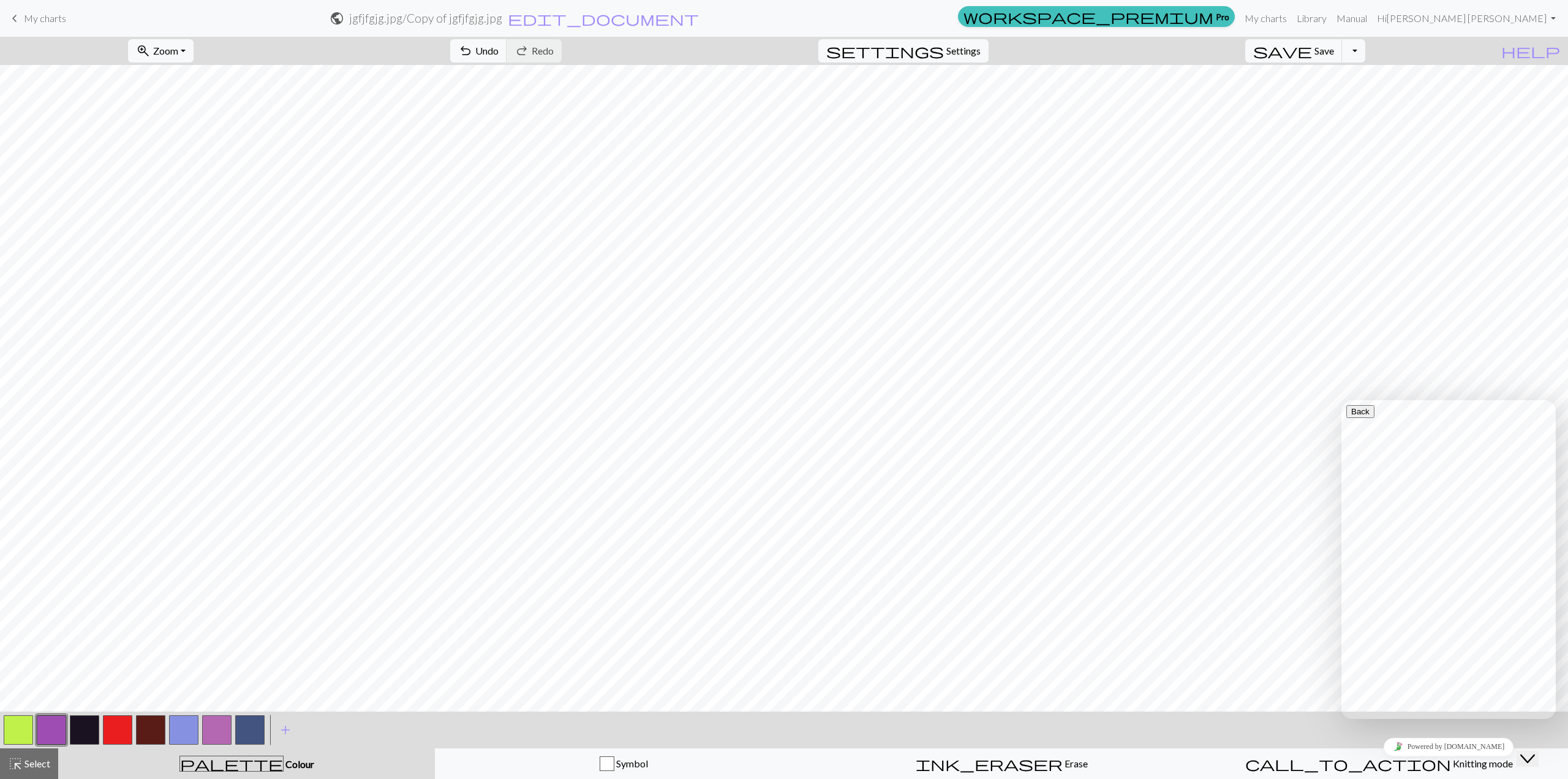
click at [826, 559] on button "Close Chat This icon closes the chat window." at bounding box center [1528, 758] width 22 height 16
click at [826, 53] on button "Toggle Dropdown" at bounding box center [1354, 51] width 23 height 23
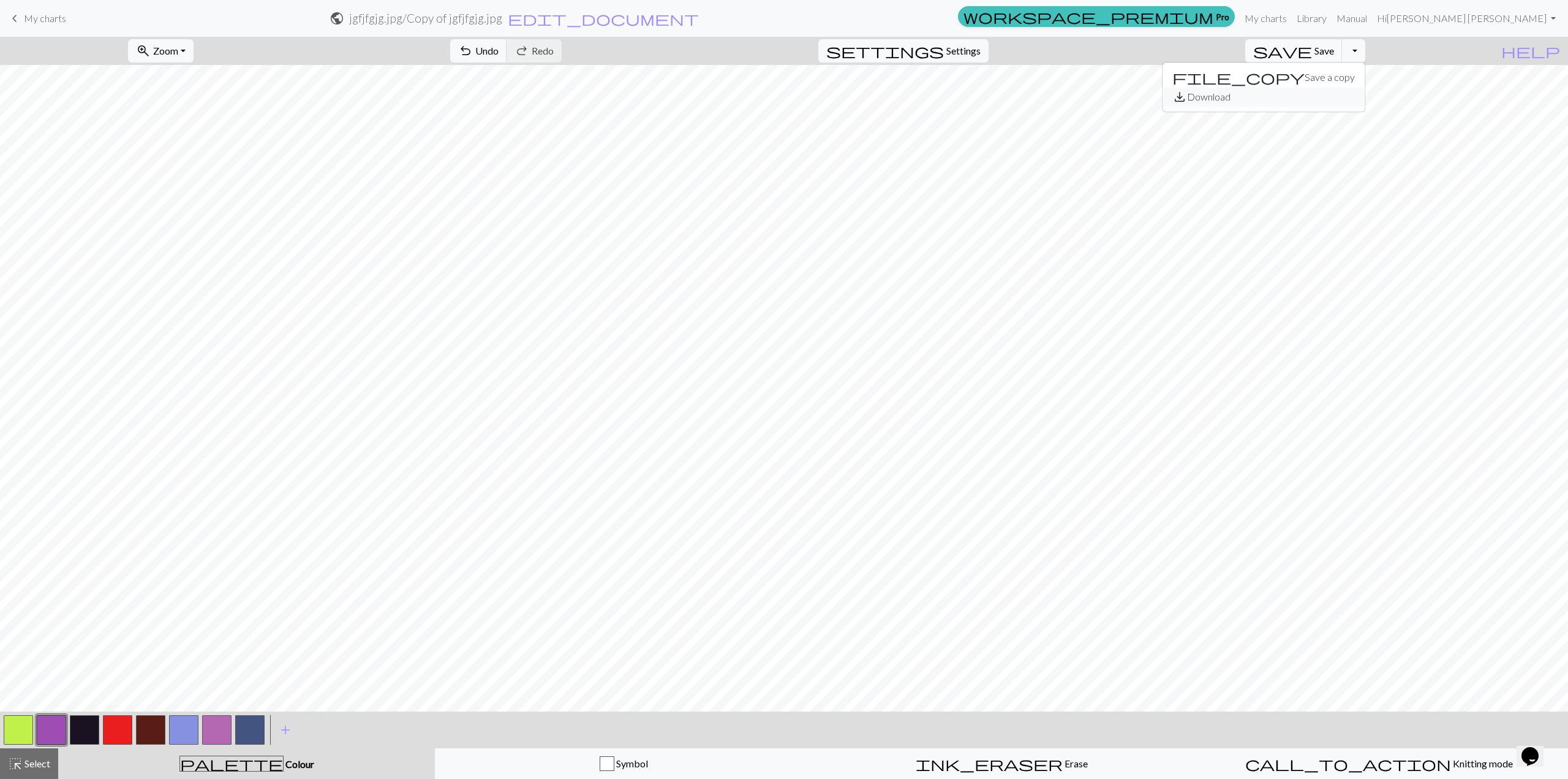
click at [826, 101] on button "save_alt Download" at bounding box center [1264, 96] width 202 height 20
drag, startPoint x: 1111, startPoint y: 63, endPoint x: 1063, endPoint y: 58, distance: 48.3
click at [826, 63] on div "zoom_in Zoom Zoom Fit all Fit width Fit height 50% 100% 150% 200% undo Undo Und…" at bounding box center [747, 51] width 1493 height 28
click at [826, 48] on button "Toggle Dropdown" at bounding box center [1354, 51] width 23 height 23
click at [826, 98] on button "save_alt Download" at bounding box center [1264, 96] width 202 height 20
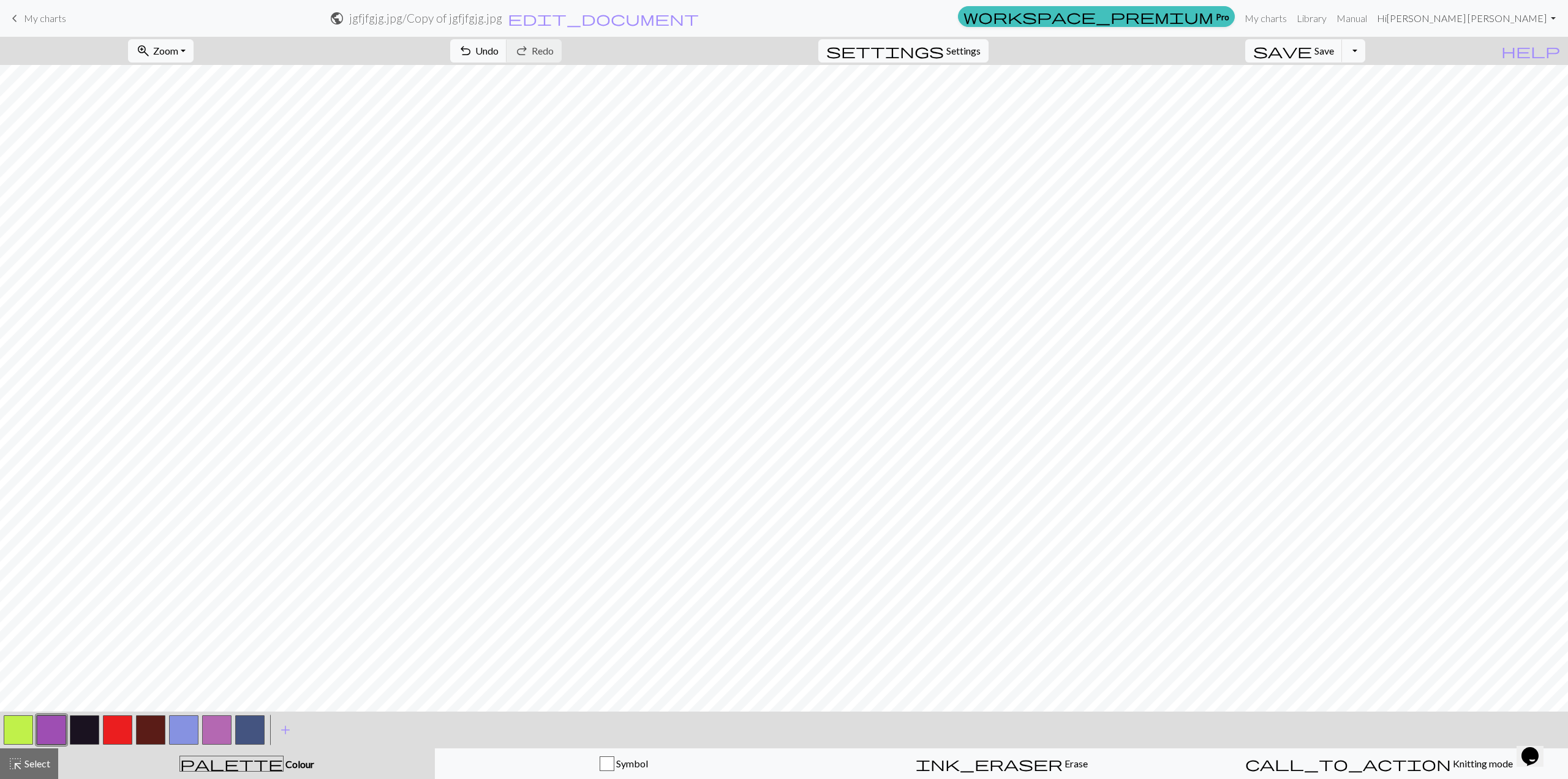
click at [826, 20] on link "Hi LEE JIN WOO" at bounding box center [1467, 18] width 189 height 25
click at [826, 20] on link "Library" at bounding box center [1312, 18] width 40 height 25
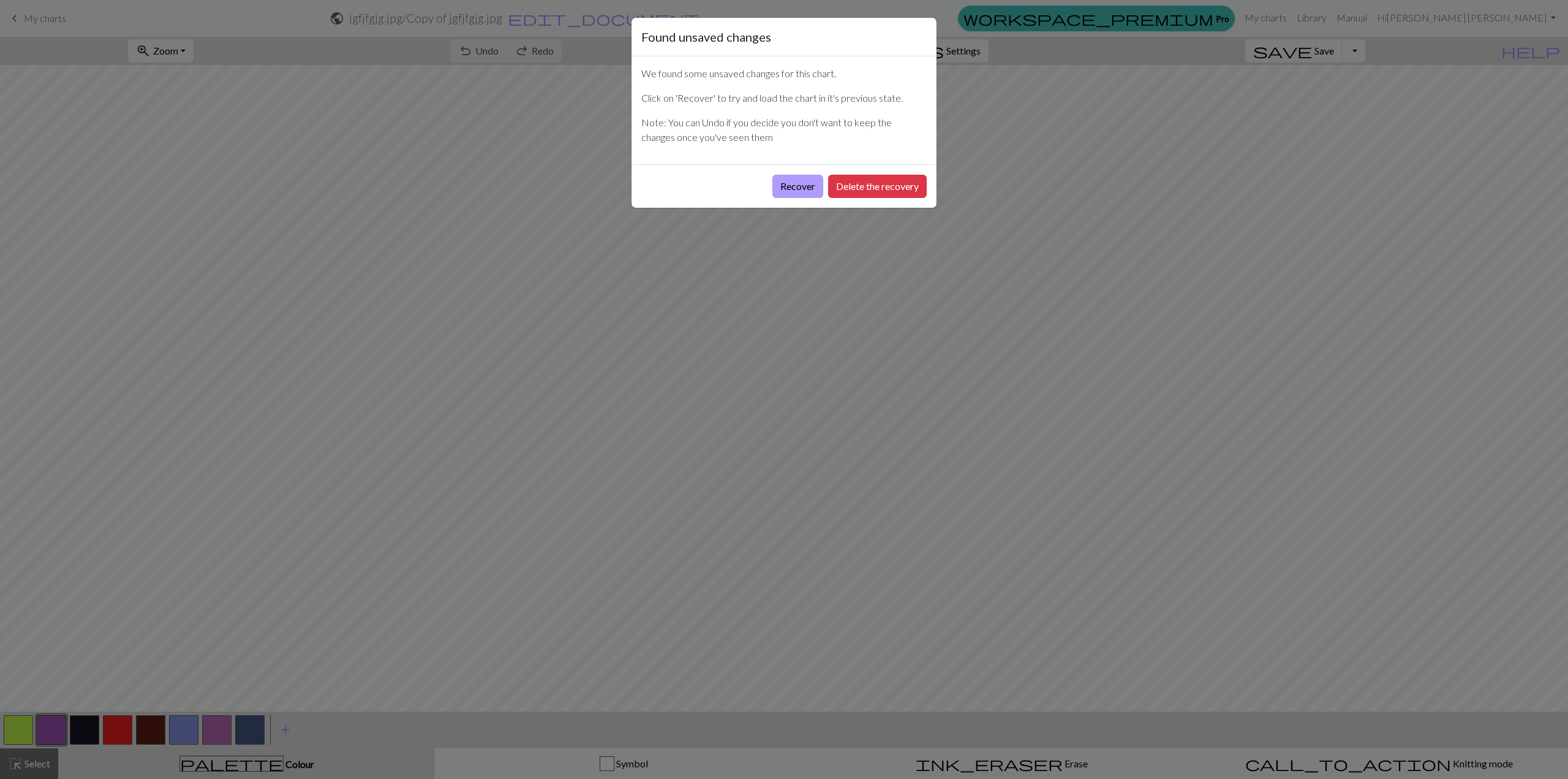
click at [804, 188] on button "Recover" at bounding box center [798, 186] width 51 height 23
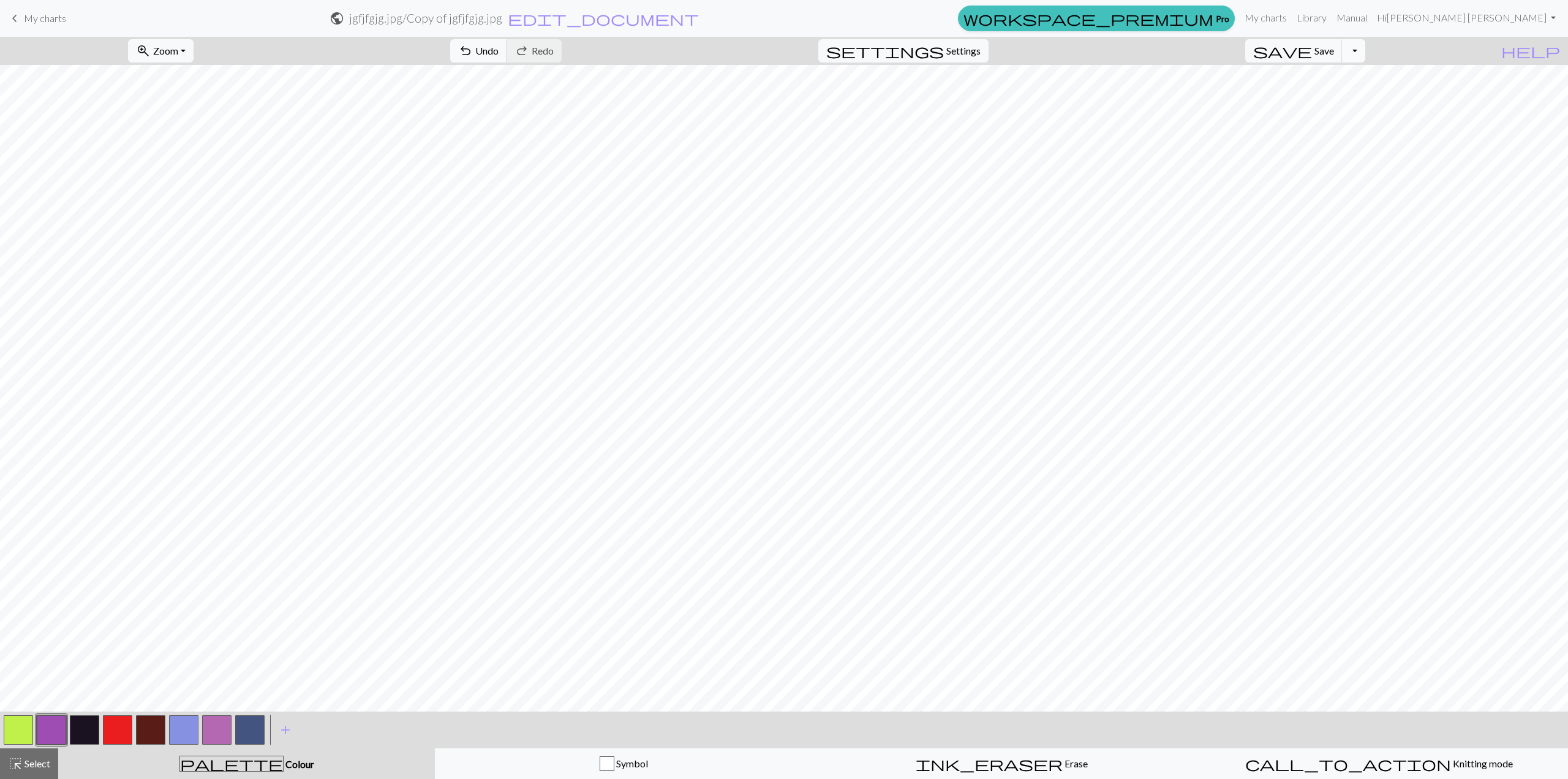
click at [1366, 50] on button "Toggle Dropdown" at bounding box center [1354, 51] width 23 height 23
click at [1340, 95] on button "save_alt Download" at bounding box center [1264, 96] width 202 height 20
click at [753, 18] on body "This website uses cookies to ensure you get the best experience on our website.…" at bounding box center [784, 389] width 1568 height 779
click at [771, 21] on p "Your download is being prepared..." at bounding box center [784, 21] width 141 height 14
drag, startPoint x: 733, startPoint y: 22, endPoint x: 644, endPoint y: 18, distance: 89.1
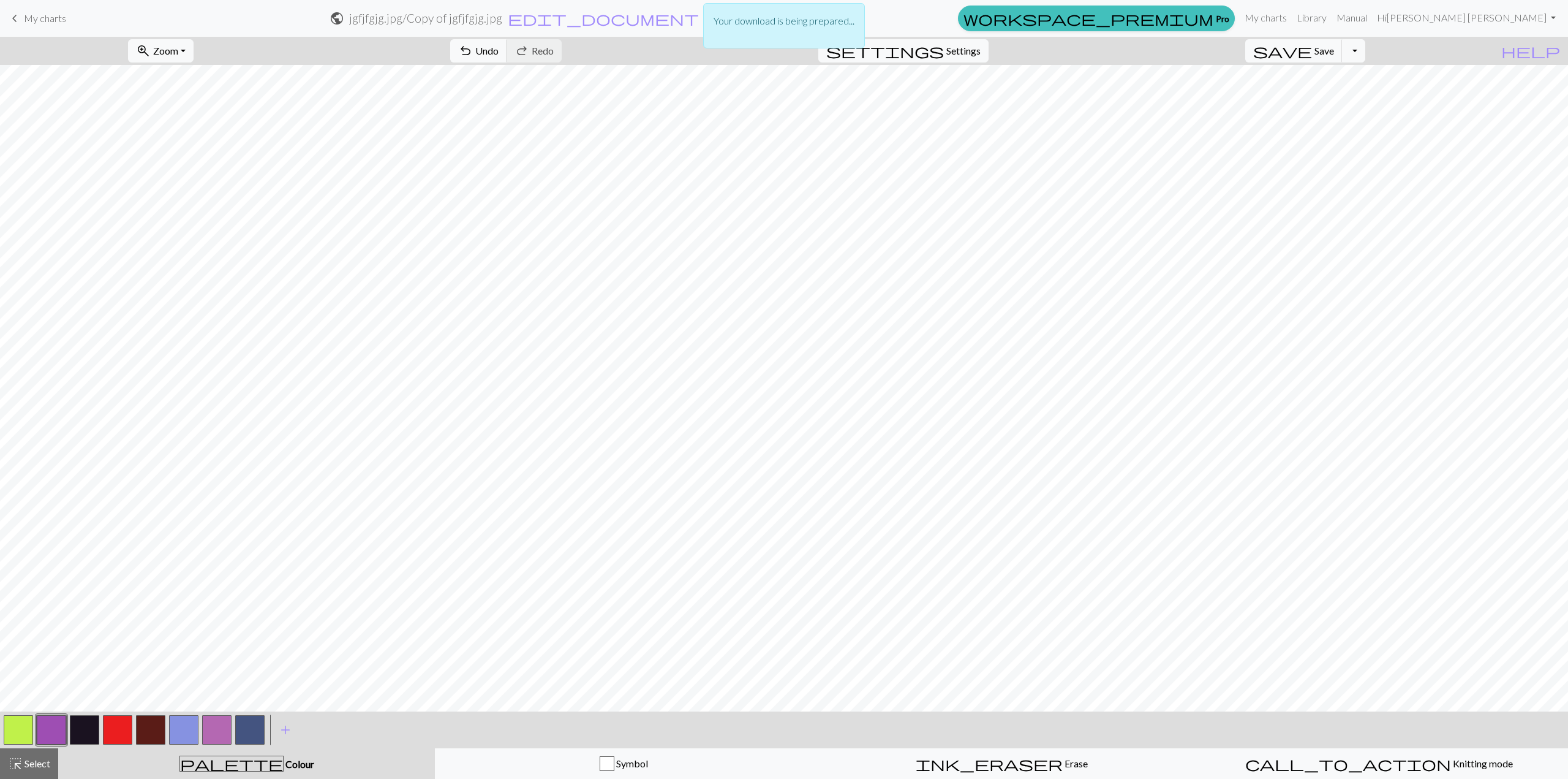
click at [723, 23] on p "Your download is being prepared..." at bounding box center [784, 21] width 141 height 14
drag, startPoint x: 639, startPoint y: 18, endPoint x: 583, endPoint y: 14, distance: 56.1
click at [633, 19] on div "Your download is being prepared..." at bounding box center [784, 29] width 1568 height 58
click at [583, 14] on div "Your download is being prepared..." at bounding box center [784, 29] width 1568 height 58
click at [587, 17] on div "Your download is being prepared..." at bounding box center [784, 29] width 1568 height 58
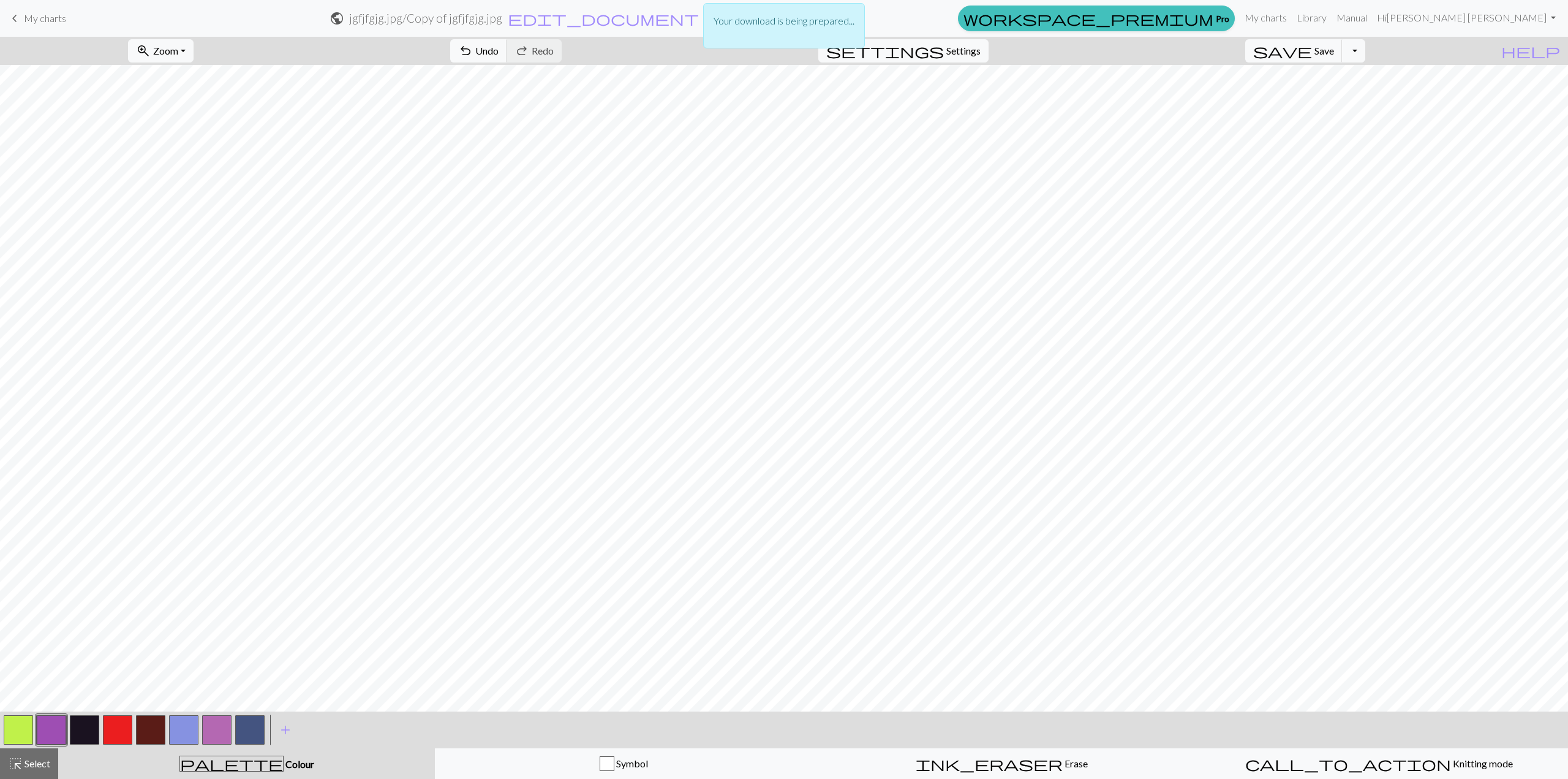
drag, startPoint x: 589, startPoint y: 18, endPoint x: 598, endPoint y: 18, distance: 9.0
click at [589, 18] on div "Your download is being prepared..." at bounding box center [784, 29] width 1568 height 58
click at [1413, 21] on div "Your download is being prepared..." at bounding box center [784, 29] width 1568 height 58
click at [699, 24] on span "edit_document" at bounding box center [603, 18] width 191 height 17
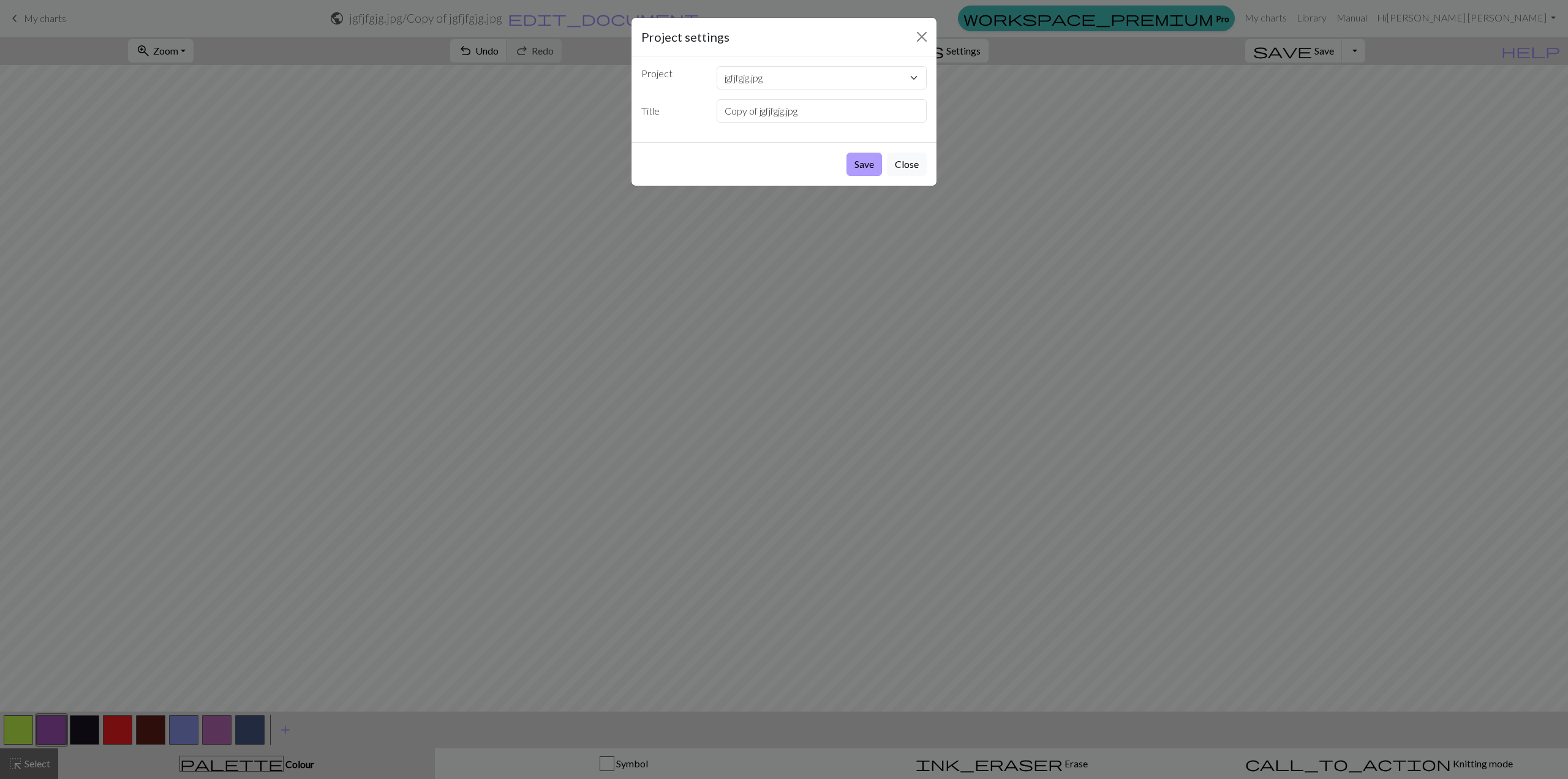
click at [859, 168] on button "Save" at bounding box center [864, 164] width 36 height 23
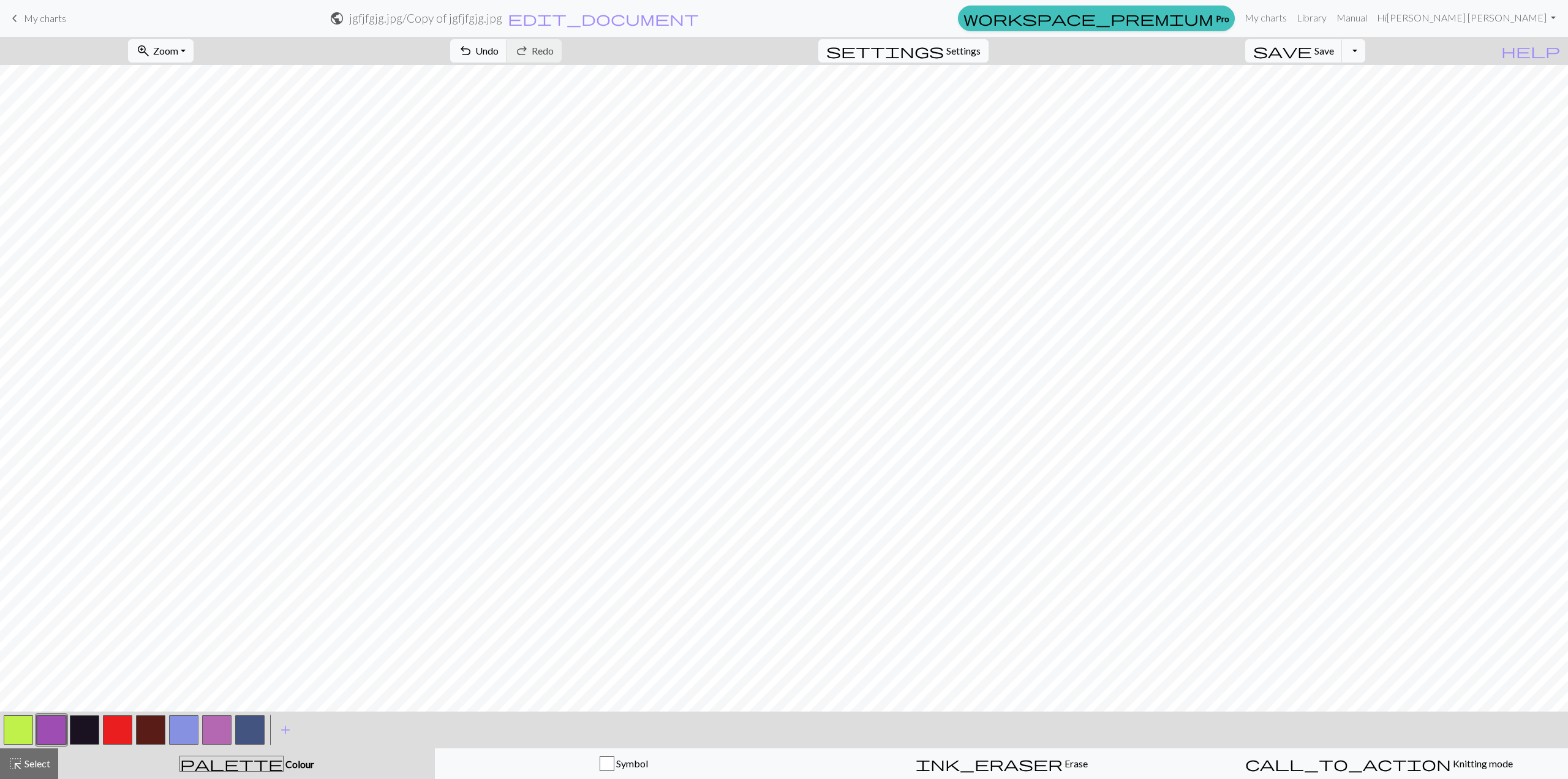
click at [972, 52] on span "Settings" at bounding box center [964, 51] width 34 height 14
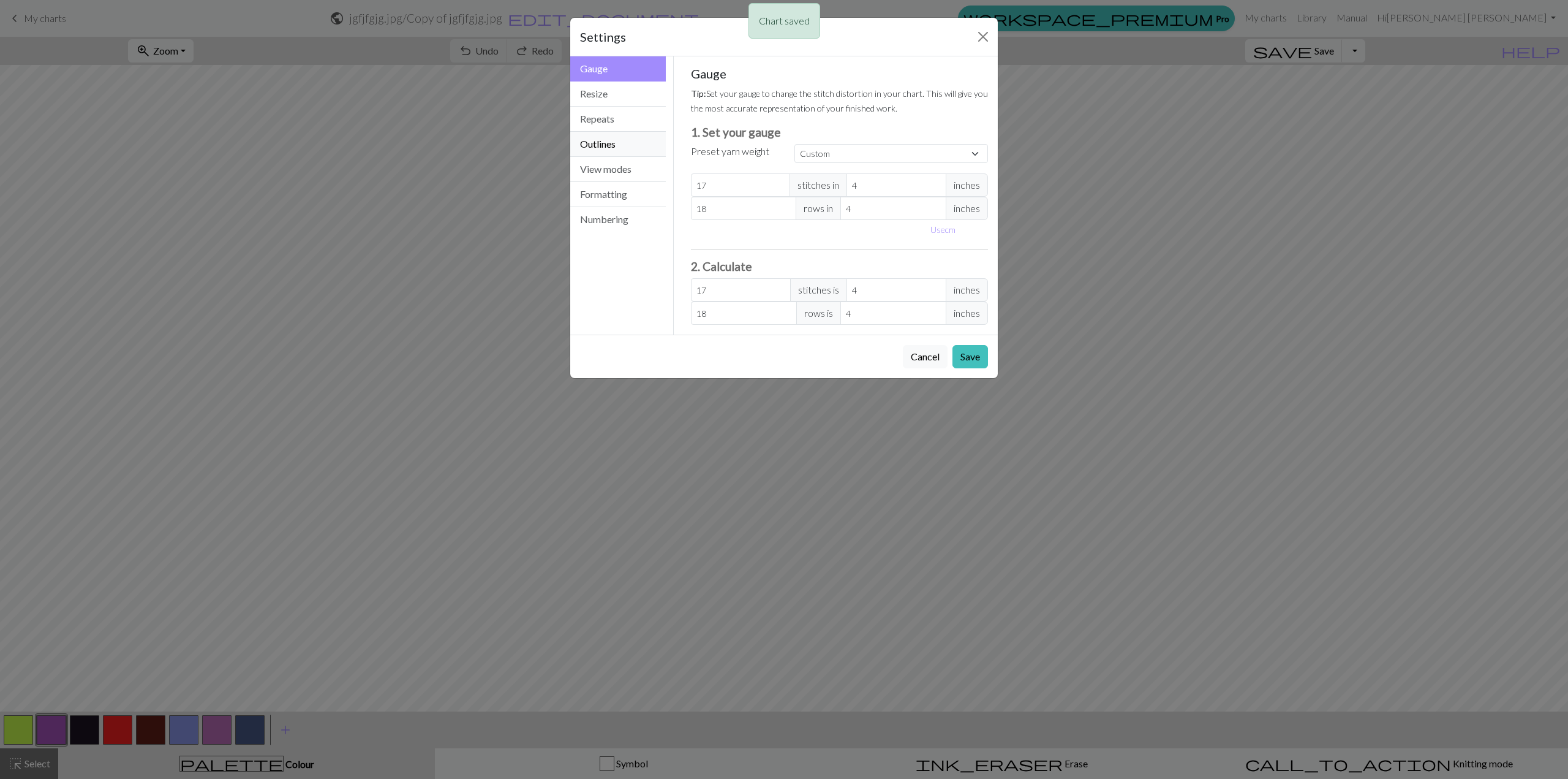
click at [635, 135] on button "Outlines" at bounding box center [618, 144] width 96 height 25
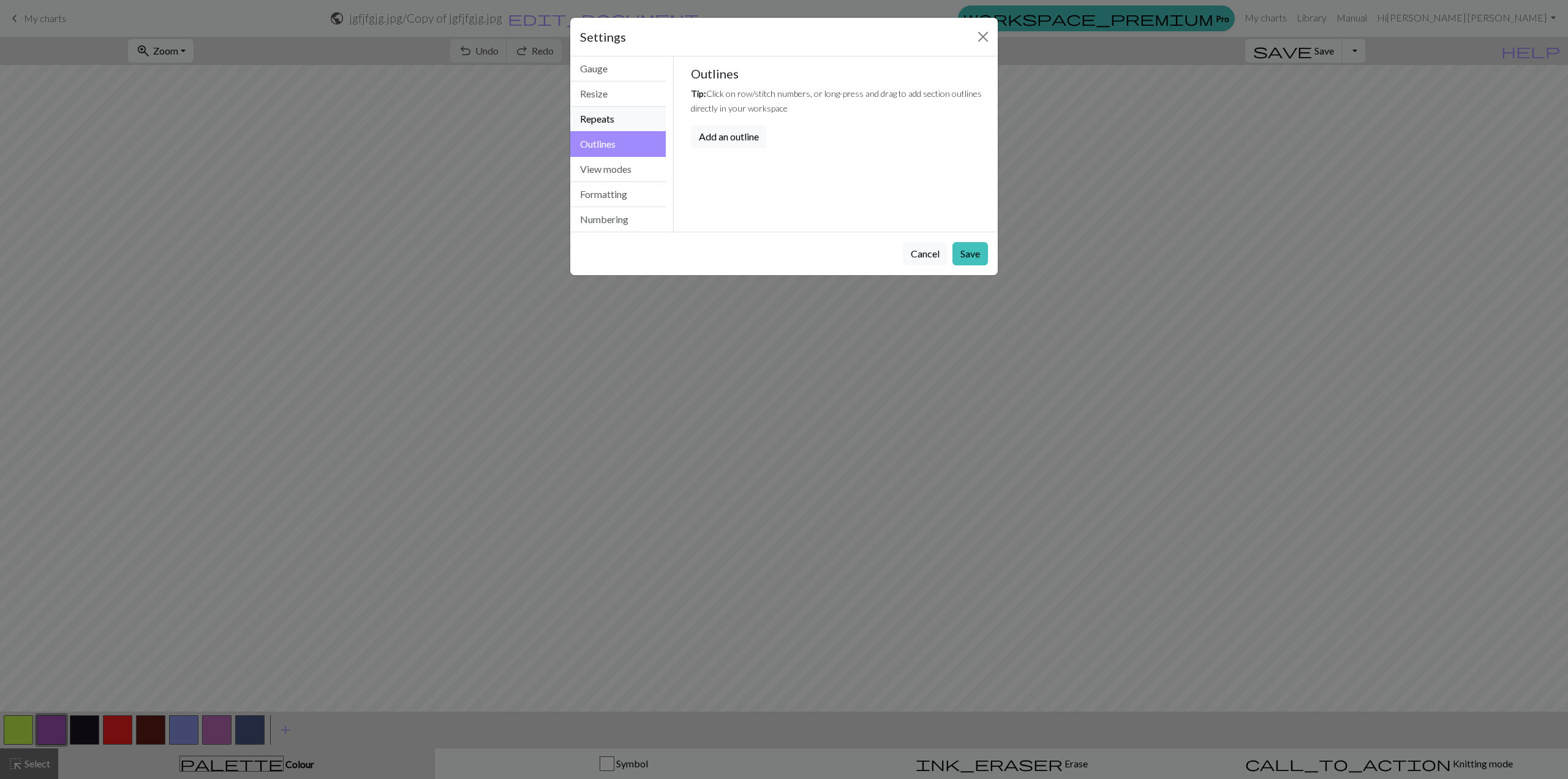
click at [625, 120] on button "Repeats" at bounding box center [618, 119] width 96 height 25
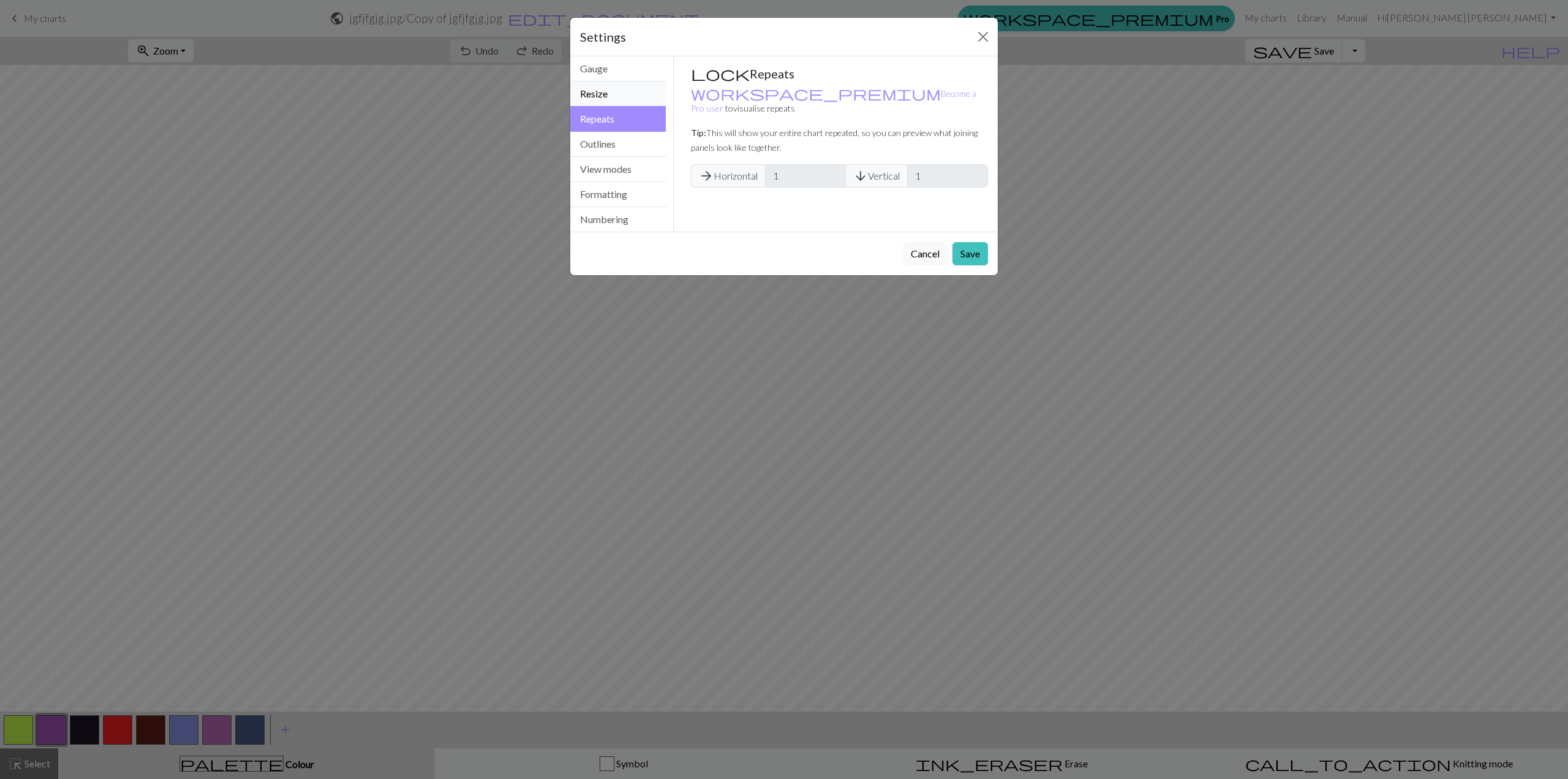
click at [620, 90] on button "Resize" at bounding box center [618, 94] width 96 height 25
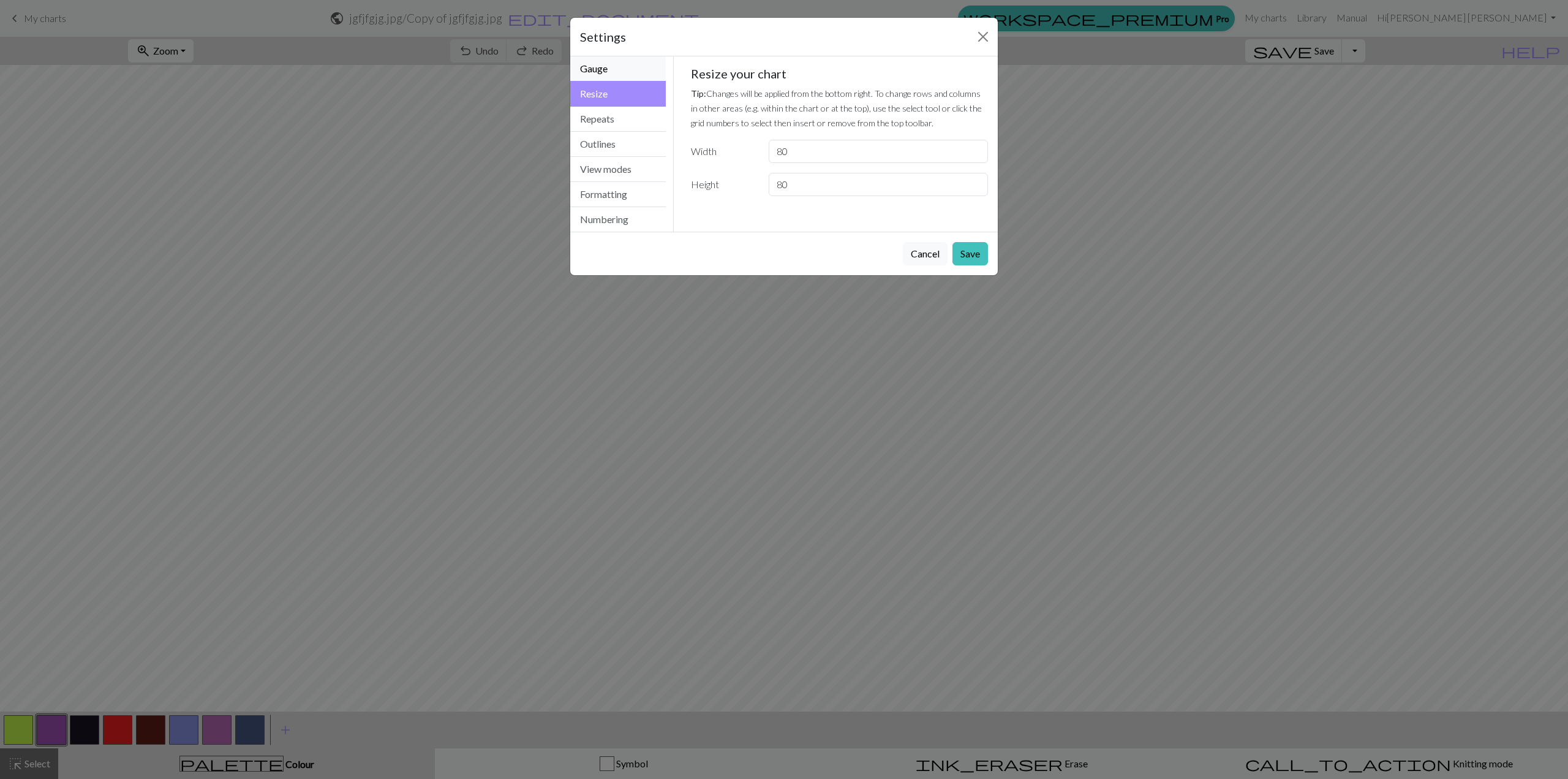
click at [622, 73] on button "Gauge" at bounding box center [618, 68] width 96 height 25
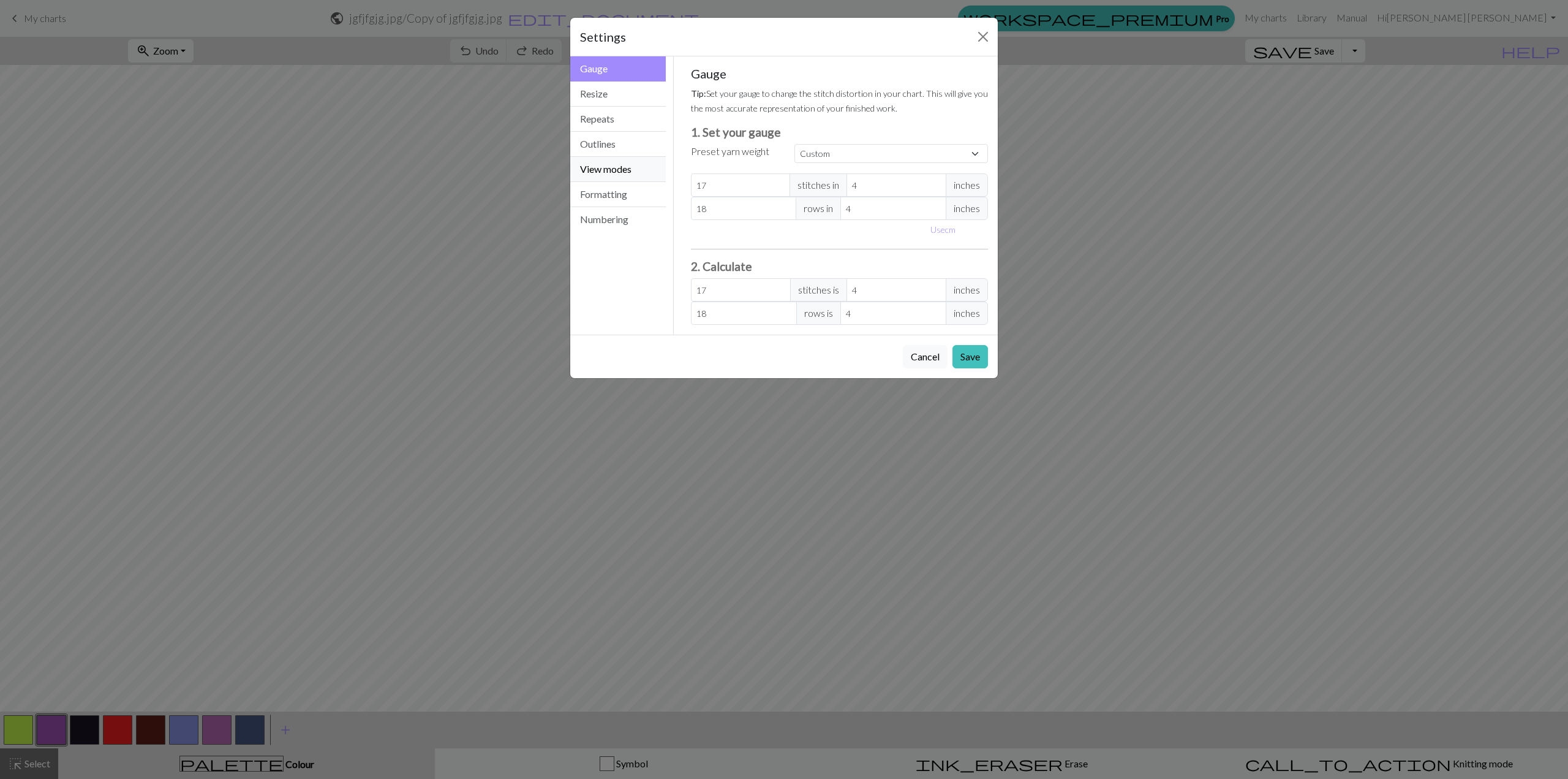
click at [624, 158] on button "View modes" at bounding box center [618, 169] width 96 height 25
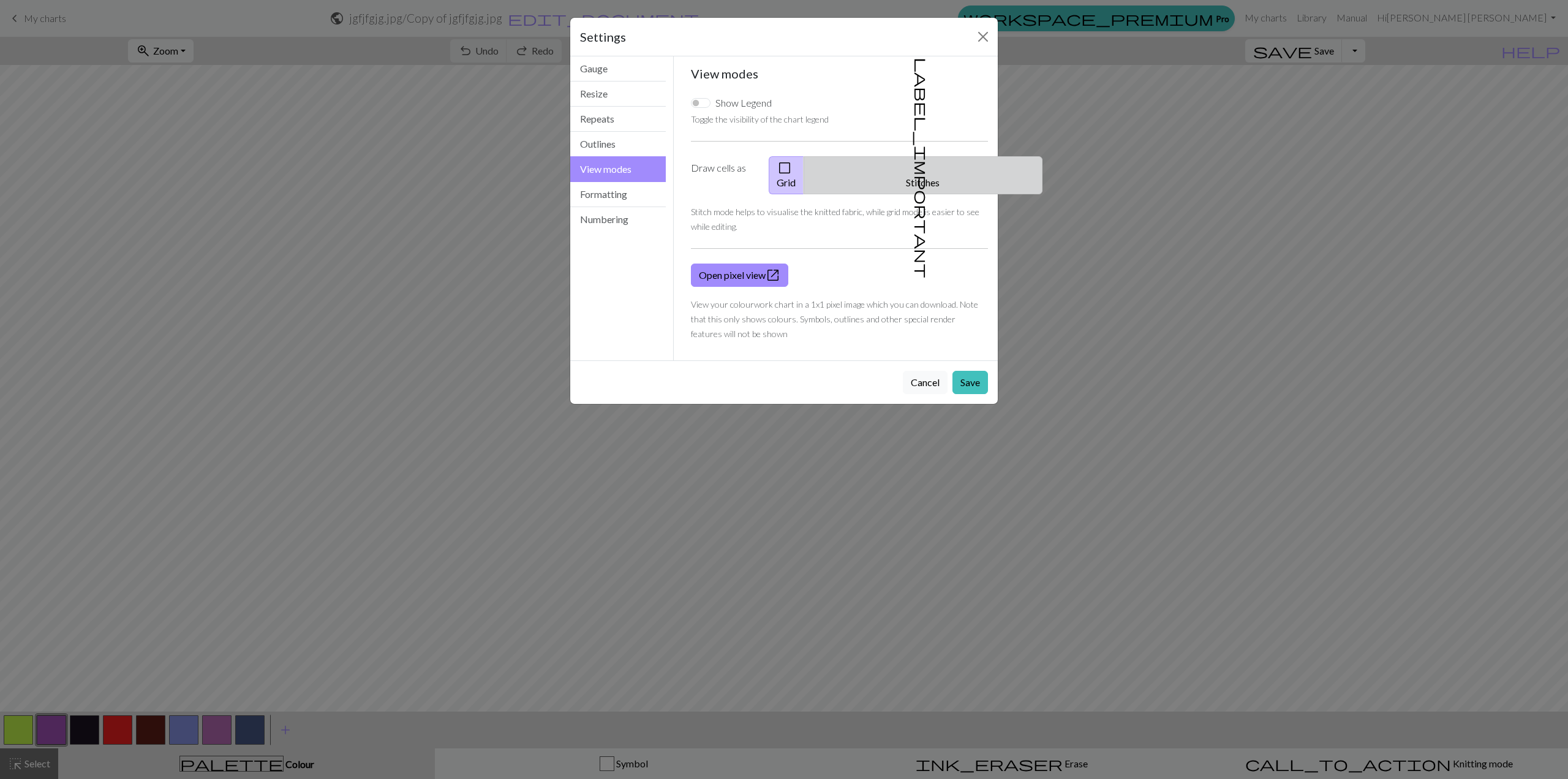
click at [950, 166] on button "label_important Stitches" at bounding box center [922, 175] width 239 height 38
click at [804, 157] on button "check_box_outline_blank Grid" at bounding box center [786, 175] width 36 height 38
drag, startPoint x: 913, startPoint y: 170, endPoint x: 884, endPoint y: 174, distance: 29.3
click at [914, 170] on span "label_important" at bounding box center [922, 168] width 17 height 220
click at [812, 183] on div "Show Legend Toggle the visibility of the chart legend Draw cells as check_box_o…" at bounding box center [840, 217] width 313 height 265
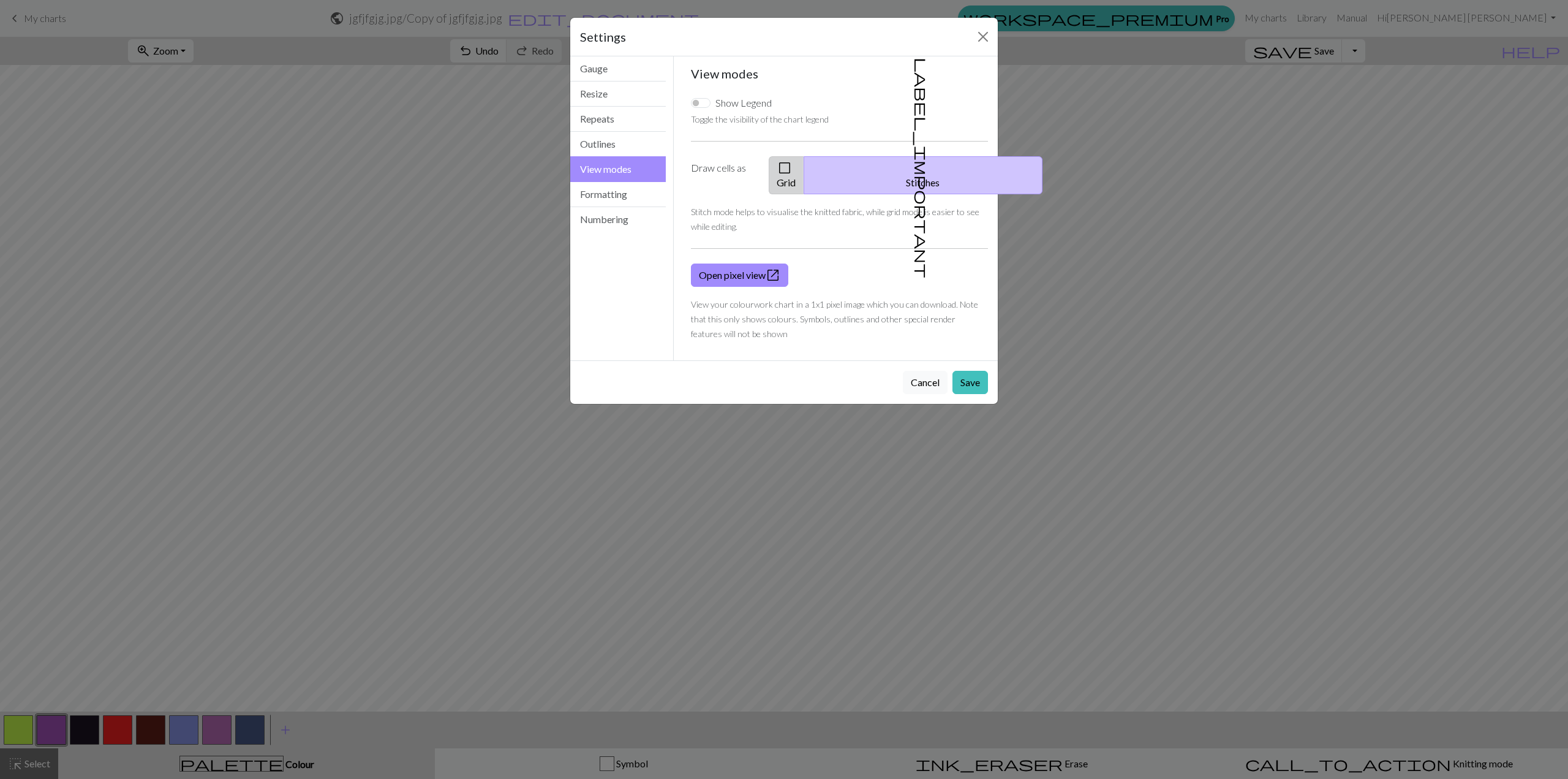
click at [804, 172] on button "check_box_outline_blank Grid" at bounding box center [786, 175] width 36 height 38
click at [639, 197] on button "Formatting" at bounding box center [618, 194] width 96 height 25
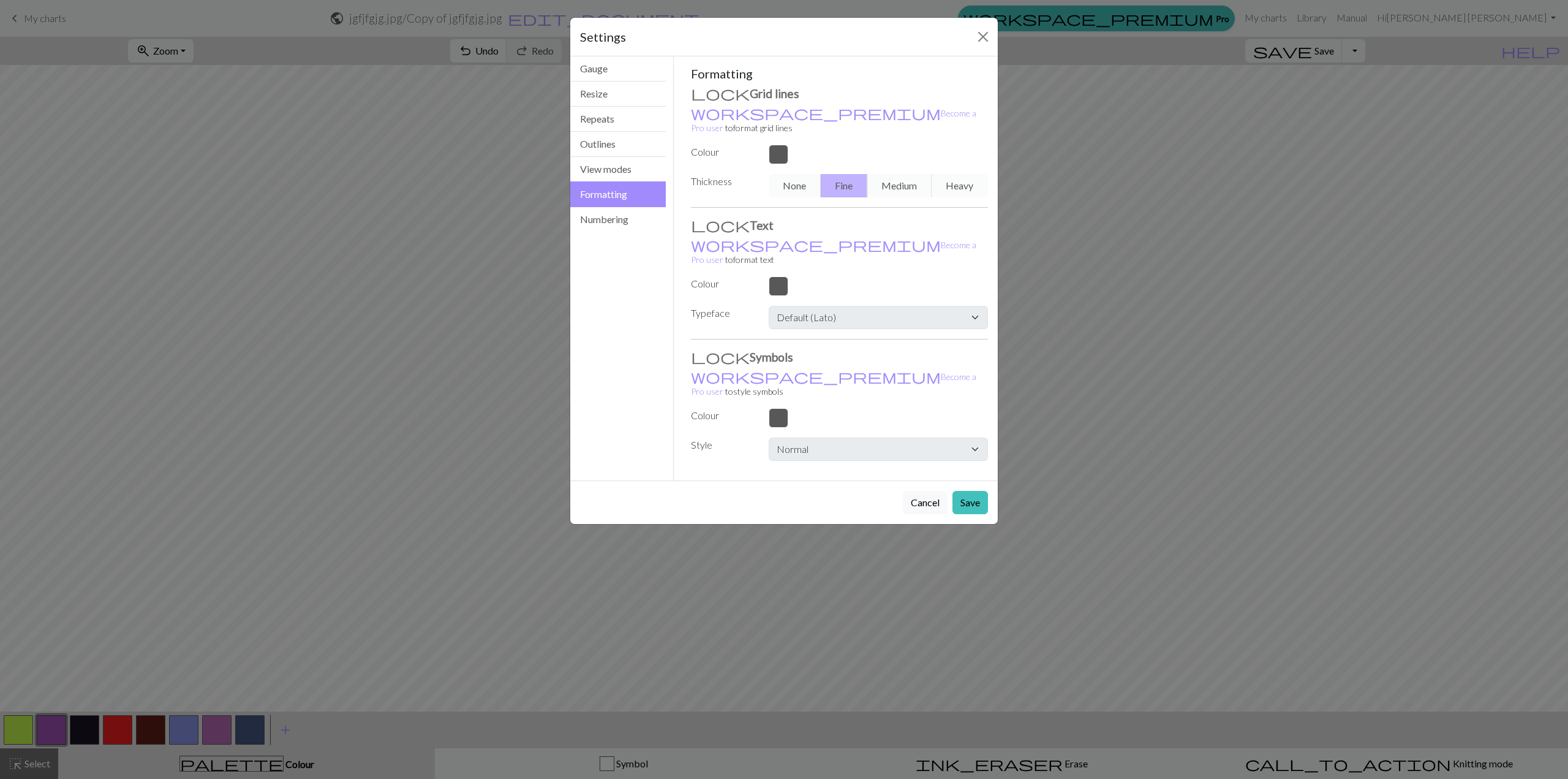
click at [781, 145] on div at bounding box center [879, 154] width 234 height 20
click at [784, 174] on div "None Fine Medium Heavy" at bounding box center [879, 185] width 234 height 23
click at [797, 174] on div "None Fine Medium Heavy" at bounding box center [879, 185] width 234 height 23
drag, startPoint x: 897, startPoint y: 165, endPoint x: 912, endPoint y: 166, distance: 15.0
click at [899, 174] on div "None Fine Medium Heavy" at bounding box center [879, 185] width 234 height 23
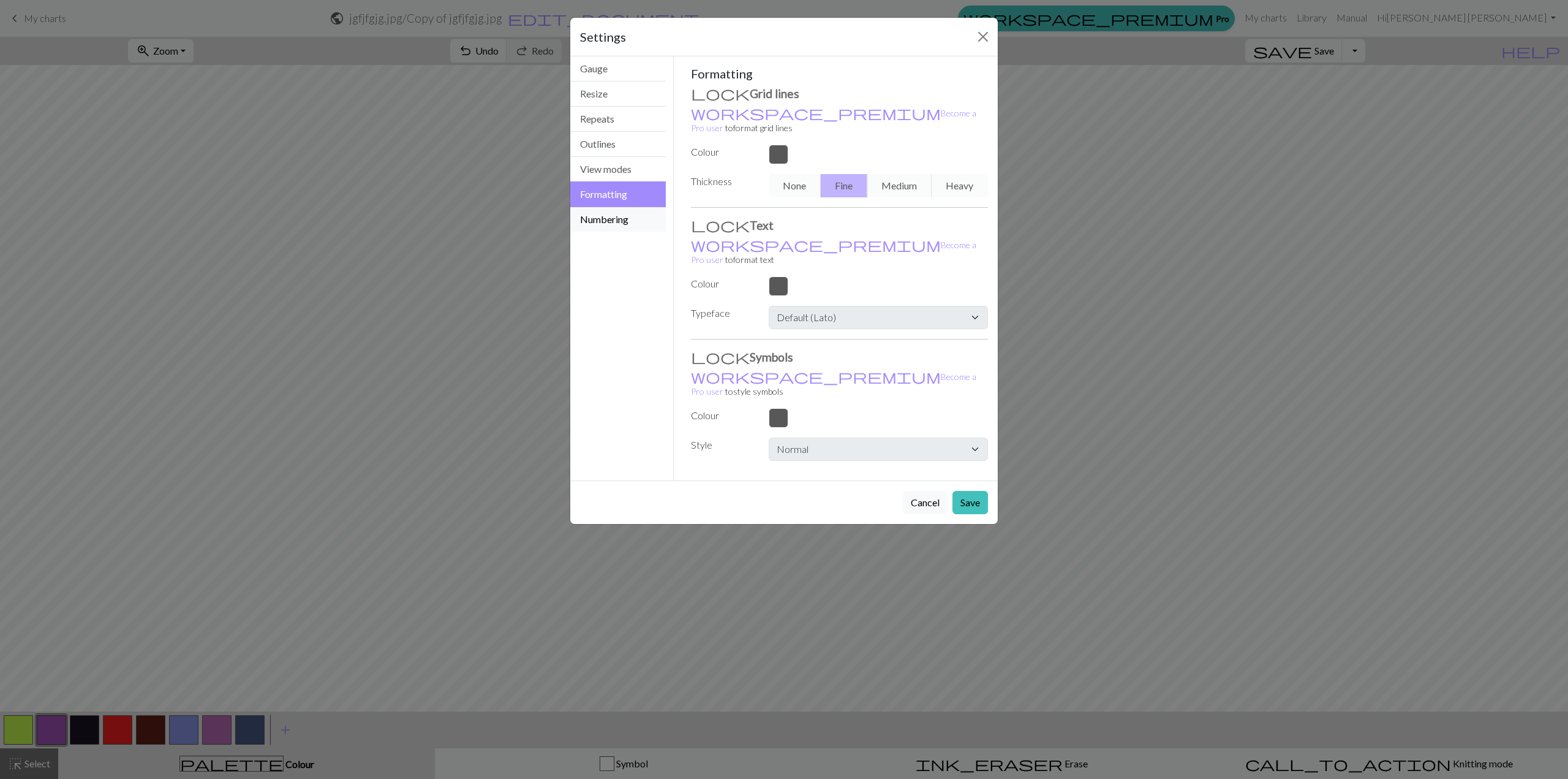
click at [619, 223] on button "Numbering" at bounding box center [618, 220] width 96 height 25
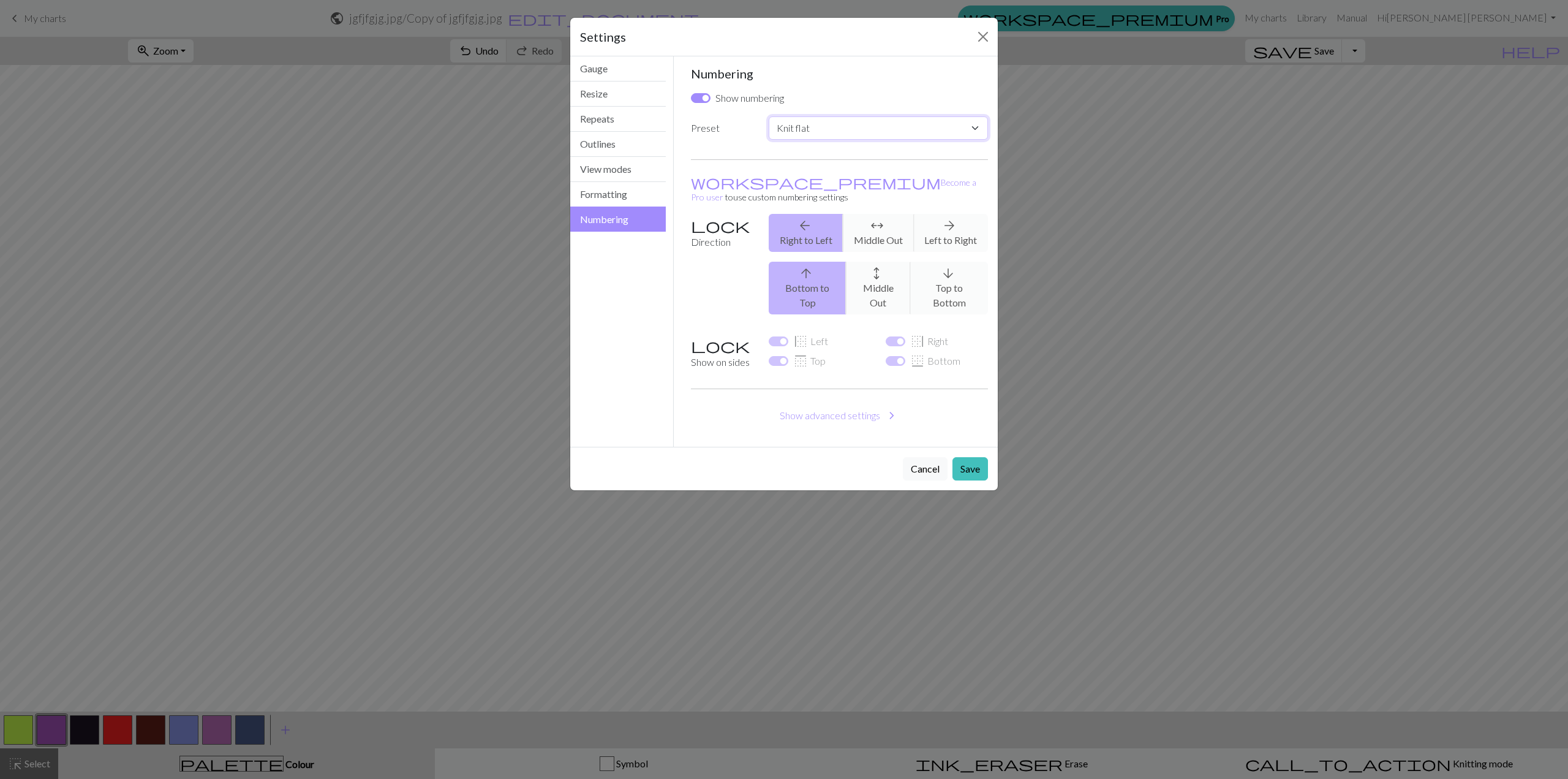
click at [838, 133] on select "Custom Knit flat Knit in the round Lace knitting Cross stitch" at bounding box center [878, 128] width 220 height 23
click at [838, 132] on select "Custom Knit flat Knit in the round Lace knitting Cross stitch" at bounding box center [878, 128] width 220 height 23
click at [814, 137] on select "Custom Knit flat Knit in the round Lace knitting Cross stitch" at bounding box center [878, 128] width 220 height 23
click at [819, 123] on select "Custom Knit flat Knit in the round Lace knitting Cross stitch" at bounding box center [878, 128] width 220 height 23
click at [769, 116] on select "Custom Knit flat Knit in the round Lace knitting Cross stitch" at bounding box center [878, 128] width 220 height 23
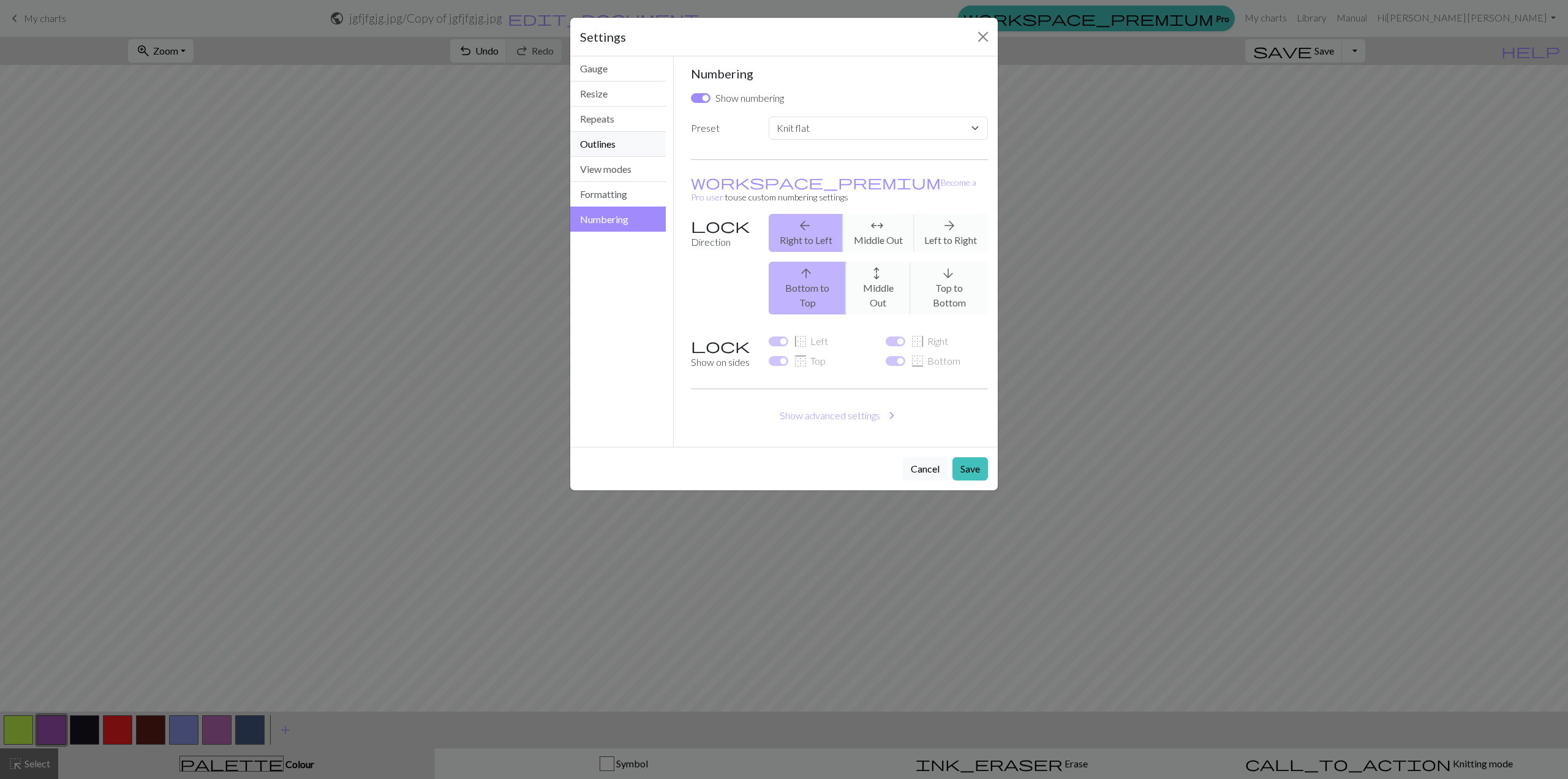
click at [629, 137] on button "Outlines" at bounding box center [618, 144] width 96 height 25
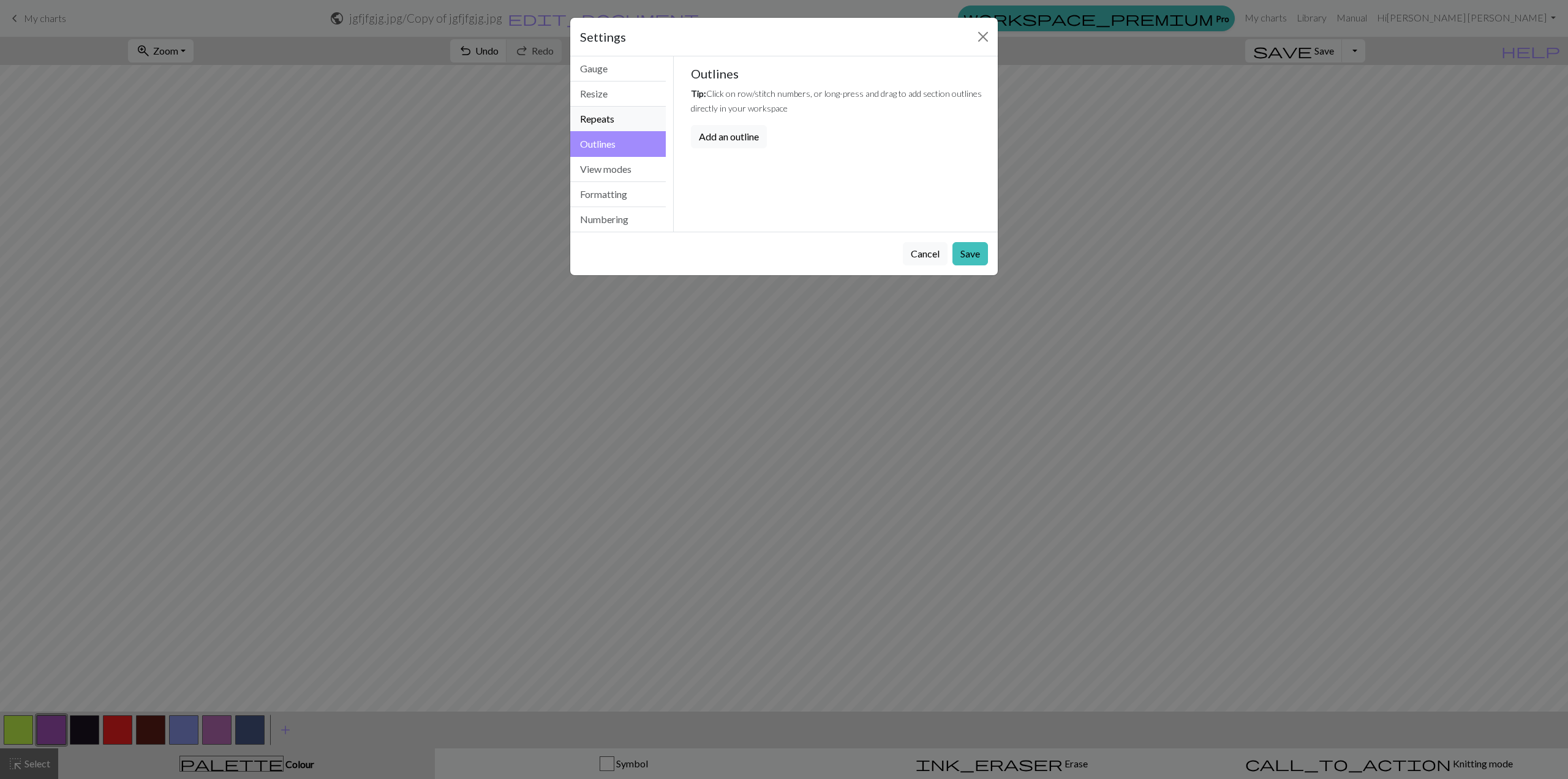
click at [614, 120] on button "Repeats" at bounding box center [618, 119] width 96 height 25
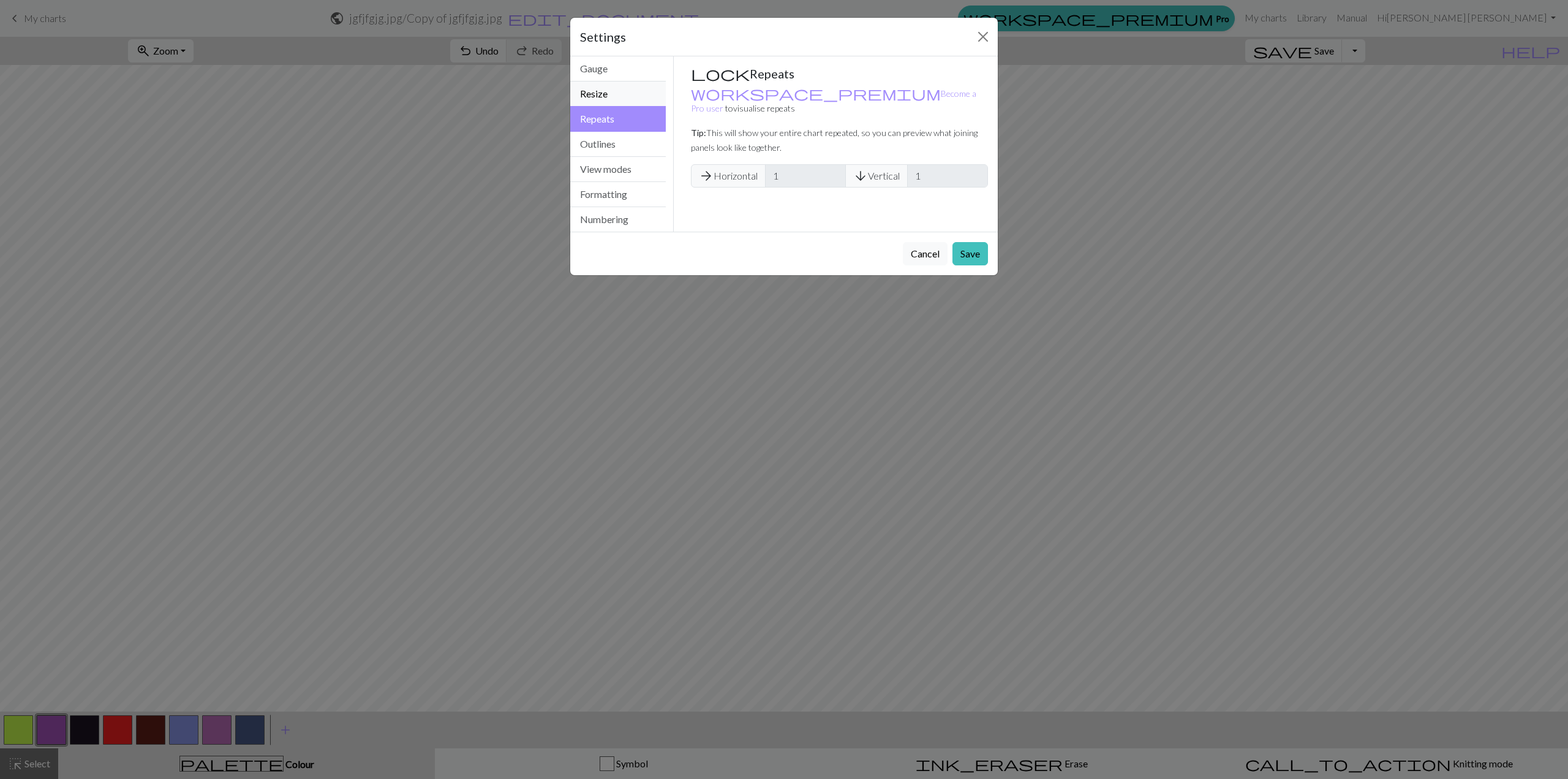
click at [594, 95] on button "Resize" at bounding box center [618, 94] width 96 height 25
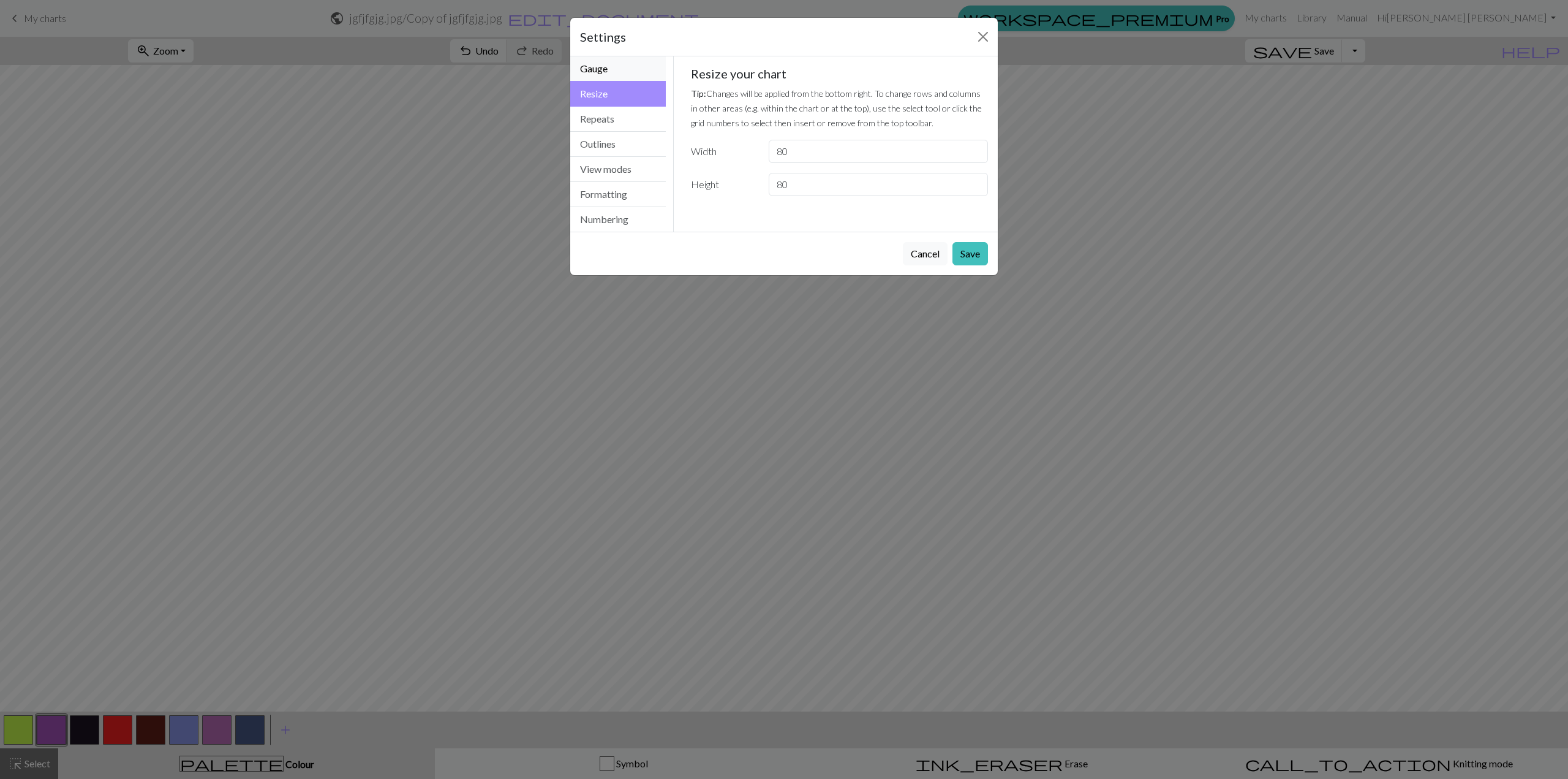
click at [604, 72] on button "Gauge" at bounding box center [618, 68] width 96 height 25
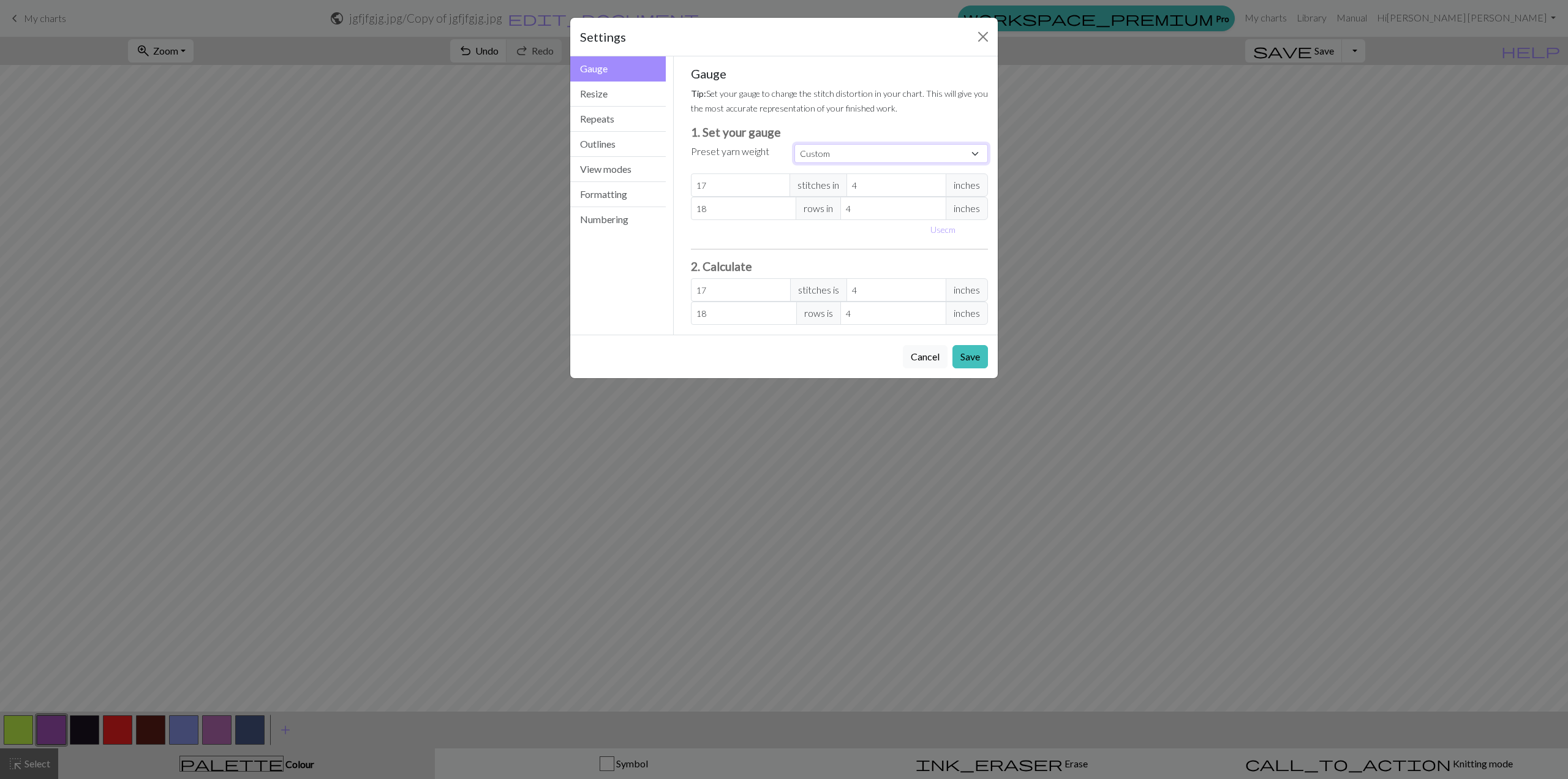
click at [865, 160] on select "Custom Square Lace Light Fingering Fingering Sport Double knit Worsted Aran Bul…" at bounding box center [891, 154] width 194 height 19
click at [852, 158] on select "Custom Square Lace Light Fingering Fingering Sport Double knit Worsted Aran Bul…" at bounding box center [891, 154] width 194 height 19
drag, startPoint x: 829, startPoint y: 153, endPoint x: 828, endPoint y: 192, distance: 39.0
click at [828, 192] on div "Gauge Tip: Set your gauge to change the stitch distortion in your chart. This w…" at bounding box center [839, 196] width 297 height 259
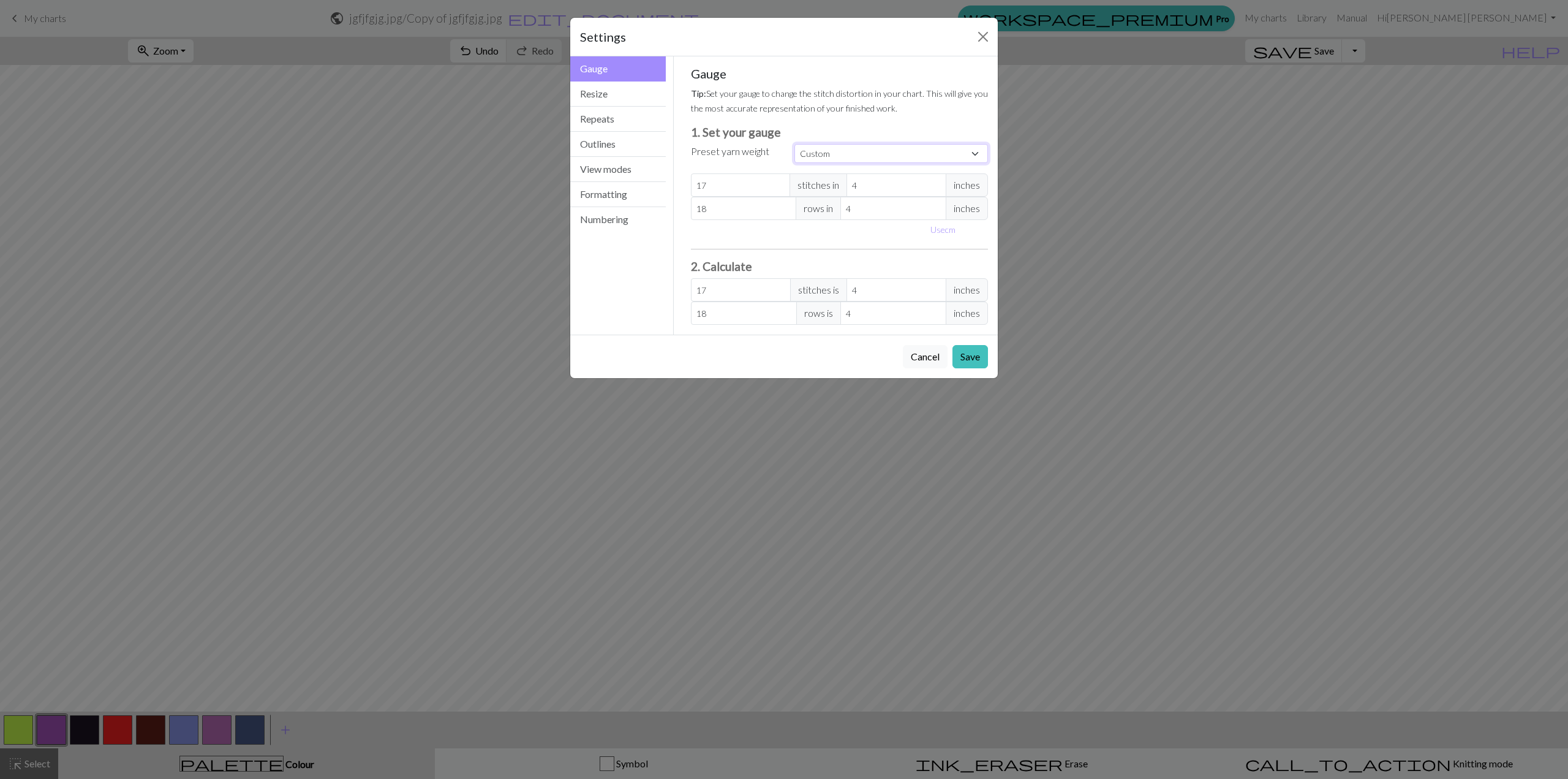
select select "square"
click at [795, 144] on select "Custom Square Lace Light Fingering Fingering Sport Double knit Worsted Aran Bul…" at bounding box center [891, 154] width 194 height 19
type input "32"
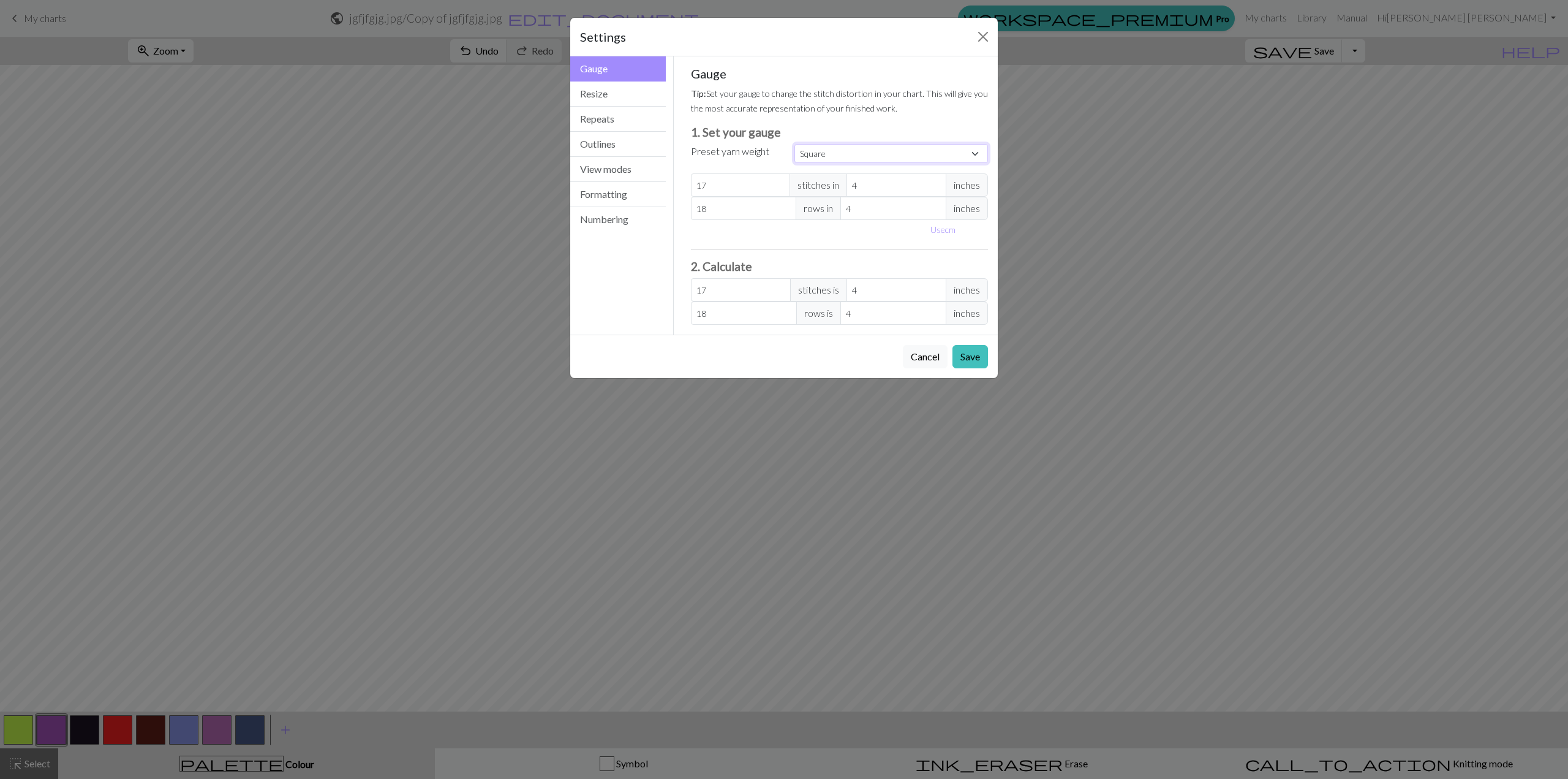
type input "32"
click at [833, 160] on select "Custom Square Lace Light Fingering Fingering Sport Double knit Worsted Aran Bul…" at bounding box center [891, 154] width 194 height 19
select select "custom"
click at [795, 144] on select "Custom Square Lace Light Fingering Fingering Sport Double knit Worsted Aran Bul…" at bounding box center [891, 154] width 194 height 19
click at [961, 351] on button "Save" at bounding box center [970, 356] width 36 height 23
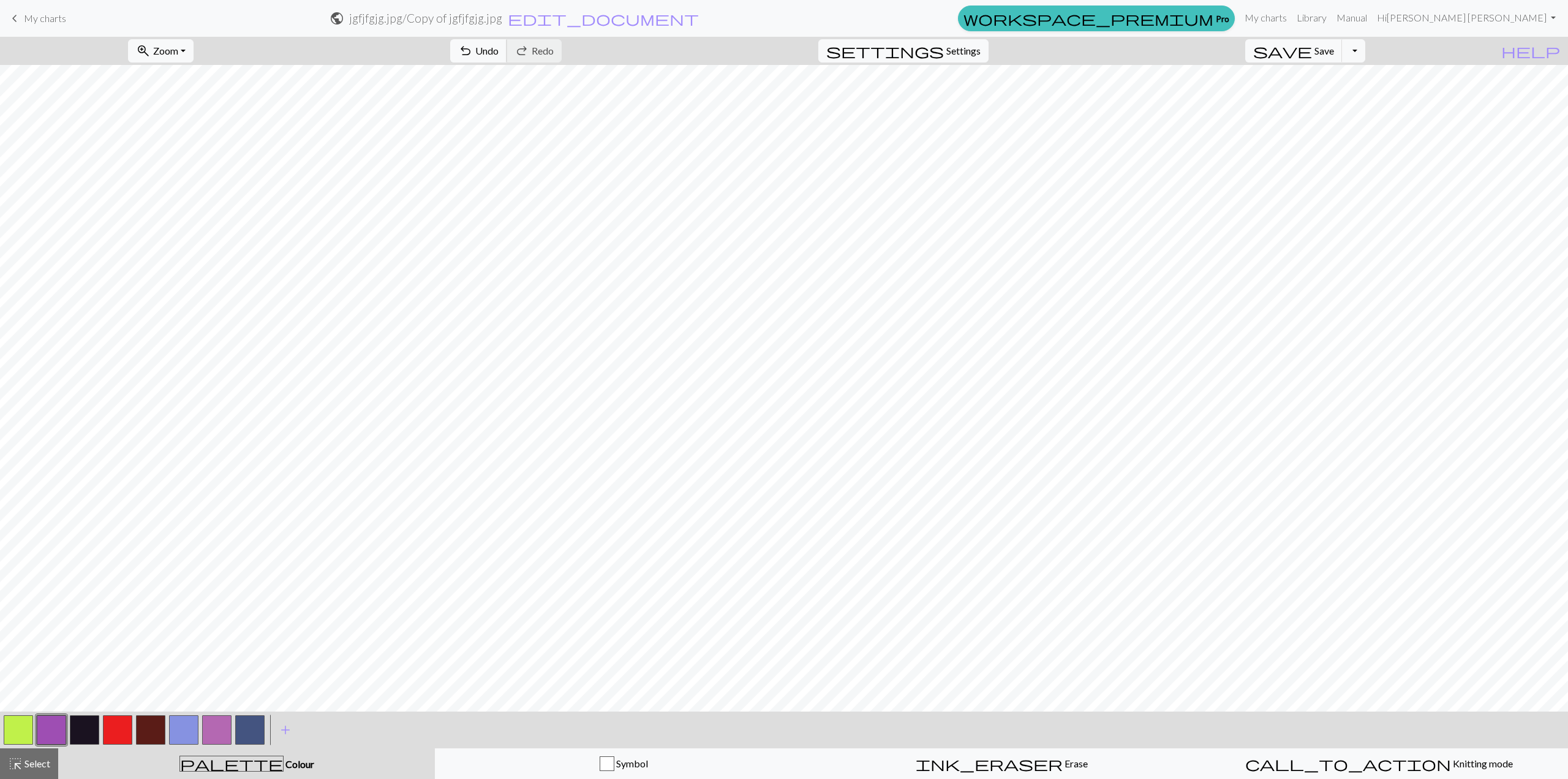
click at [507, 57] on button "undo Undo Undo" at bounding box center [478, 51] width 57 height 23
click at [551, 55] on div "undo Undo Undo redo Redo Redo" at bounding box center [506, 51] width 130 height 28
click at [554, 54] on span "Redo" at bounding box center [543, 50] width 22 height 12
click at [571, 53] on div "undo Undo Undo redo Redo Redo" at bounding box center [506, 51] width 130 height 28
click at [1342, 58] on button "save Save Save" at bounding box center [1294, 51] width 97 height 23
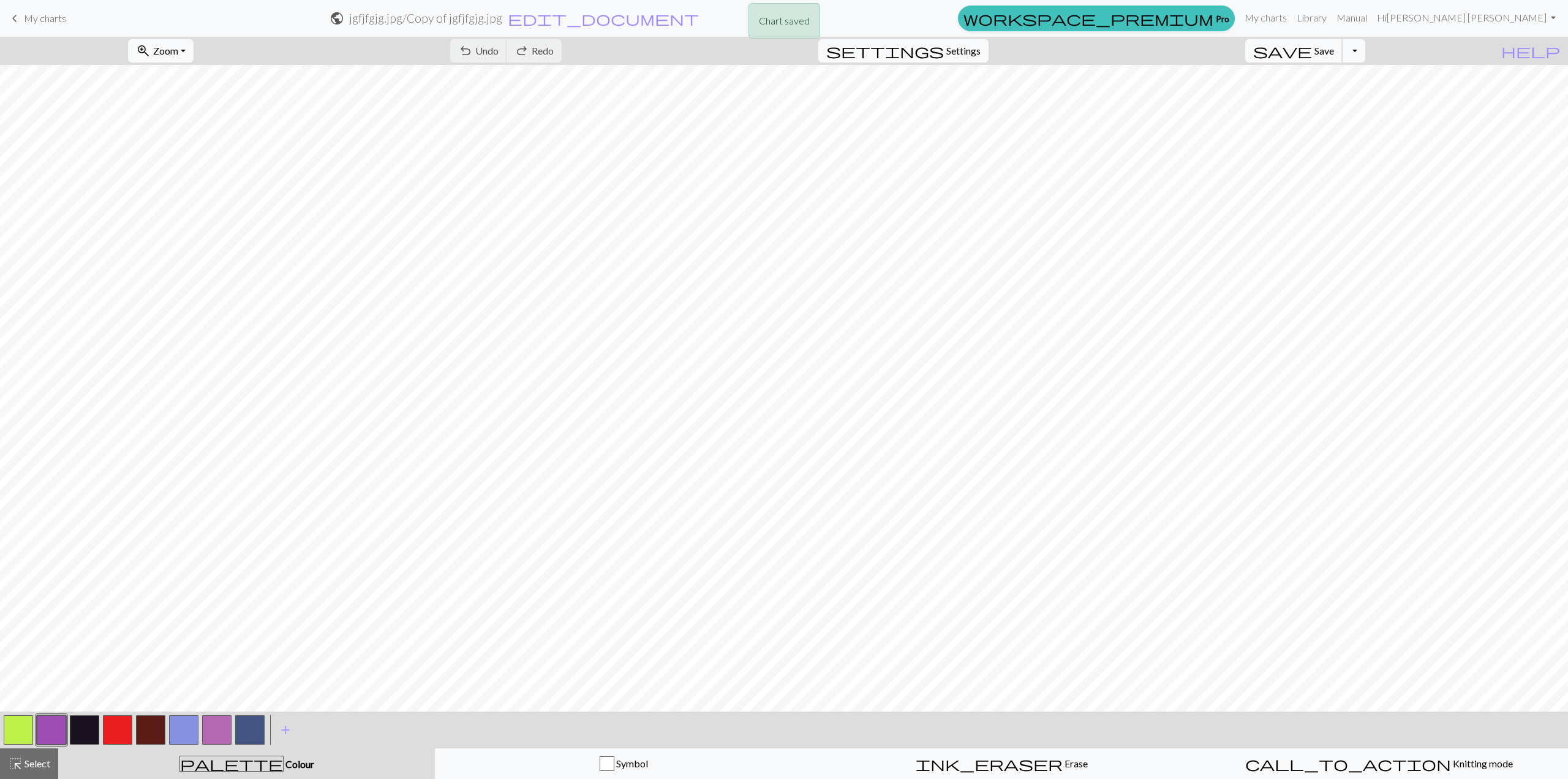
click at [1334, 55] on span "Save" at bounding box center [1324, 50] width 20 height 12
click at [194, 53] on button "zoom_in Zoom Zoom" at bounding box center [161, 51] width 66 height 23
click at [195, 169] on button "100%" at bounding box center [178, 166] width 97 height 20
drag, startPoint x: 194, startPoint y: 46, endPoint x: 203, endPoint y: 55, distance: 12.7
click at [194, 49] on button "zoom_in Zoom Zoom" at bounding box center [161, 51] width 66 height 23
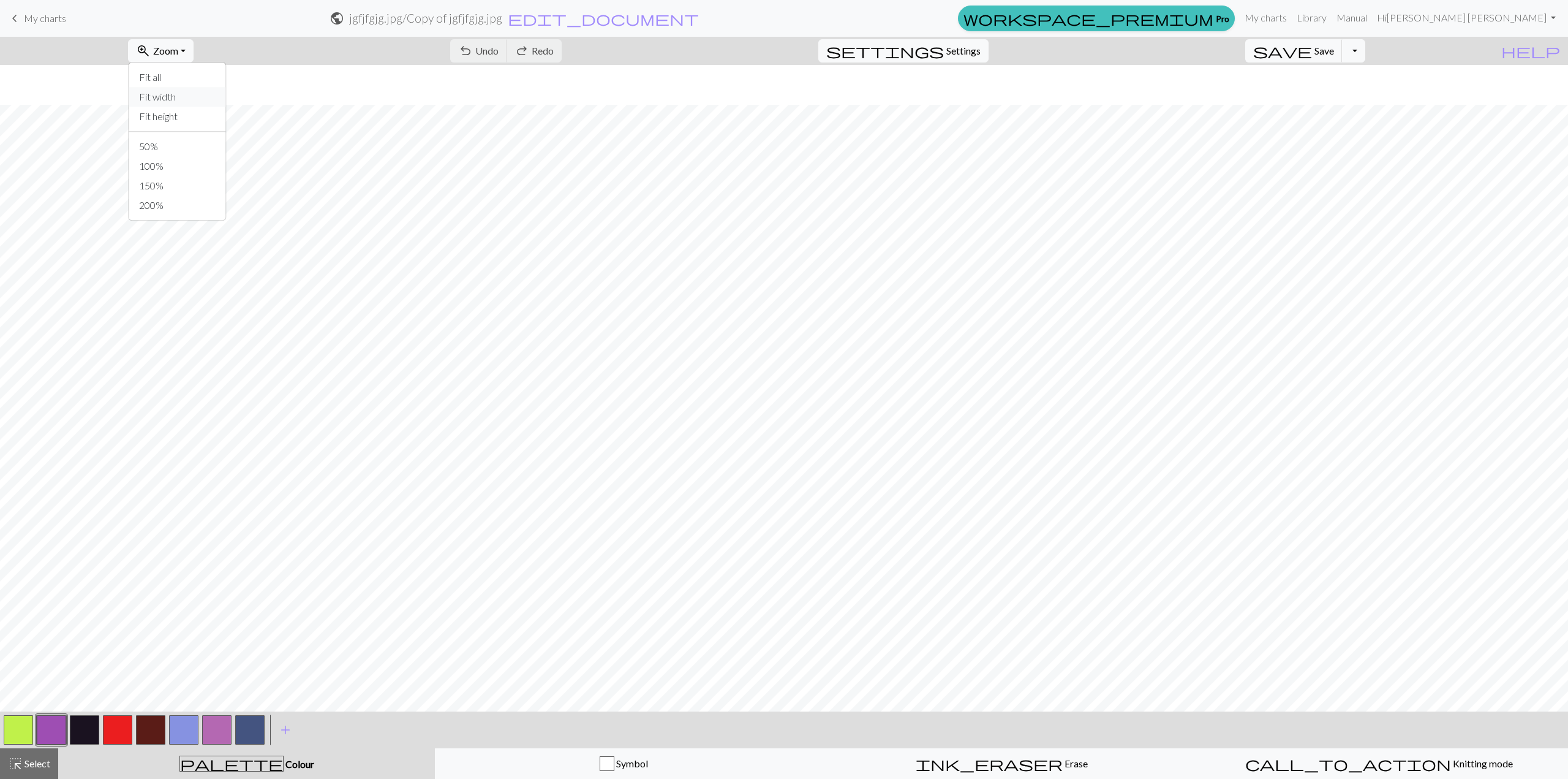
scroll to position [306, 0]
click at [1366, 52] on button "Toggle Dropdown" at bounding box center [1354, 51] width 23 height 23
click at [1323, 83] on button "file_copy Save a copy" at bounding box center [1264, 77] width 202 height 20
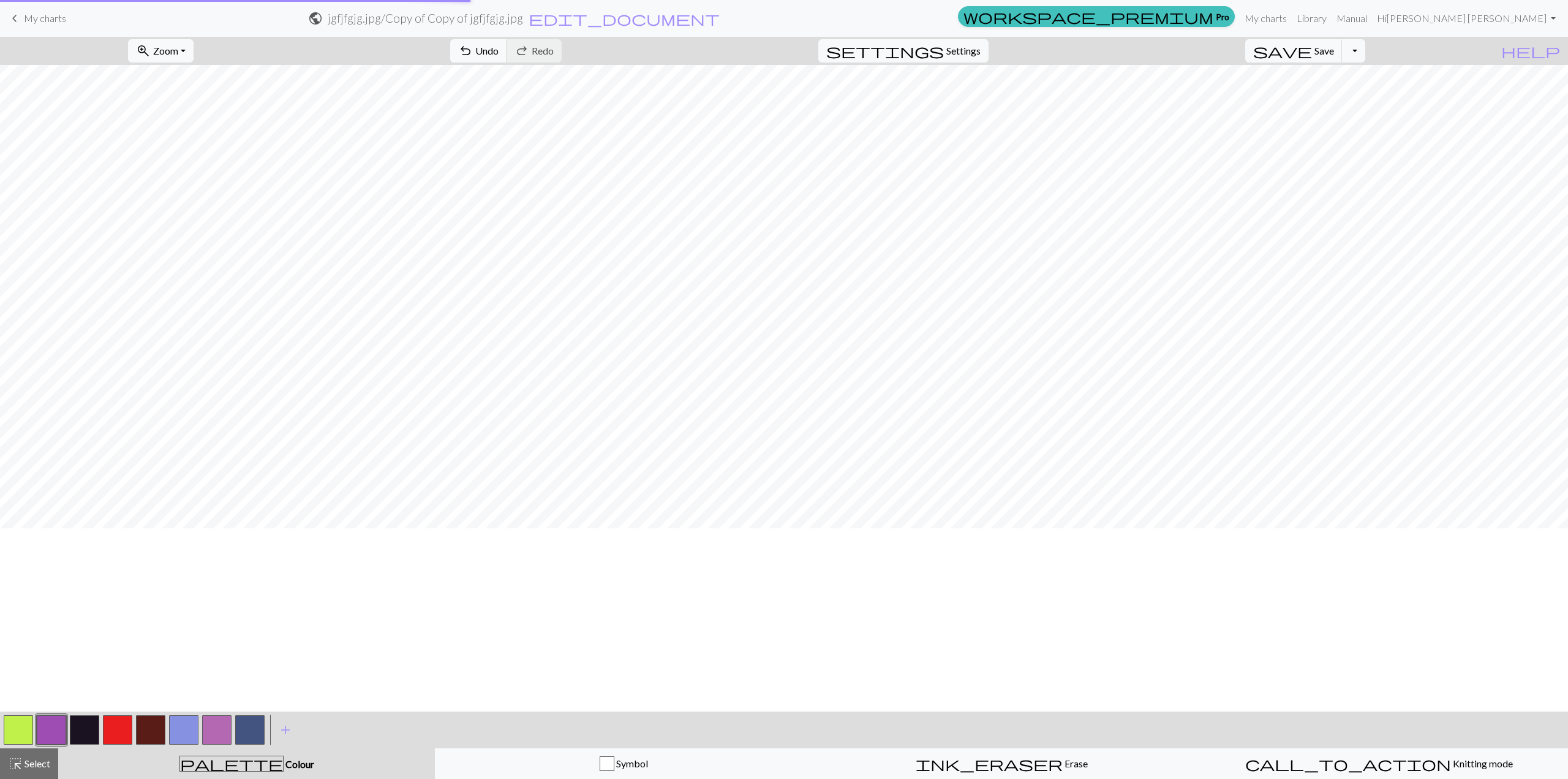
scroll to position [122, 0]
drag, startPoint x: 1379, startPoint y: 47, endPoint x: 1368, endPoint y: 55, distance: 13.6
click at [1366, 47] on button "Toggle Dropdown" at bounding box center [1354, 51] width 23 height 23
click at [1337, 98] on button "save_alt Download" at bounding box center [1264, 96] width 202 height 20
click at [812, 17] on p "Your download is being prepared..." at bounding box center [784, 21] width 141 height 14
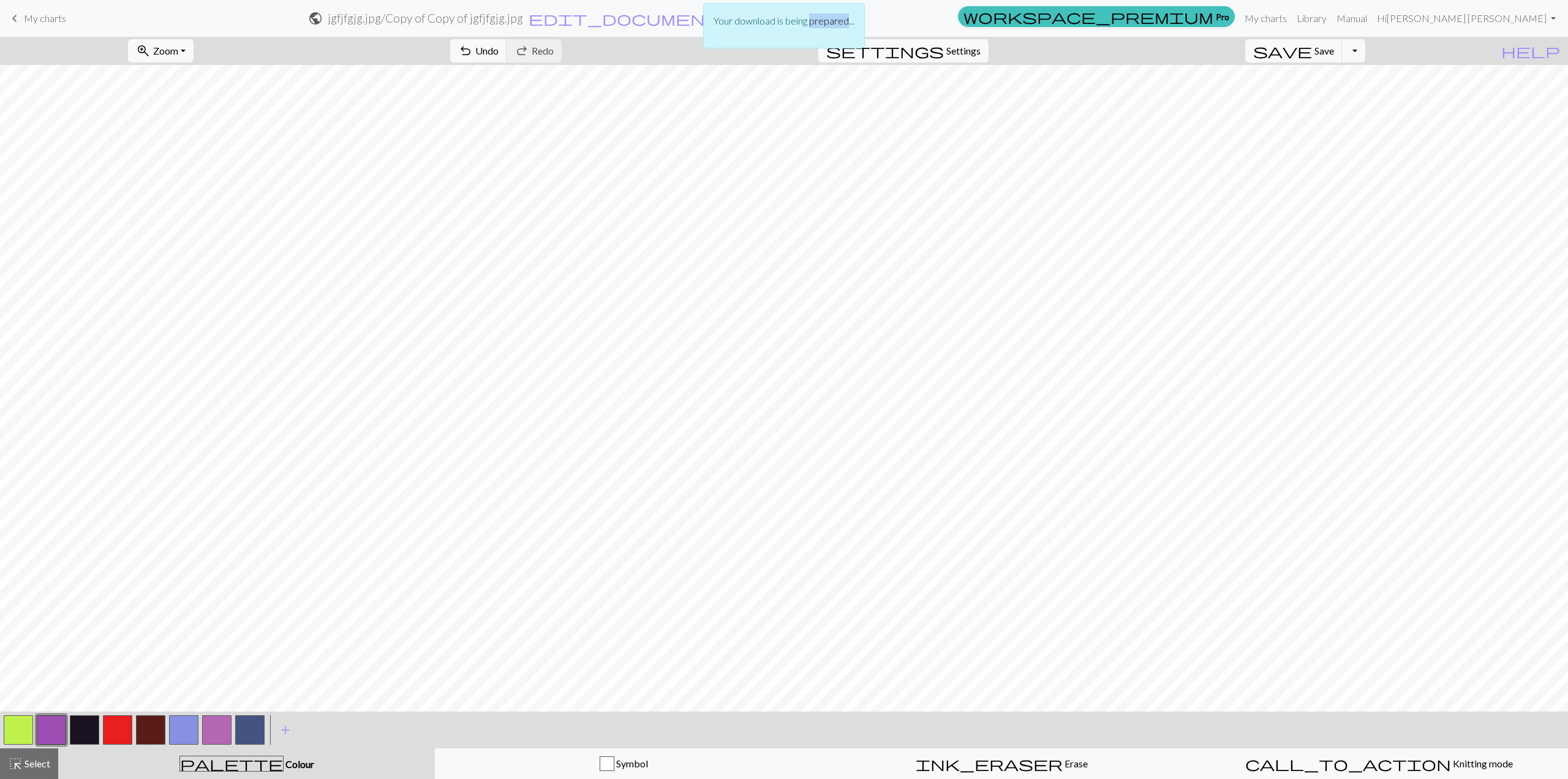
click at [812, 17] on p "Your download is being prepared..." at bounding box center [784, 21] width 141 height 14
copy p "Your download is being prepared..."
